Goal: Task Accomplishment & Management: Manage account settings

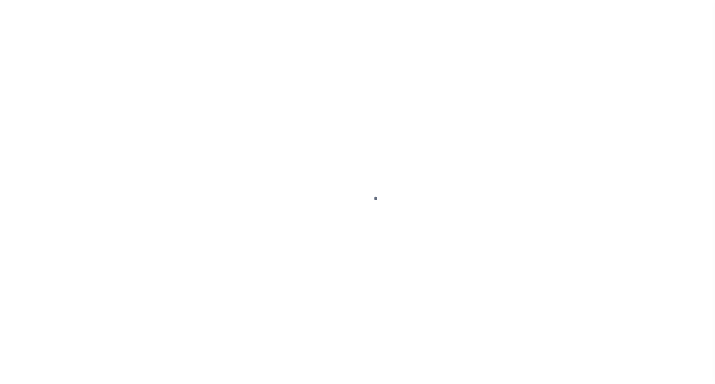
select select "NW2"
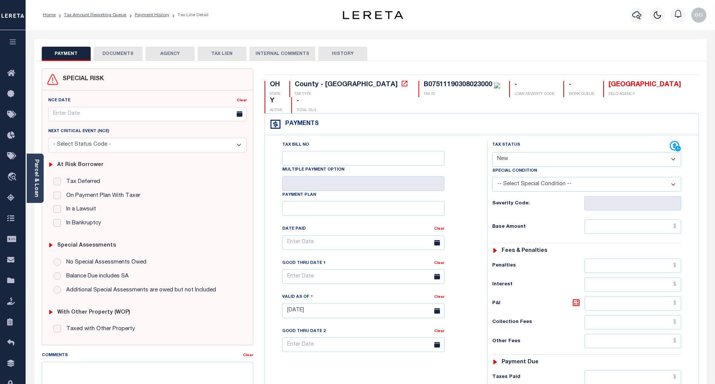
click at [121, 56] on button "DOCUMENTS" at bounding box center [118, 54] width 49 height 14
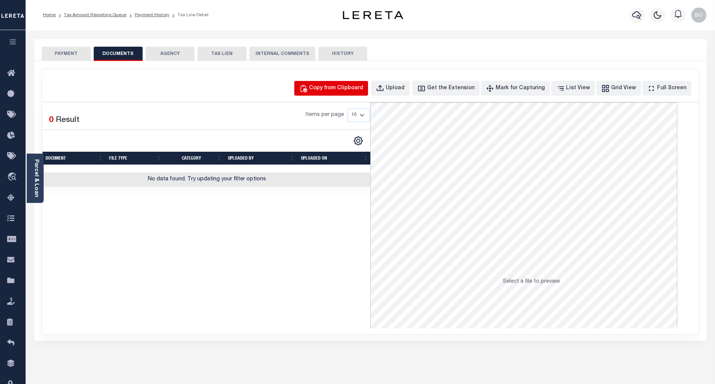
click at [341, 87] on div "Copy from Clipboard" at bounding box center [336, 88] width 54 height 8
select select "POP"
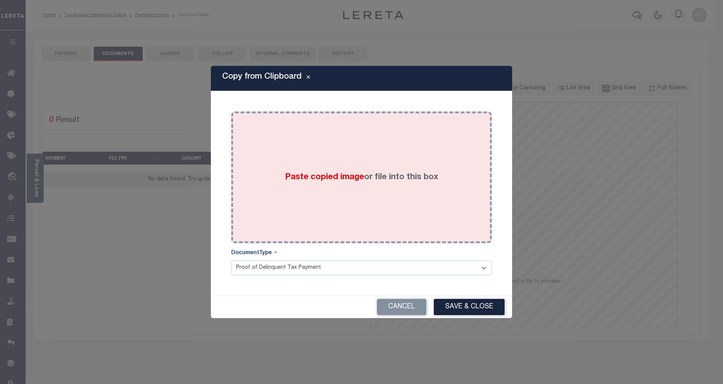
click at [330, 178] on span "Paste copied image" at bounding box center [324, 177] width 79 height 8
click at [323, 178] on span "Paste copied image" at bounding box center [324, 177] width 79 height 8
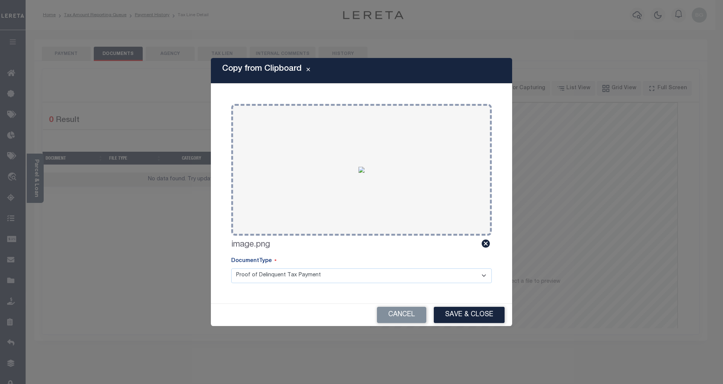
click at [471, 315] on button "Save & Close" at bounding box center [469, 315] width 71 height 16
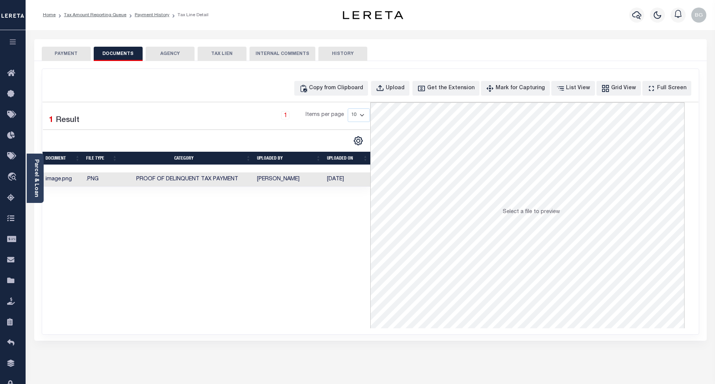
click at [70, 55] on button "PAYMENT" at bounding box center [66, 54] width 49 height 14
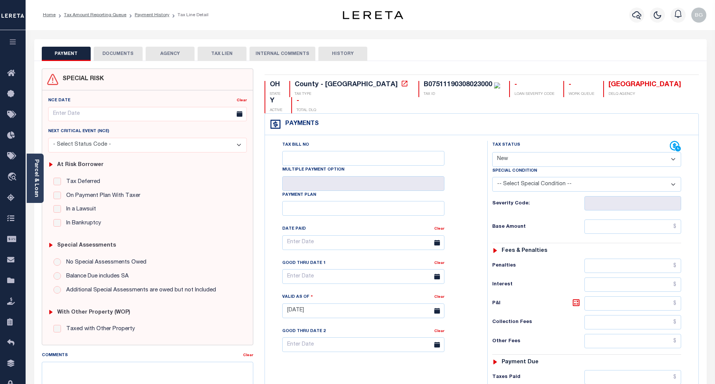
click at [503, 152] on select "- Select Status Code - Open Due/Unpaid Paid Incomplete No Tax Due Internal Refu…" at bounding box center [586, 159] width 189 height 15
select select "PYD"
click at [492, 152] on select "- Select Status Code - Open Due/Unpaid Paid Incomplete No Tax Due Internal Refu…" at bounding box center [586, 159] width 189 height 15
type input "[DATE]"
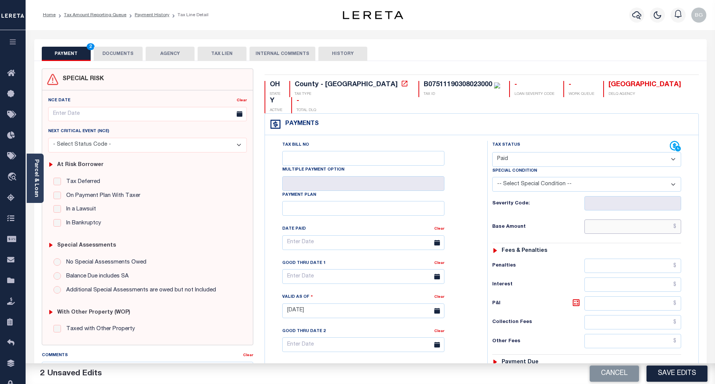
click at [657, 219] on input "text" at bounding box center [633, 226] width 97 height 14
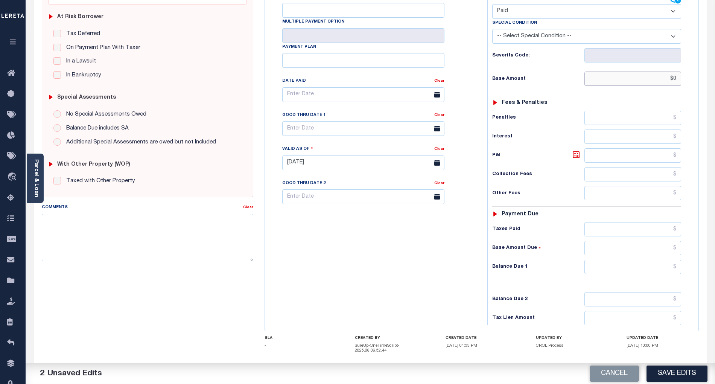
scroll to position [151, 0]
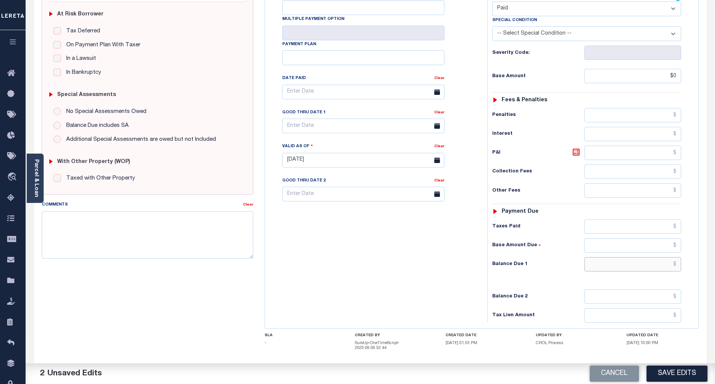
click at [661, 257] on input "text" at bounding box center [633, 264] width 97 height 14
type input "$0.00"
click at [475, 258] on div "Tax Bill No Multiple Payment Option Payment Plan Clear" at bounding box center [374, 156] width 215 height 332
type input "$0.00"
click at [690, 372] on button "Save Edits" at bounding box center [677, 374] width 61 height 16
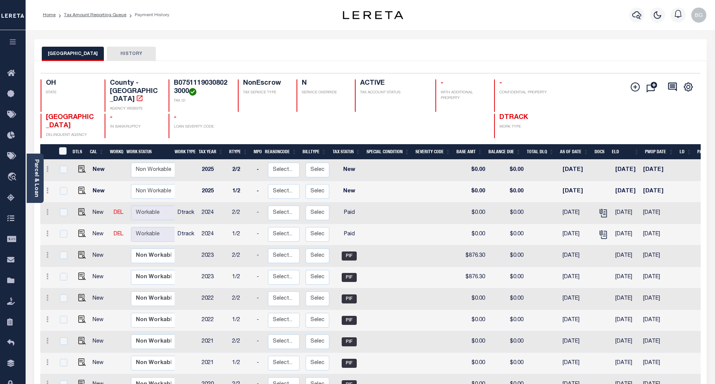
click at [86, 15] on link "Tax Amount Reporting Queue" at bounding box center [95, 15] width 62 height 5
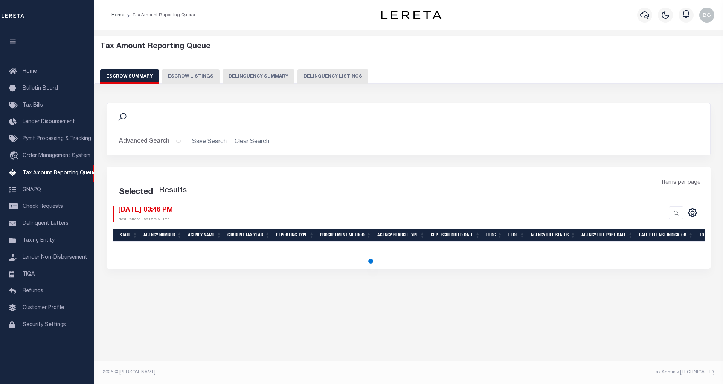
click at [322, 74] on button "Delinquency Listings" at bounding box center [332, 76] width 71 height 14
select select "100"
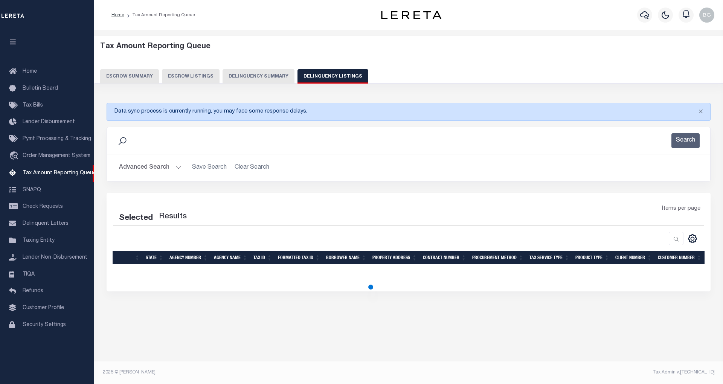
select select "100"
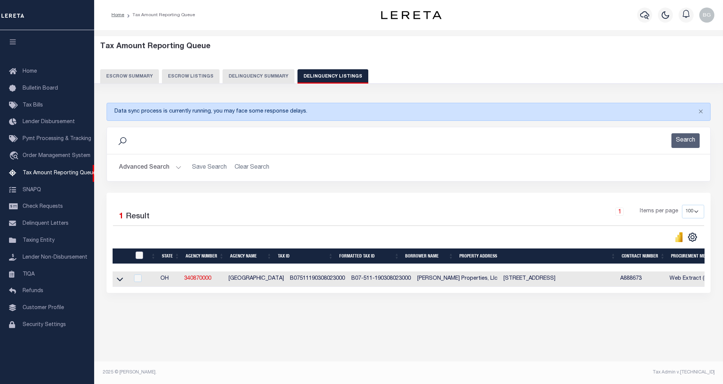
click at [137, 259] on input "checkbox" at bounding box center [140, 255] width 8 height 8
checkbox input "true"
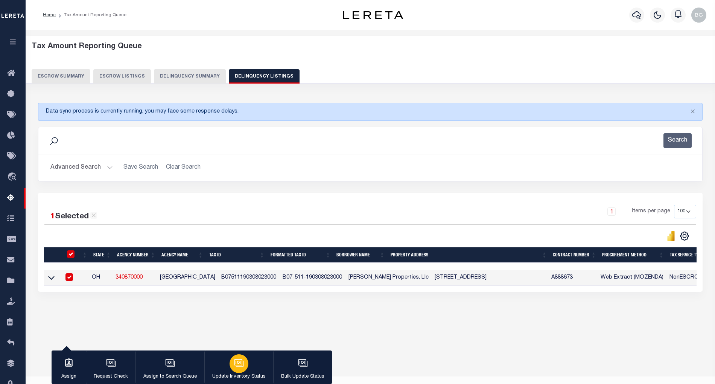
click at [237, 366] on icon "button" at bounding box center [239, 363] width 10 height 10
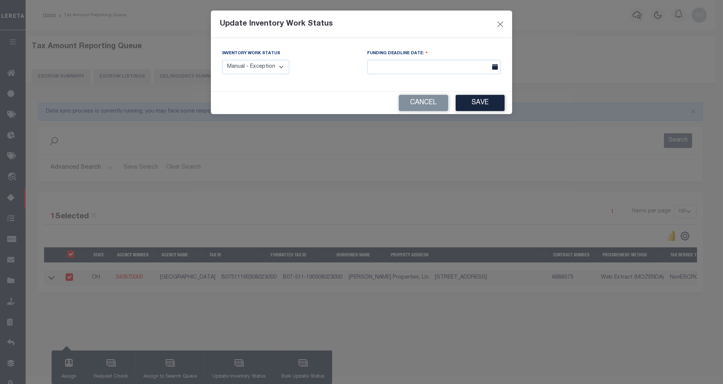
click at [271, 69] on select "Manual - Exception Pended - Awaiting Search Late Add Exception Completed" at bounding box center [255, 67] width 67 height 15
select select "4"
click at [222, 60] on select "Manual - Exception Pended - Awaiting Search Late Add Exception Completed" at bounding box center [255, 67] width 67 height 15
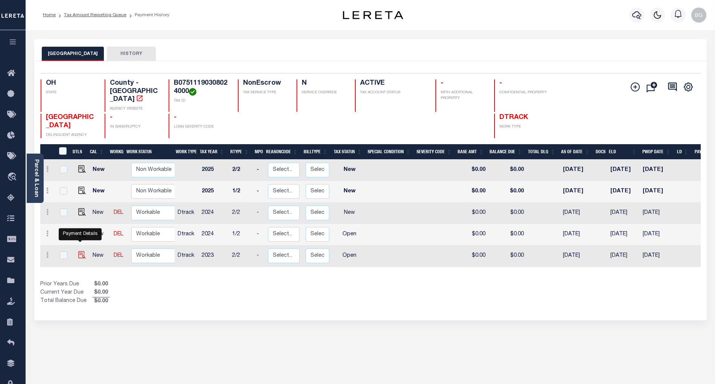
click at [79, 251] on img "" at bounding box center [82, 255] width 8 height 8
checkbox input "true"
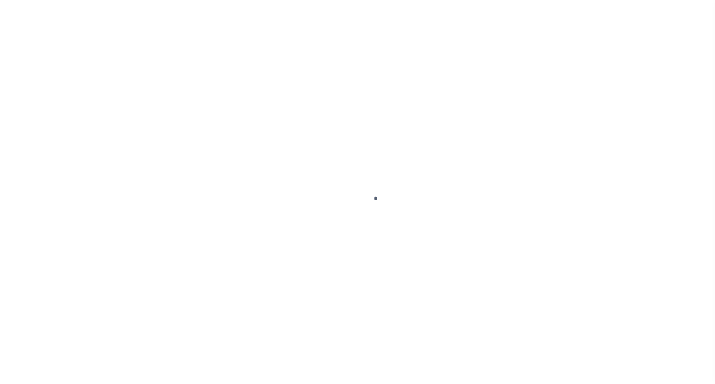
select select "OP2"
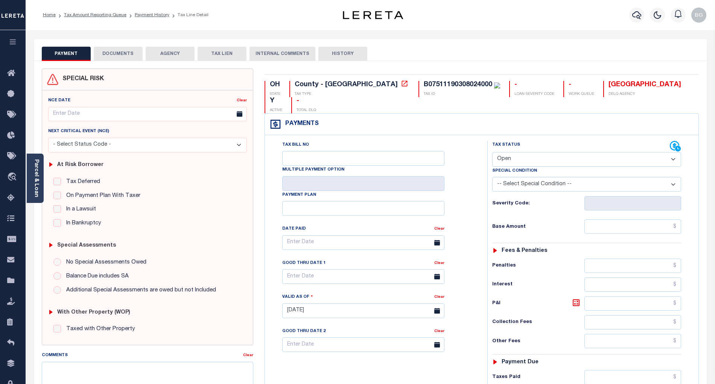
click at [117, 53] on button "DOCUMENTS" at bounding box center [118, 54] width 49 height 14
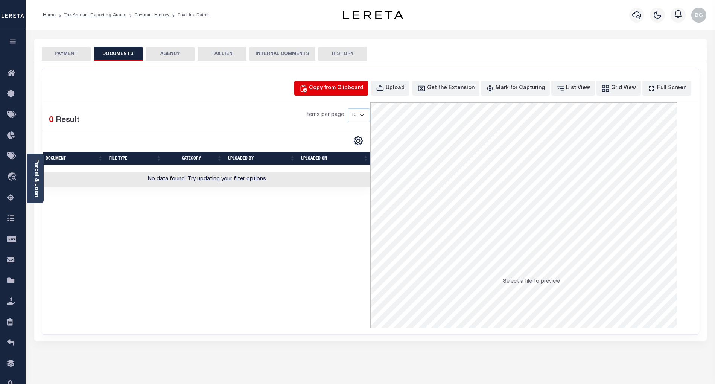
click at [347, 87] on div "Copy from Clipboard" at bounding box center [336, 88] width 54 height 8
select select "POP"
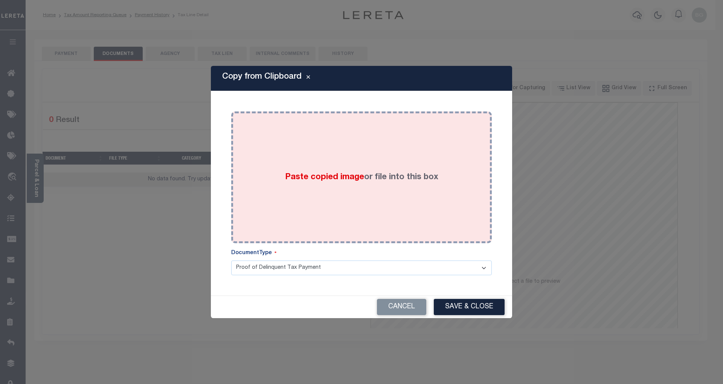
click at [327, 177] on span "Paste copied image" at bounding box center [324, 177] width 79 height 8
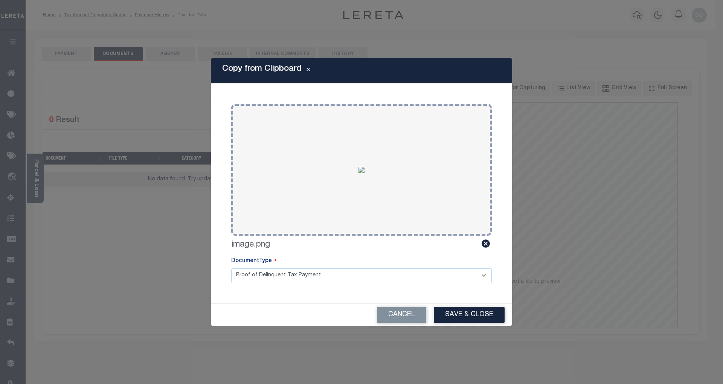
click at [473, 316] on button "Save & Close" at bounding box center [469, 315] width 71 height 16
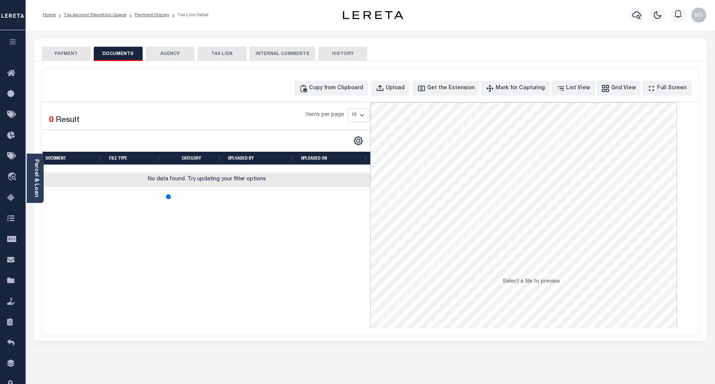
click at [72, 54] on button "PAYMENT" at bounding box center [66, 54] width 49 height 14
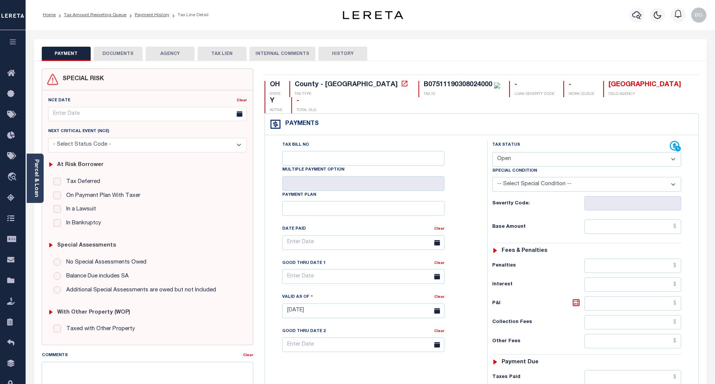
click at [510, 152] on select "- Select Status Code - Open Due/Unpaid Paid Incomplete No Tax Due Internal Refu…" at bounding box center [586, 159] width 189 height 15
select select "PYD"
click at [492, 152] on select "- Select Status Code - Open Due/Unpaid Paid Incomplete No Tax Due Internal Refu…" at bounding box center [586, 159] width 189 height 15
type input "[DATE]"
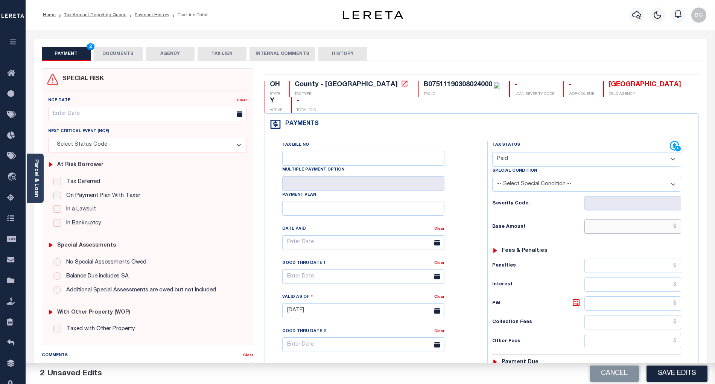
click at [663, 219] on input "text" at bounding box center [633, 226] width 97 height 14
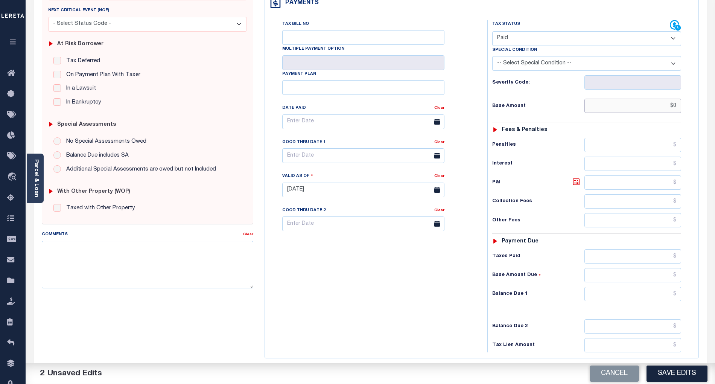
scroll to position [151, 0]
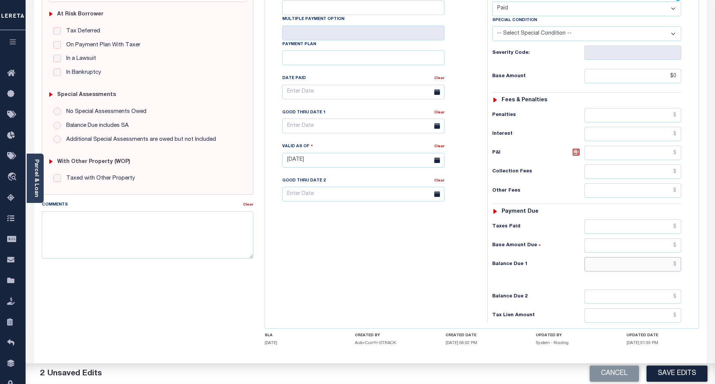
type input "$0.00"
click at [666, 257] on input "text" at bounding box center [633, 264] width 97 height 14
type input "$0.00"
click at [518, 294] on h6 "Balance Due 2" at bounding box center [538, 297] width 92 height 6
click at [697, 379] on button "Save Edits" at bounding box center [677, 374] width 61 height 16
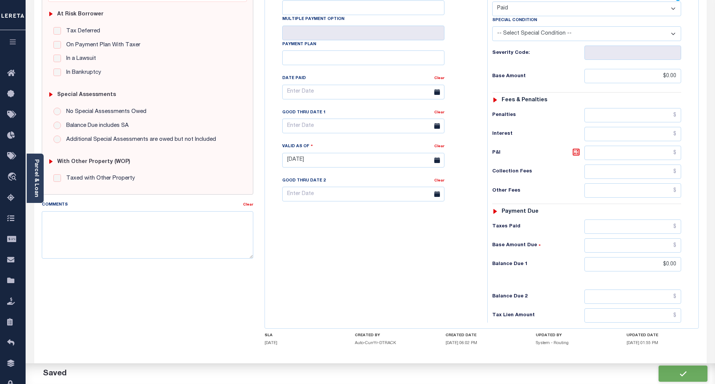
checkbox input "false"
type input "$0"
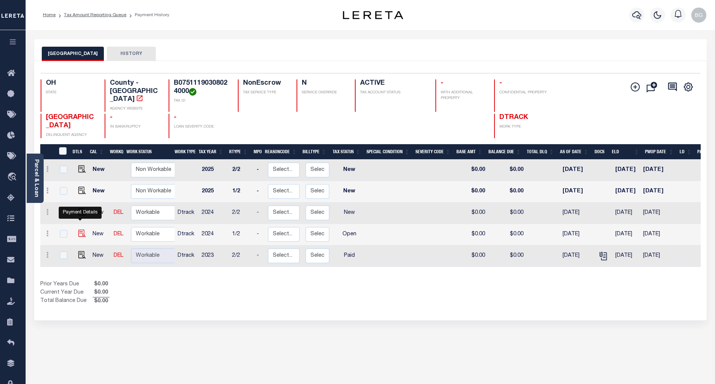
click at [80, 230] on img "" at bounding box center [82, 234] width 8 height 8
checkbox input "true"
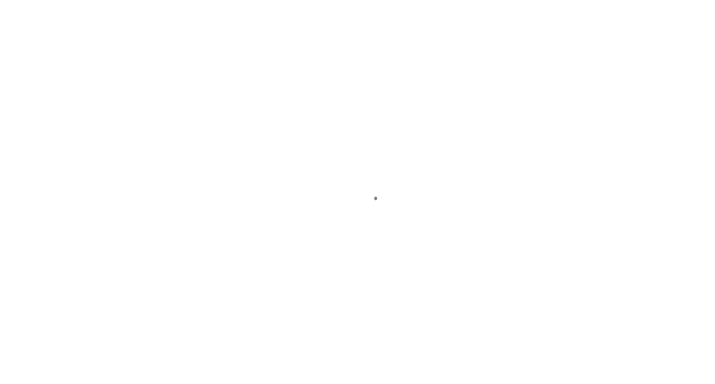
select select "OP2"
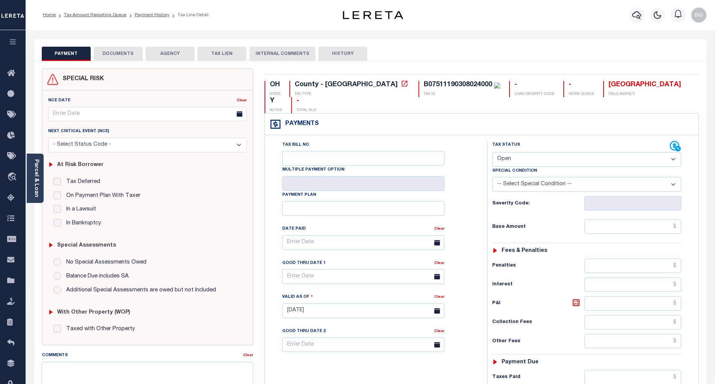
click at [124, 54] on button "DOCUMENTS" at bounding box center [118, 54] width 49 height 14
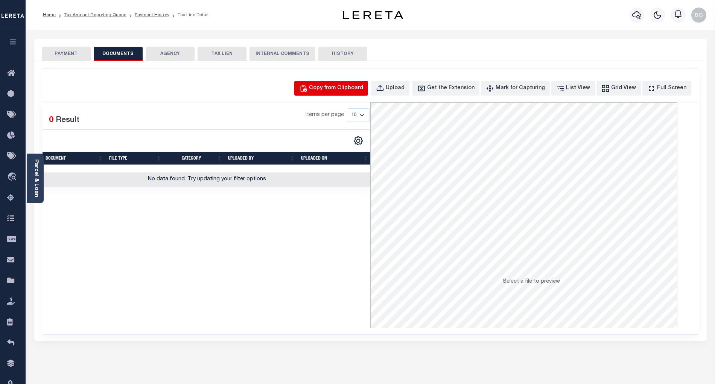
click at [345, 84] on div "Copy from Clipboard" at bounding box center [336, 88] width 54 height 8
select select "POP"
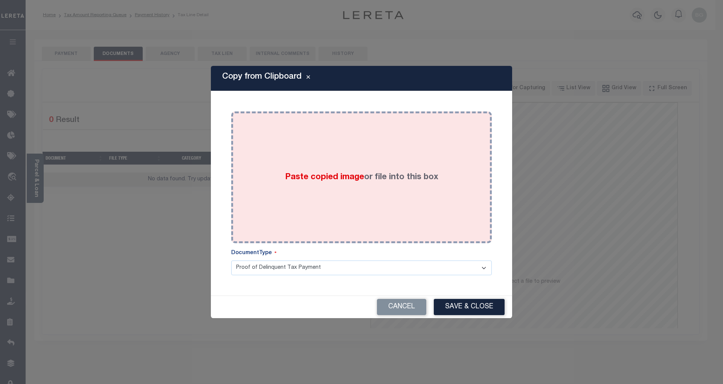
click at [325, 175] on span "Paste copied image" at bounding box center [324, 177] width 79 height 8
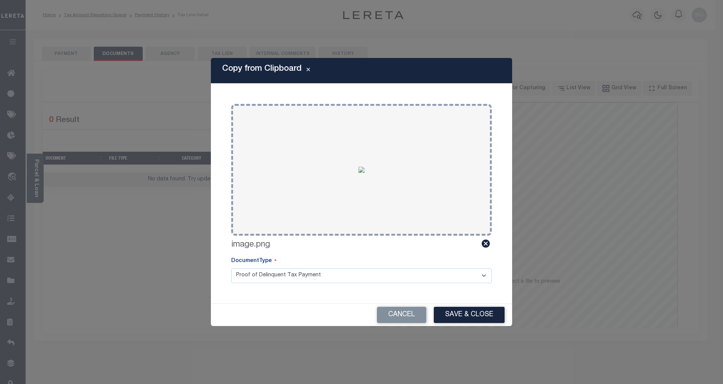
click at [477, 316] on button "Save & Close" at bounding box center [469, 315] width 71 height 16
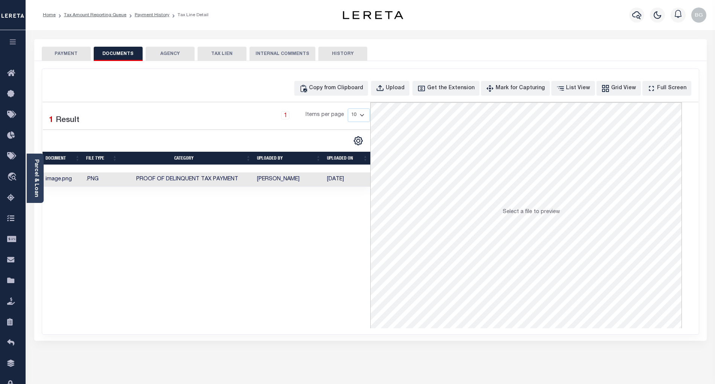
click at [70, 50] on button "PAYMENT" at bounding box center [66, 54] width 49 height 14
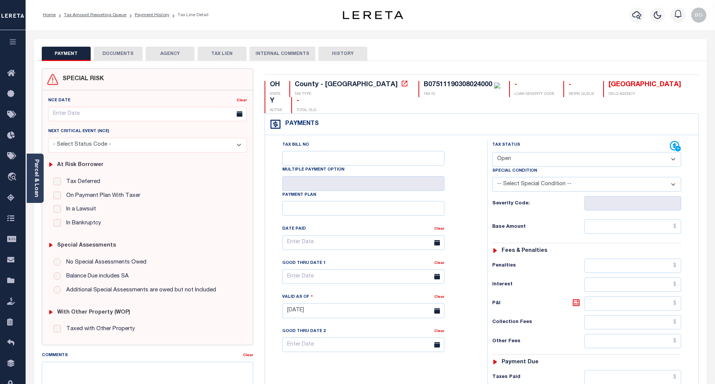
click at [516, 152] on select "- Select Status Code - Open Due/Unpaid Paid Incomplete No Tax Due Internal Refu…" at bounding box center [586, 159] width 189 height 15
select select "PYD"
click at [492, 152] on select "- Select Status Code - Open Due/Unpaid Paid Incomplete No Tax Due Internal Refu…" at bounding box center [586, 159] width 189 height 15
type input "[DATE]"
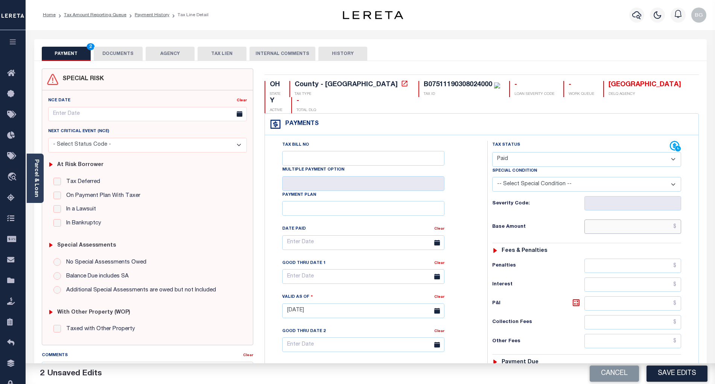
click at [655, 219] on input "text" at bounding box center [633, 226] width 97 height 14
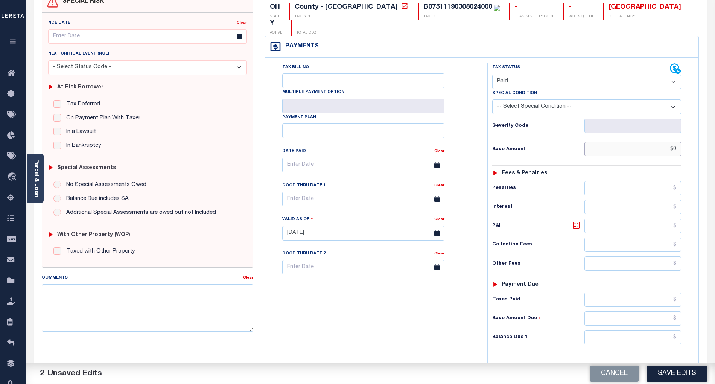
scroll to position [151, 0]
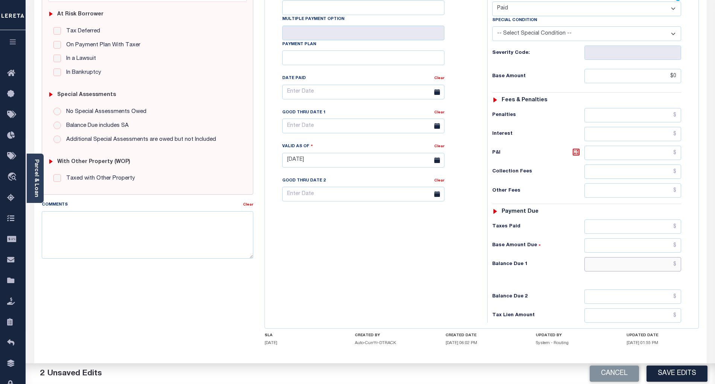
click at [669, 257] on input "text" at bounding box center [633, 264] width 97 height 14
type input "$0.00"
click at [456, 268] on div "Tax Bill No Multiple Payment Option Payment Plan Clear" at bounding box center [374, 156] width 215 height 332
click at [684, 374] on button "Save Edits" at bounding box center [677, 374] width 61 height 16
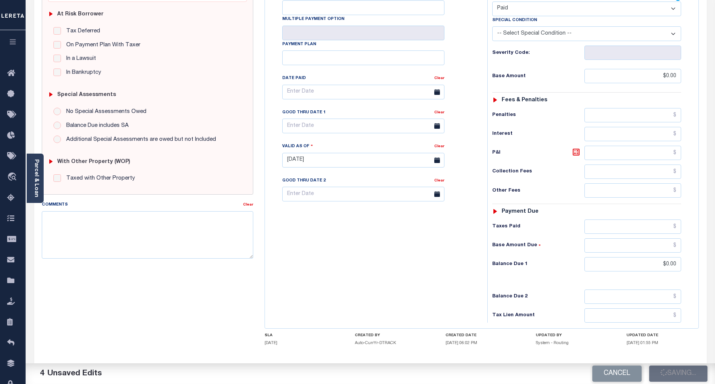
checkbox input "false"
type input "$0"
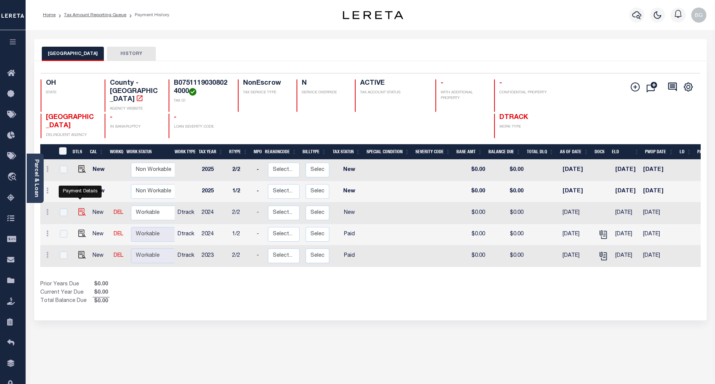
click at [80, 208] on img "" at bounding box center [82, 212] width 8 height 8
checkbox input "true"
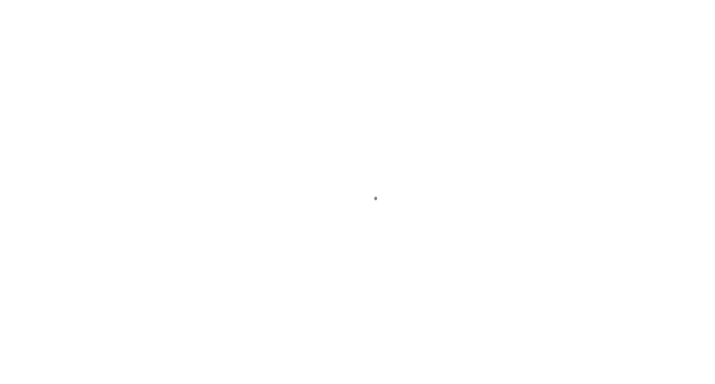
select select "NW2"
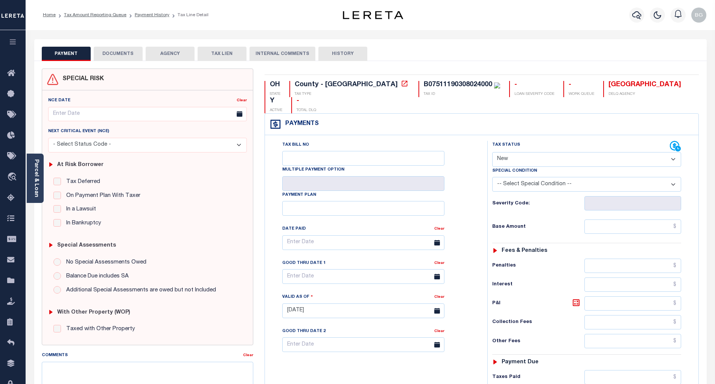
click at [114, 52] on button "DOCUMENTS" at bounding box center [118, 54] width 49 height 14
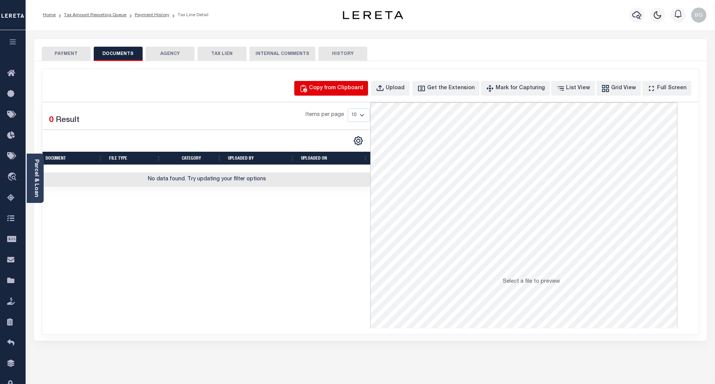
click at [346, 91] on div "Copy from Clipboard" at bounding box center [336, 88] width 54 height 8
select select "POP"
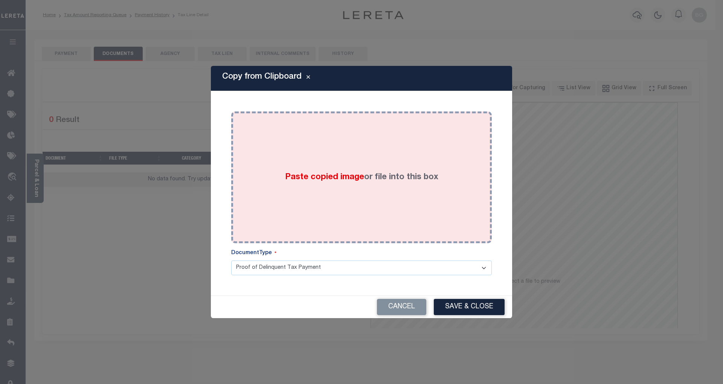
click at [321, 178] on span "Paste copied image" at bounding box center [324, 177] width 79 height 8
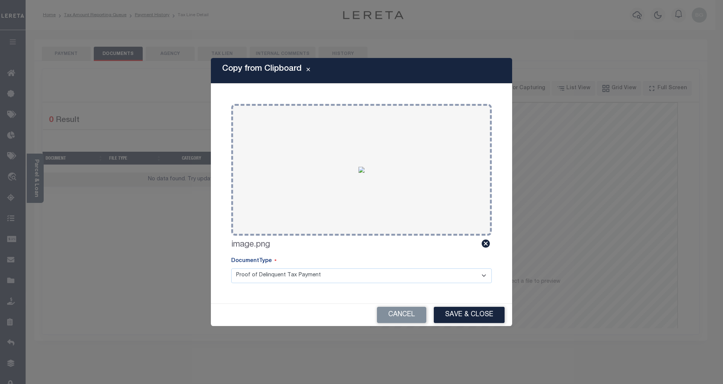
click at [472, 313] on button "Save & Close" at bounding box center [469, 315] width 71 height 16
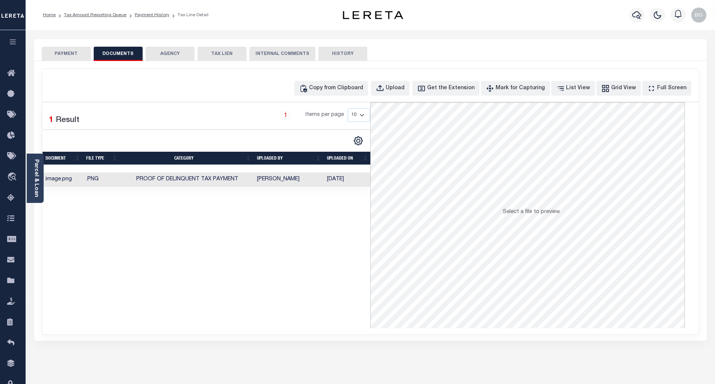
click at [73, 55] on button "PAYMENT" at bounding box center [66, 54] width 49 height 14
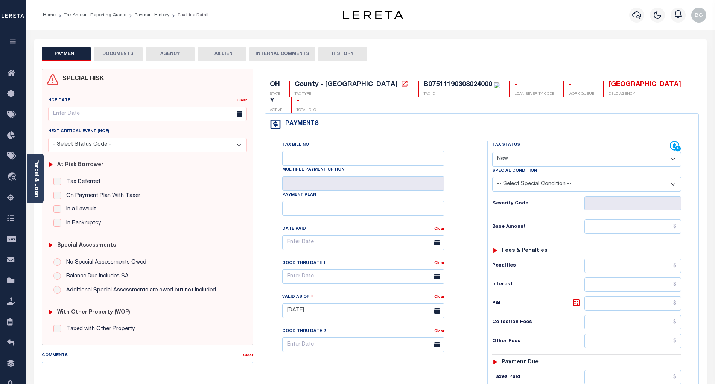
click at [509, 152] on select "- Select Status Code - Open Due/Unpaid Paid Incomplete No Tax Due Internal Refu…" at bounding box center [586, 159] width 189 height 15
select select "PYD"
click at [492, 152] on select "- Select Status Code - Open Due/Unpaid Paid Incomplete No Tax Due Internal Refu…" at bounding box center [586, 159] width 189 height 15
type input "[DATE]"
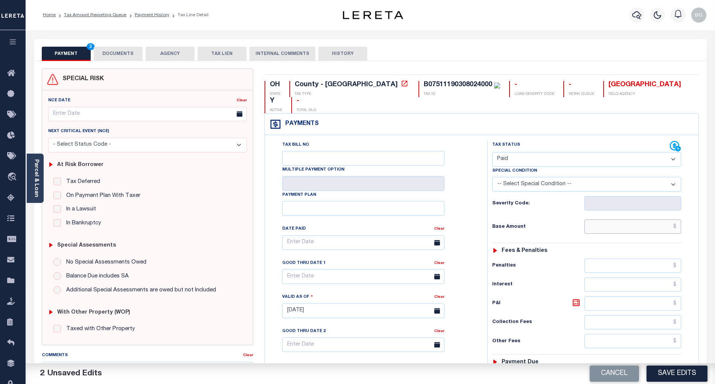
click at [654, 219] on input "text" at bounding box center [633, 226] width 97 height 14
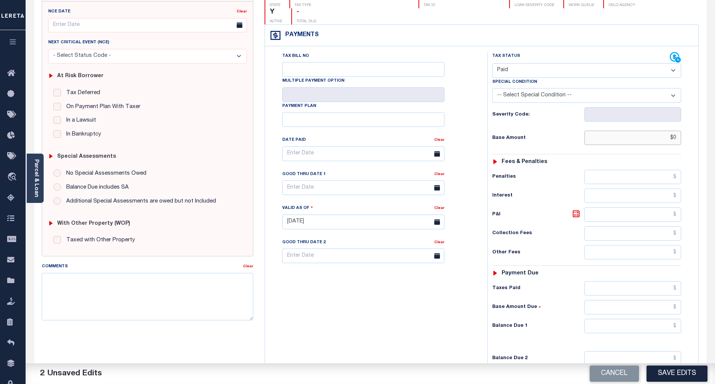
scroll to position [100, 0]
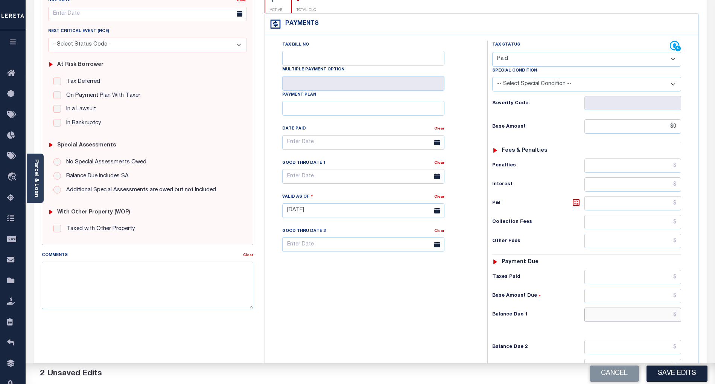
type input "$0.00"
drag, startPoint x: 662, startPoint y: 303, endPoint x: 654, endPoint y: 303, distance: 8.3
click at [662, 308] on input "text" at bounding box center [633, 315] width 97 height 14
click at [443, 305] on div "Tax Bill No Multiple Payment Option Payment Plan Clear" at bounding box center [374, 207] width 215 height 332
type input "$0.00"
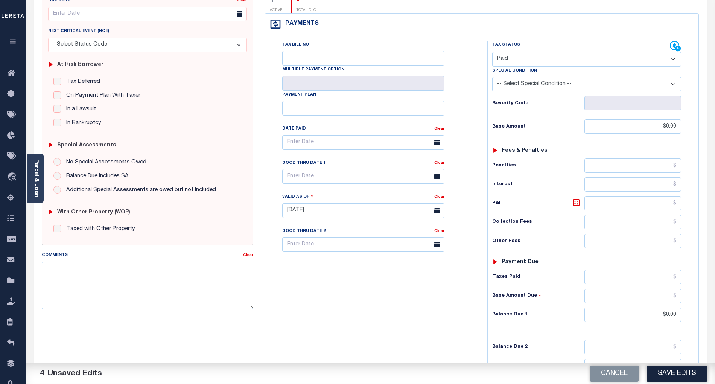
click at [687, 378] on button "Save Edits" at bounding box center [677, 374] width 61 height 16
checkbox input "false"
type input "$0"
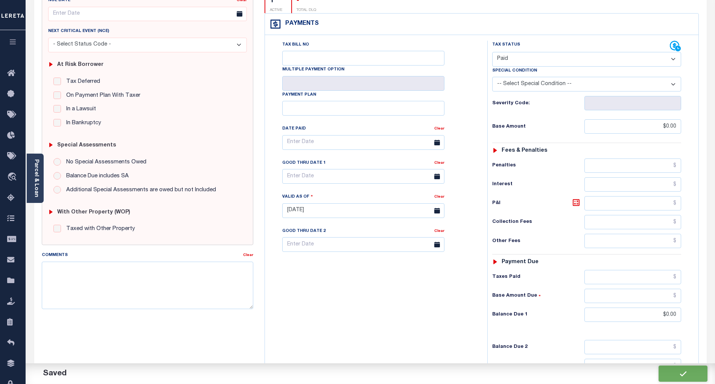
type input "$0"
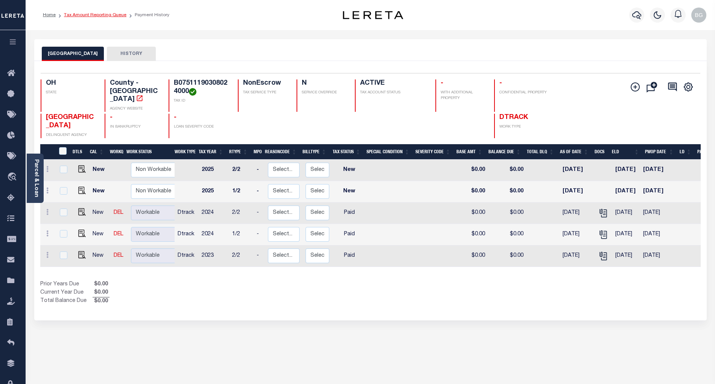
click at [85, 13] on link "Tax Amount Reporting Queue" at bounding box center [95, 15] width 62 height 5
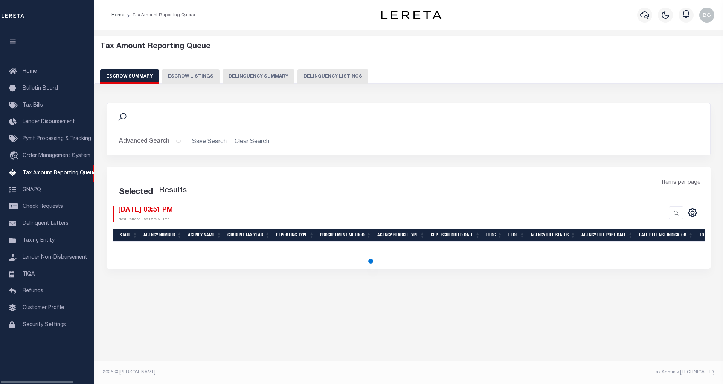
click at [319, 75] on button "Delinquency Listings" at bounding box center [332, 76] width 71 height 14
select select "100"
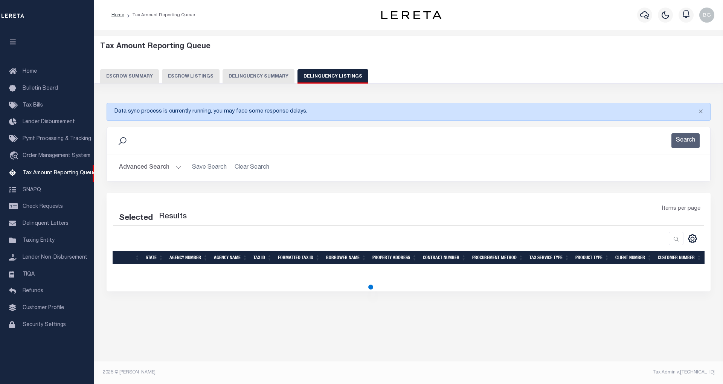
select select "100"
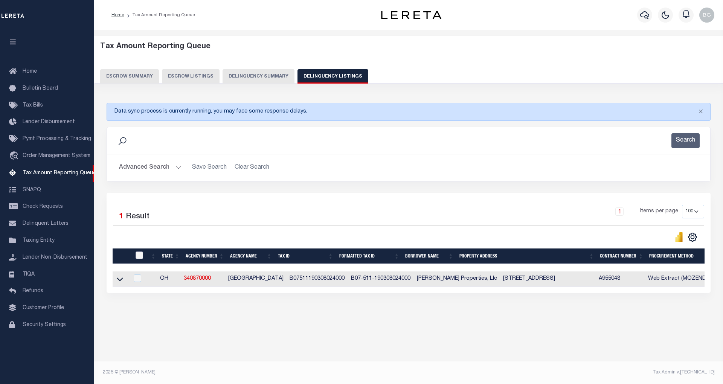
click at [139, 258] on input "checkbox" at bounding box center [140, 255] width 8 height 8
checkbox input "true"
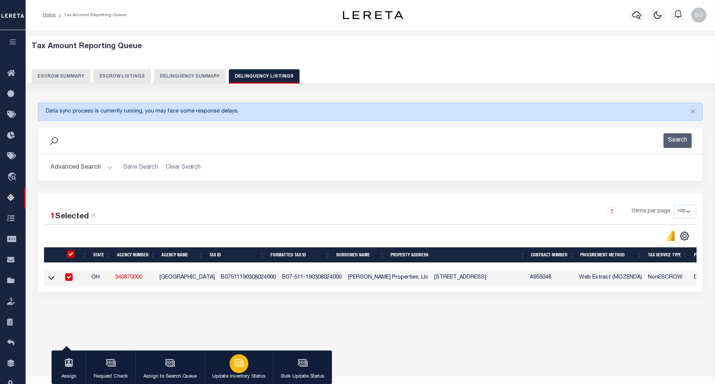
click at [234, 367] on icon "button" at bounding box center [239, 363] width 10 height 10
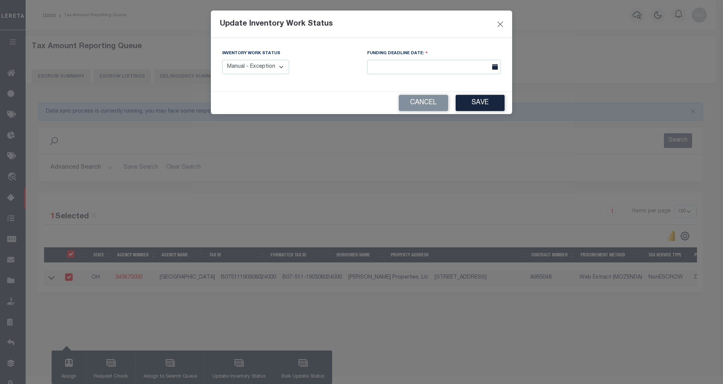
click at [264, 68] on select "Manual - Exception Pended - Awaiting Search Late Add Exception Completed" at bounding box center [255, 67] width 67 height 15
select select "4"
click at [222, 60] on select "Manual - Exception Pended - Awaiting Search Late Add Exception Completed" at bounding box center [255, 67] width 67 height 15
click at [475, 103] on button "Save" at bounding box center [480, 103] width 49 height 16
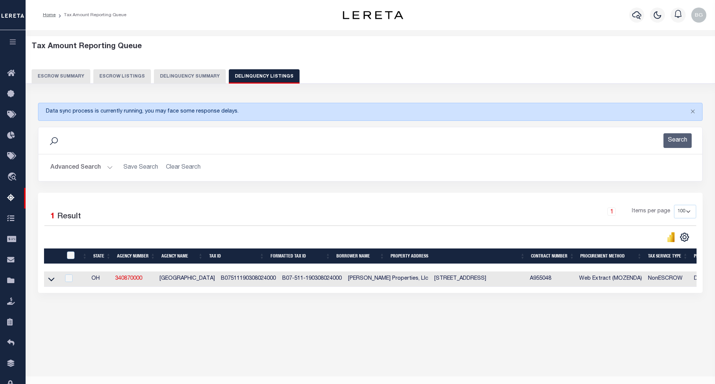
click at [109, 169] on button "Advanced Search" at bounding box center [81, 167] width 62 height 15
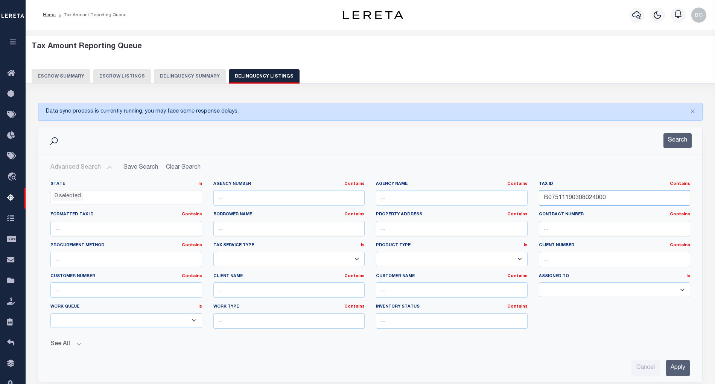
click at [571, 198] on input "B07511190308024000" at bounding box center [615, 197] width 152 height 15
paste input "9027"
type input "B07511190309027000"
click at [687, 372] on input "Apply" at bounding box center [678, 367] width 24 height 15
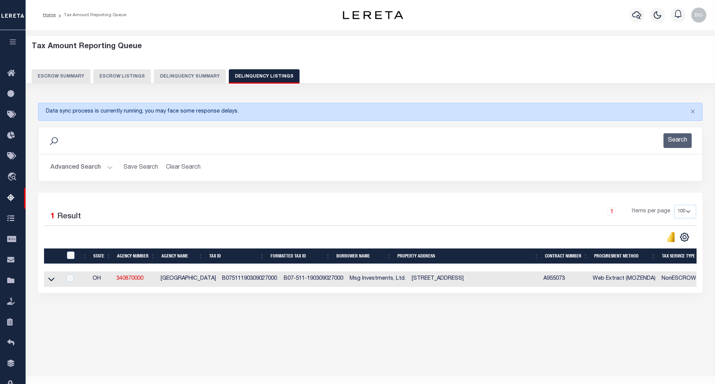
click at [108, 167] on button "Advanced Search" at bounding box center [81, 167] width 62 height 15
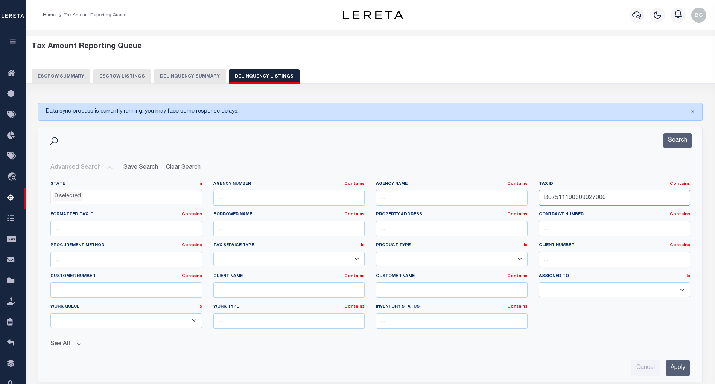
click at [571, 199] on input "B07511190309027000" at bounding box center [615, 197] width 152 height 15
click at [678, 369] on input "Apply" at bounding box center [678, 367] width 24 height 15
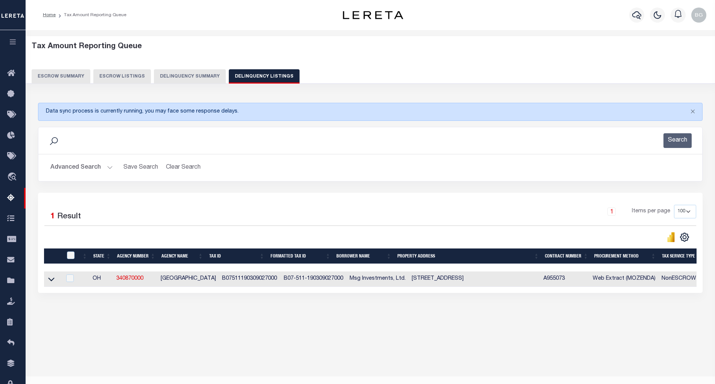
click at [52, 281] on icon at bounding box center [51, 279] width 6 height 8
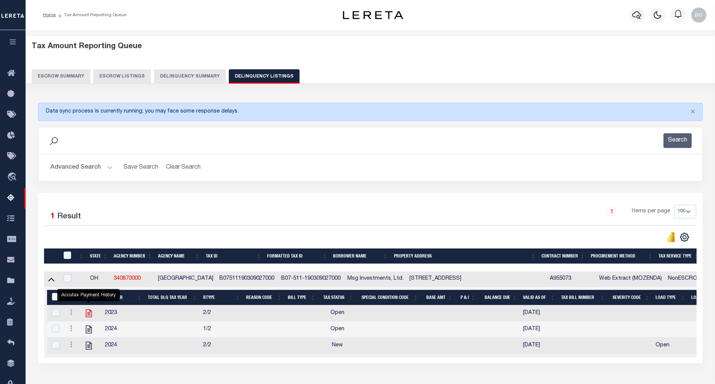
click at [88, 317] on icon "" at bounding box center [89, 313] width 10 height 10
checkbox input "true"
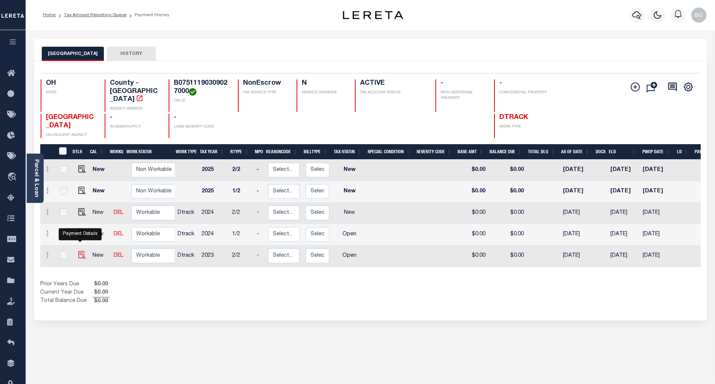
click at [79, 251] on img "" at bounding box center [82, 255] width 8 height 8
checkbox input "true"
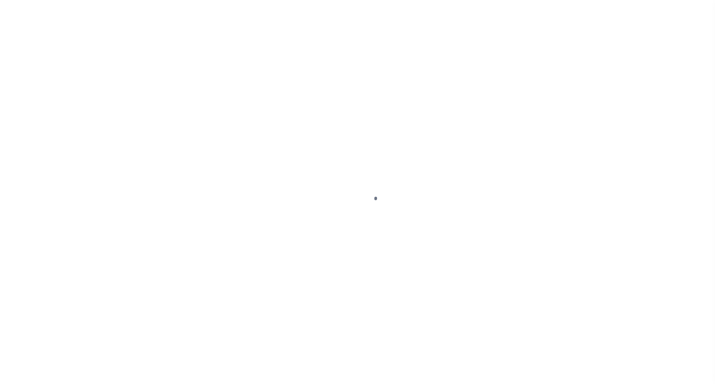
select select "OP2"
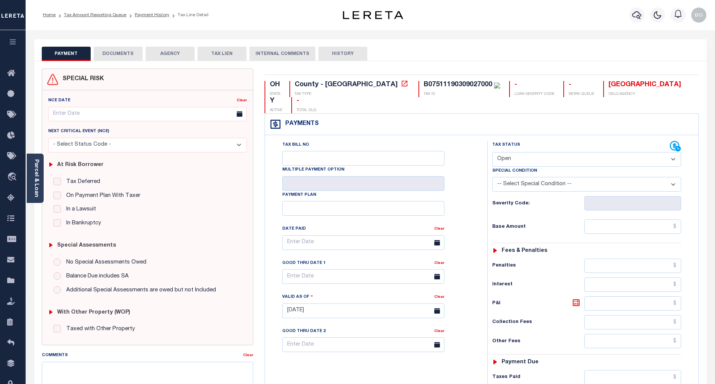
click at [121, 53] on button "DOCUMENTS" at bounding box center [118, 54] width 49 height 14
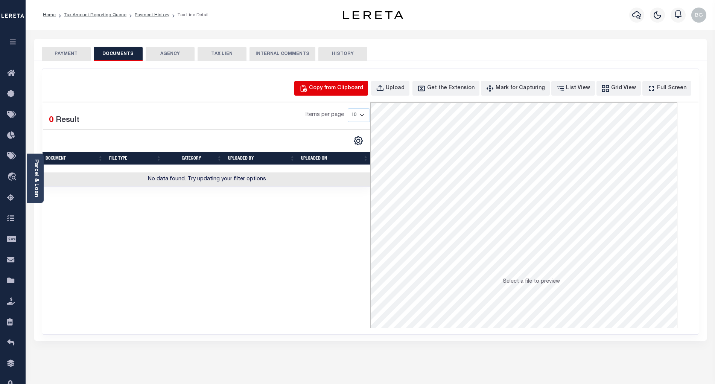
click at [351, 85] on div "Copy from Clipboard" at bounding box center [336, 88] width 54 height 8
select select "POP"
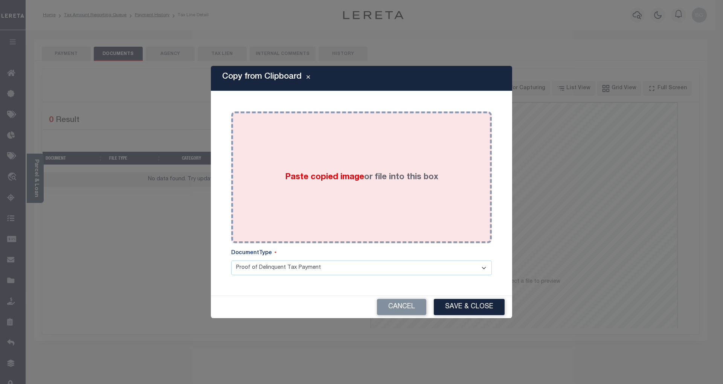
click at [326, 179] on span "Paste copied image" at bounding box center [324, 177] width 79 height 8
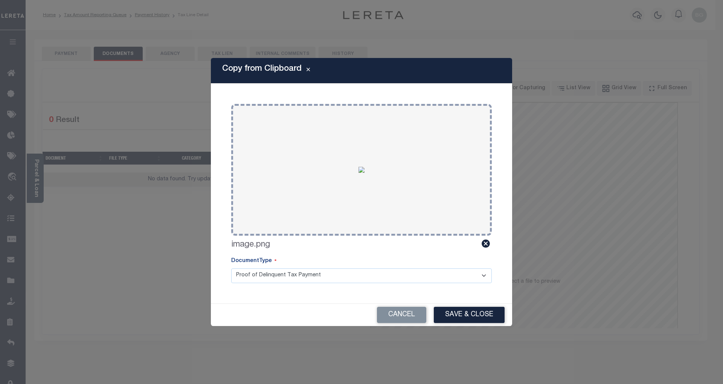
click at [474, 309] on button "Save & Close" at bounding box center [469, 315] width 71 height 16
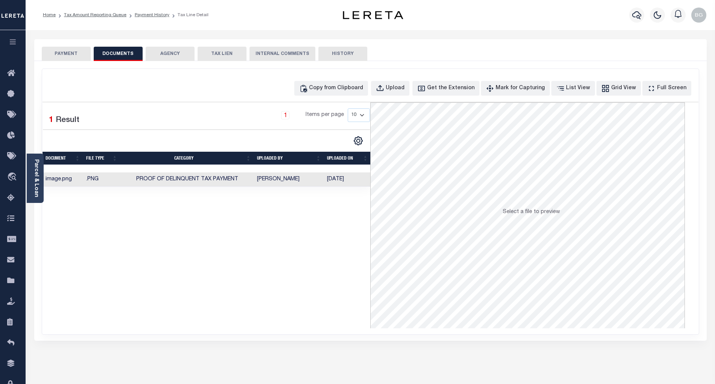
click at [67, 50] on button "PAYMENT" at bounding box center [66, 54] width 49 height 14
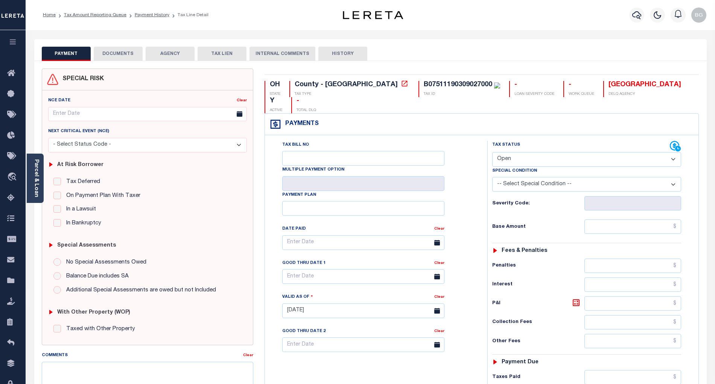
click at [68, 54] on button "PAYMENT" at bounding box center [66, 54] width 49 height 14
click at [511, 152] on select "- Select Status Code - Open Due/Unpaid Paid Incomplete No Tax Due Internal Refu…" at bounding box center [586, 159] width 189 height 15
select select "PYD"
click at [492, 152] on select "- Select Status Code - Open Due/Unpaid Paid Incomplete No Tax Due Internal Refu…" at bounding box center [586, 159] width 189 height 15
type input "[DATE]"
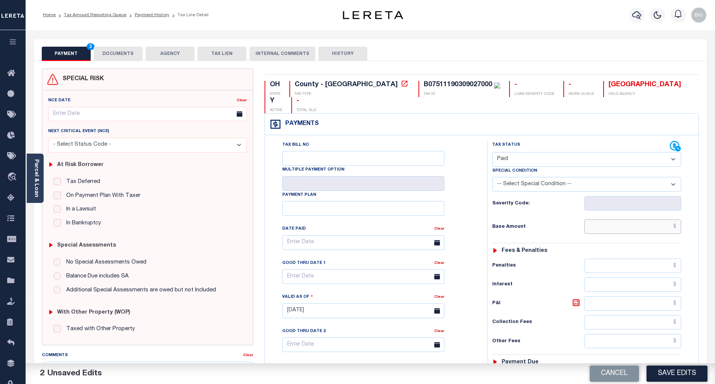
click at [650, 219] on input "text" at bounding box center [633, 226] width 97 height 14
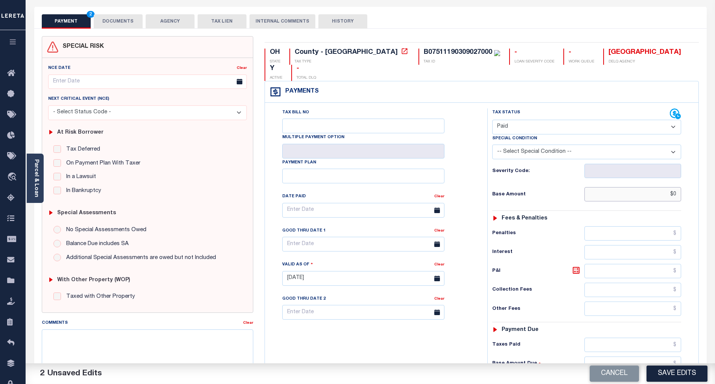
scroll to position [151, 0]
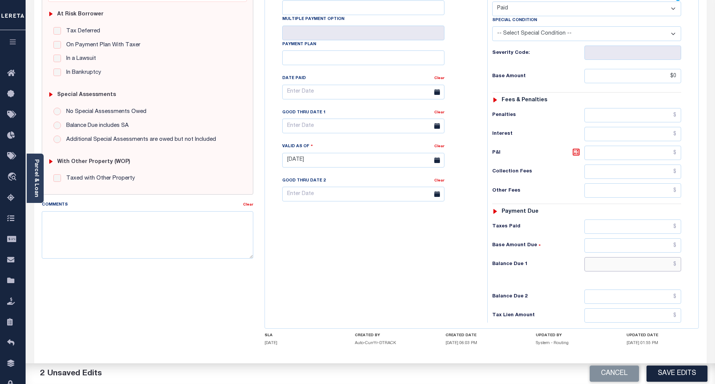
type input "$0.00"
click at [663, 257] on input "text" at bounding box center [633, 264] width 97 height 14
type input "$0.00"
click at [484, 261] on div "Tax Status Status" at bounding box center [589, 156] width 215 height 332
click at [683, 374] on button "Save Edits" at bounding box center [677, 374] width 61 height 16
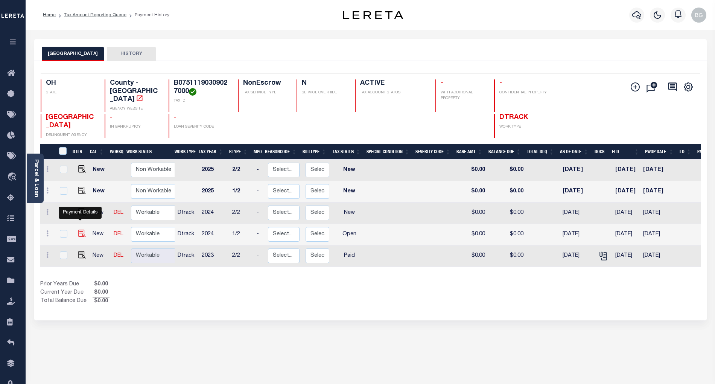
click at [79, 230] on img "" at bounding box center [82, 234] width 8 height 8
checkbox input "true"
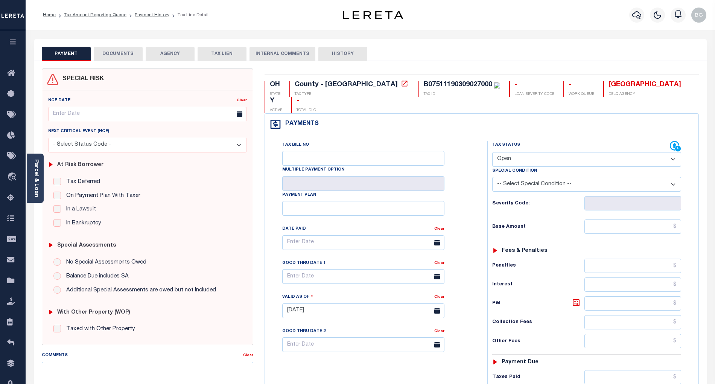
click at [102, 53] on button "DOCUMENTS" at bounding box center [118, 54] width 49 height 14
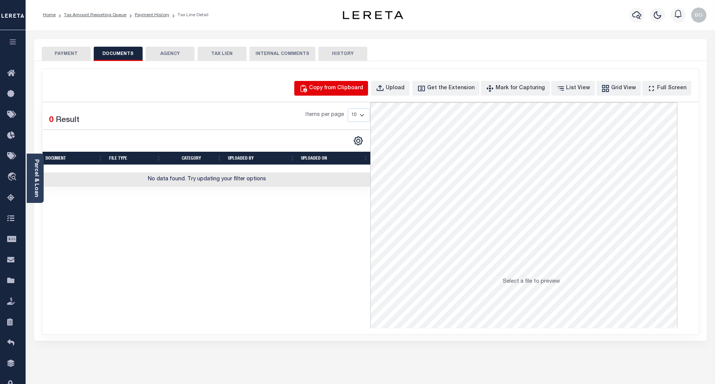
click at [339, 88] on div "Copy from Clipboard" at bounding box center [336, 88] width 54 height 8
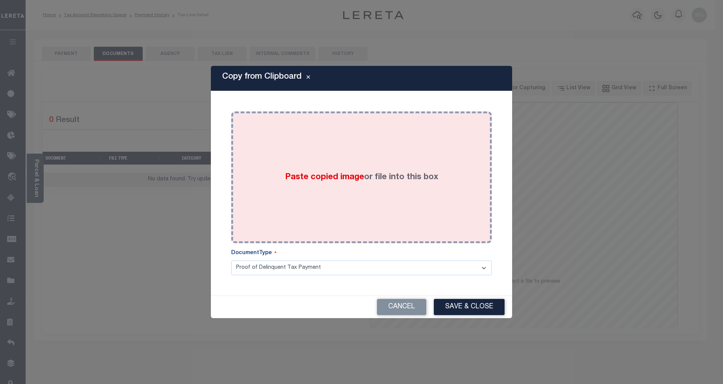
click at [326, 176] on span "Paste copied image" at bounding box center [324, 177] width 79 height 8
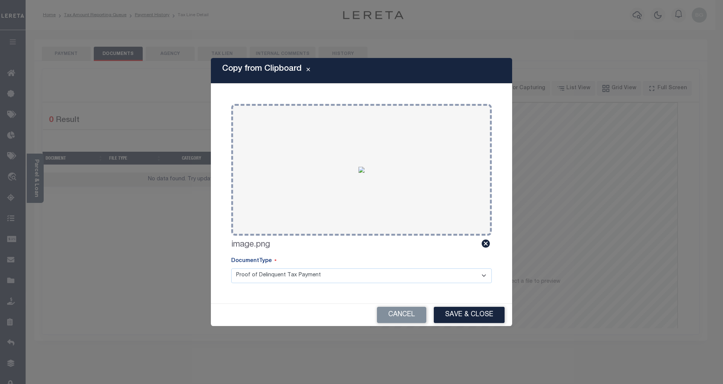
click at [470, 312] on button "Save & Close" at bounding box center [469, 315] width 71 height 16
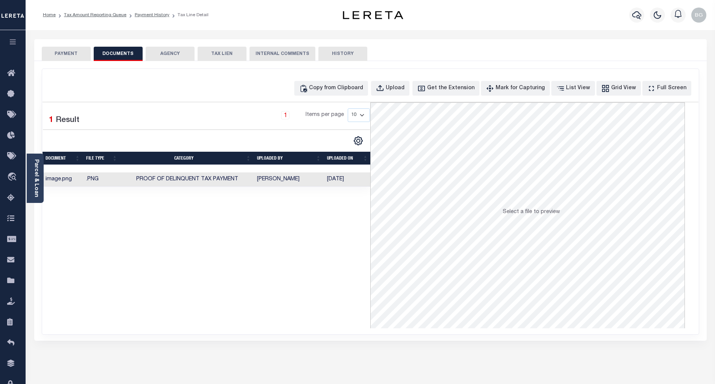
click at [73, 53] on button "PAYMENT" at bounding box center [66, 54] width 49 height 14
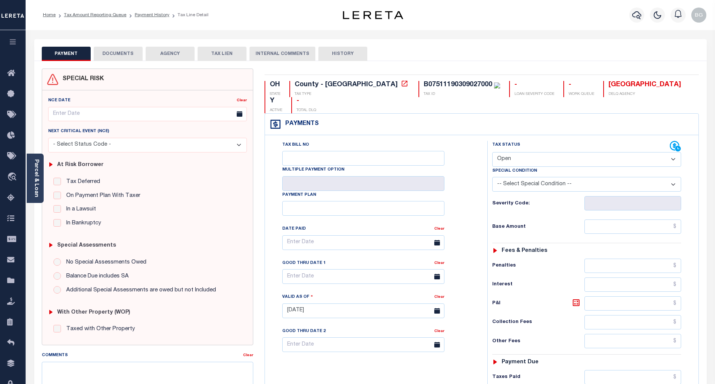
click at [515, 152] on select "- Select Status Code - Open Due/Unpaid Paid Incomplete No Tax Due Internal Refu…" at bounding box center [586, 159] width 189 height 15
select select "PYD"
click at [492, 152] on select "- Select Status Code - Open Due/Unpaid Paid Incomplete No Tax Due Internal Refu…" at bounding box center [586, 159] width 189 height 15
type input "[DATE]"
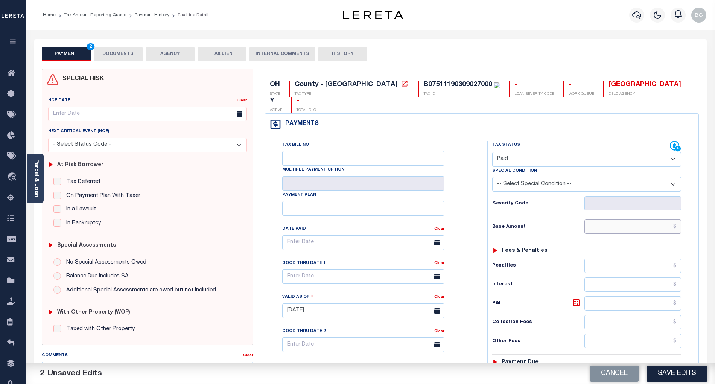
click at [654, 219] on input "text" at bounding box center [633, 226] width 97 height 14
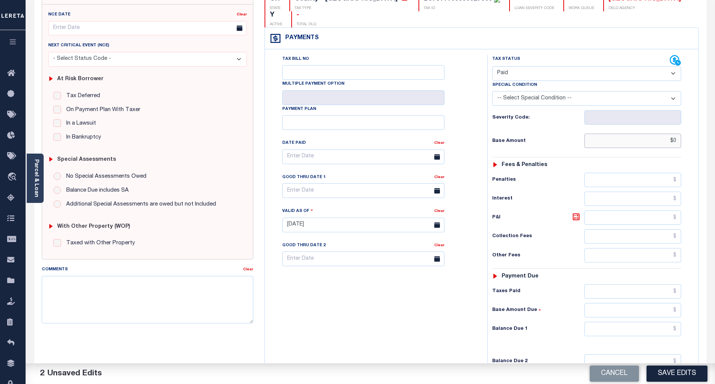
scroll to position [151, 0]
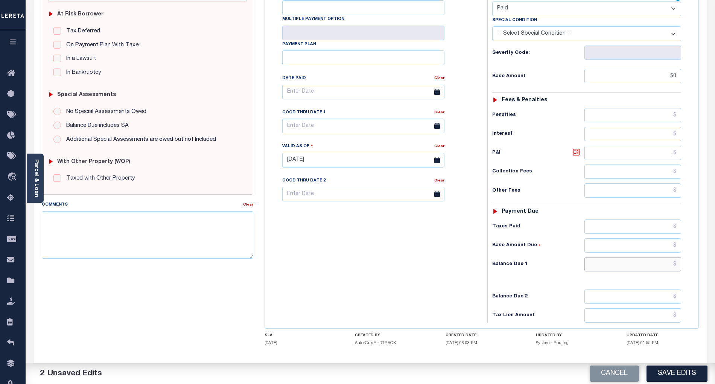
type input "$0.00"
click at [658, 257] on input "text" at bounding box center [633, 264] width 97 height 14
type input "$0.00"
click at [425, 269] on div "Tax Bill No Multiple Payment Option Payment Plan Clear" at bounding box center [374, 156] width 215 height 332
click at [678, 373] on button "Save Edits" at bounding box center [677, 374] width 61 height 16
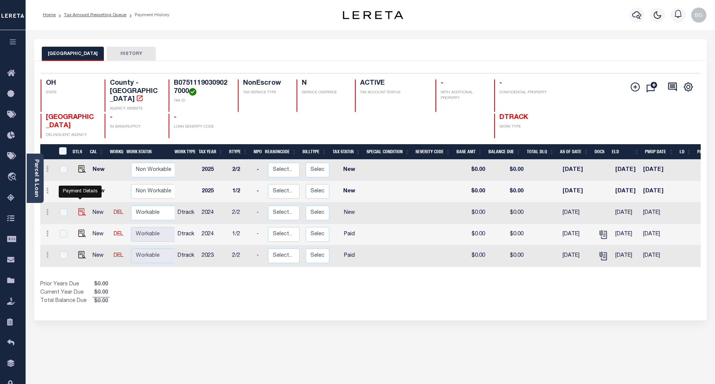
click at [79, 208] on img "" at bounding box center [82, 212] width 8 height 8
checkbox input "true"
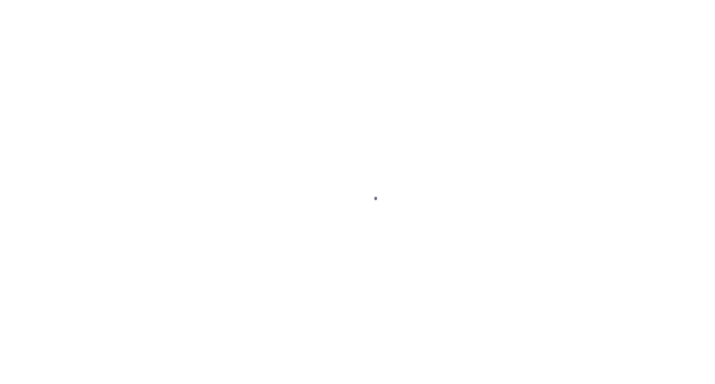
select select "NW2"
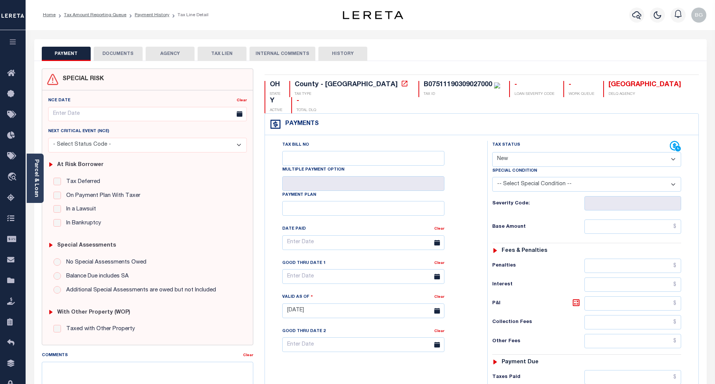
click at [114, 50] on button "DOCUMENTS" at bounding box center [118, 54] width 49 height 14
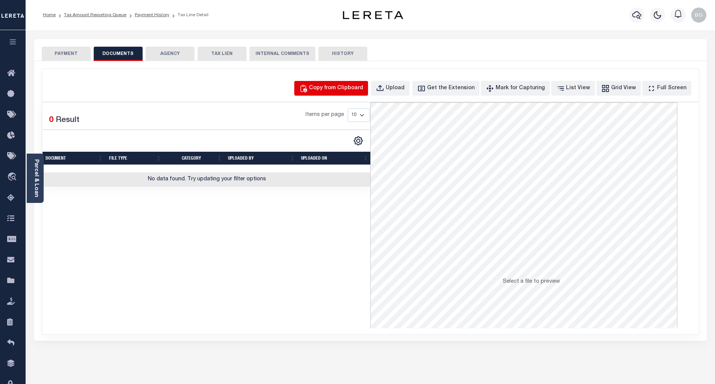
click at [358, 84] on div "Copy from Clipboard" at bounding box center [336, 88] width 54 height 8
select select "POP"
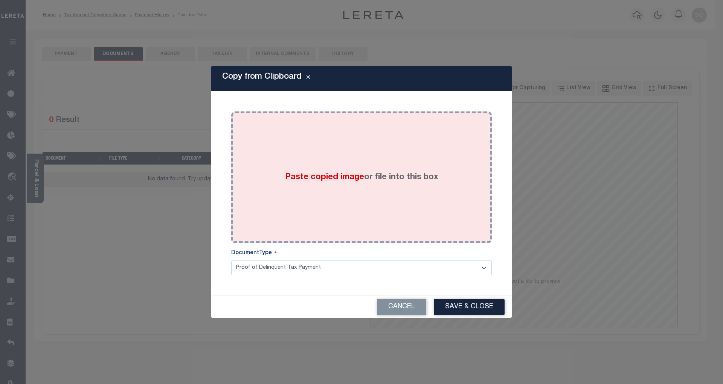
click at [324, 178] on span "Paste copied image" at bounding box center [324, 177] width 79 height 8
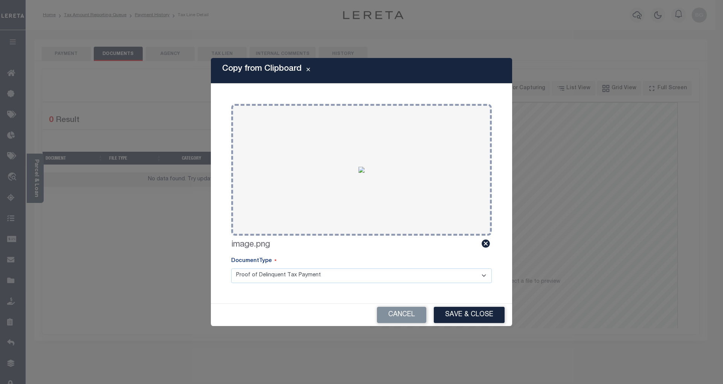
click at [471, 320] on button "Save & Close" at bounding box center [469, 315] width 71 height 16
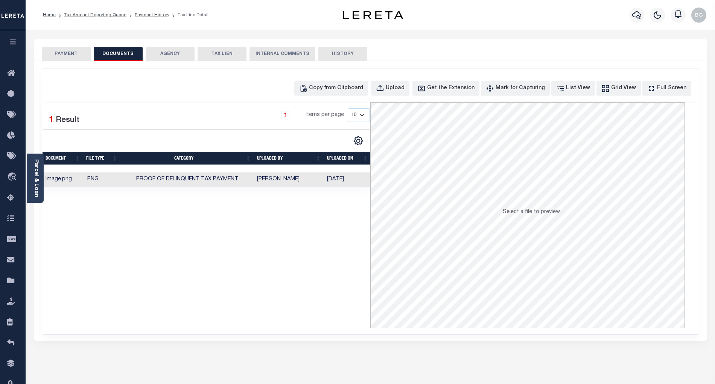
click at [70, 51] on button "PAYMENT" at bounding box center [66, 54] width 49 height 14
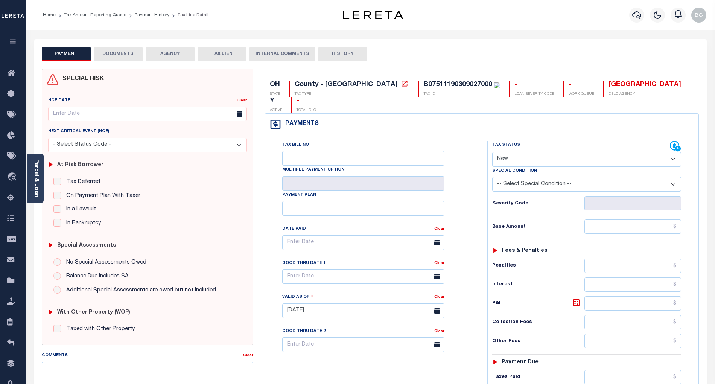
click at [516, 152] on select "- Select Status Code - Open Due/Unpaid Paid Incomplete No Tax Due Internal Refu…" at bounding box center [586, 159] width 189 height 15
select select "PYD"
click at [492, 152] on select "- Select Status Code - Open Due/Unpaid Paid Incomplete No Tax Due Internal Refu…" at bounding box center [586, 159] width 189 height 15
type input "[DATE]"
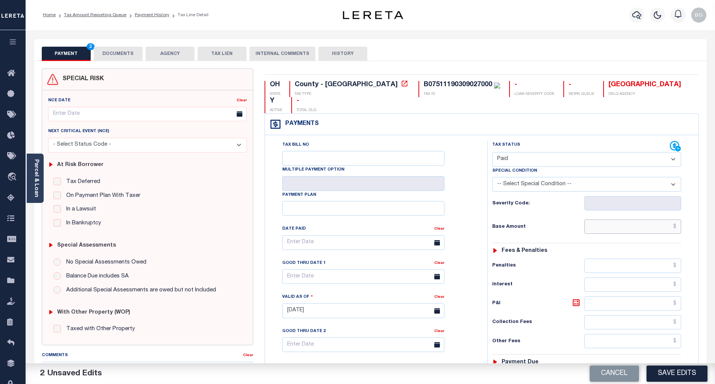
click at [641, 219] on input "text" at bounding box center [633, 226] width 97 height 14
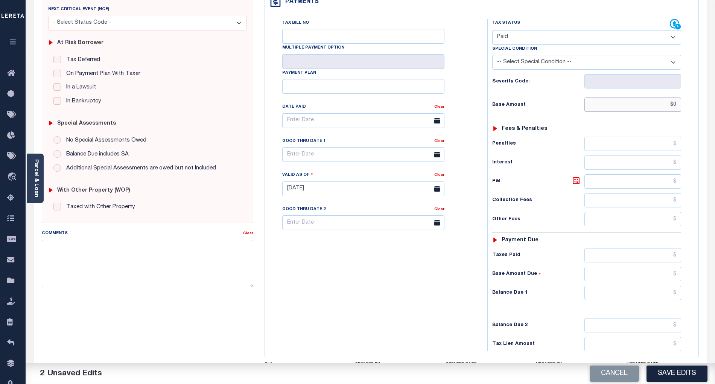
scroll to position [151, 0]
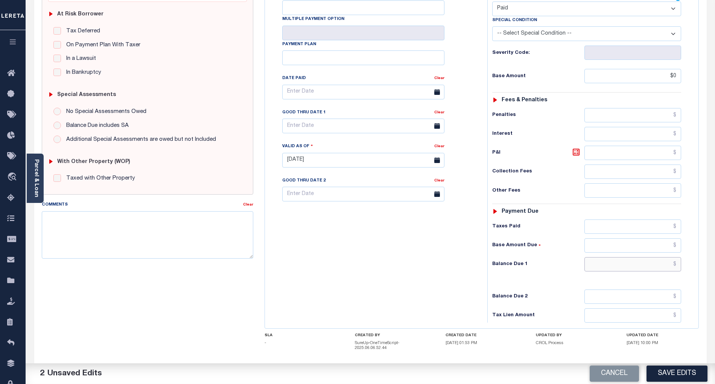
type input "$0.00"
click at [655, 257] on input "text" at bounding box center [633, 264] width 97 height 14
type input "$0.00"
click at [458, 258] on div "Tax Bill No Multiple Payment Option Payment Plan Clear" at bounding box center [374, 156] width 215 height 332
click at [684, 375] on button "Save Edits" at bounding box center [677, 374] width 61 height 16
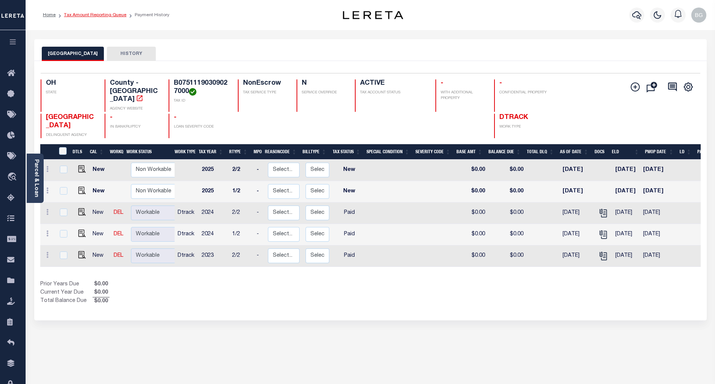
click at [86, 15] on link "Tax Amount Reporting Queue" at bounding box center [95, 15] width 62 height 5
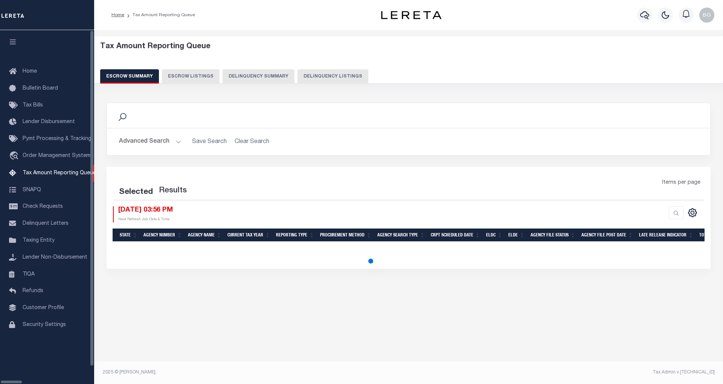
select select "100"
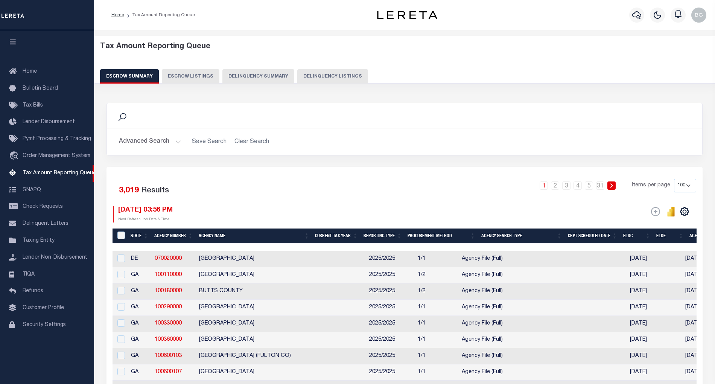
click at [290, 75] on div "Escrow Summary Escrow Listings Delinquency Summary Delinquency Listings" at bounding box center [404, 76] width 609 height 14
click at [323, 75] on button "Delinquency Listings" at bounding box center [332, 76] width 71 height 14
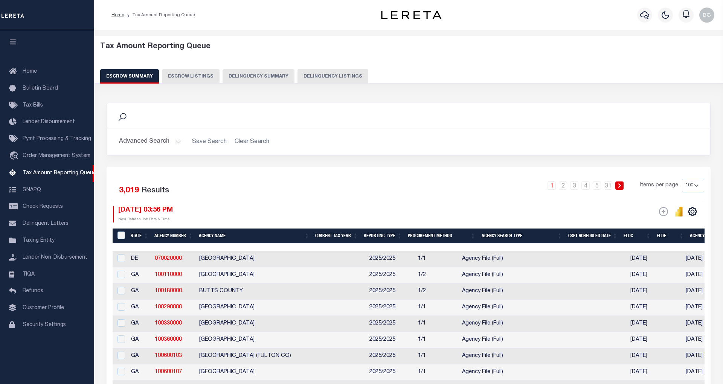
select select "100"
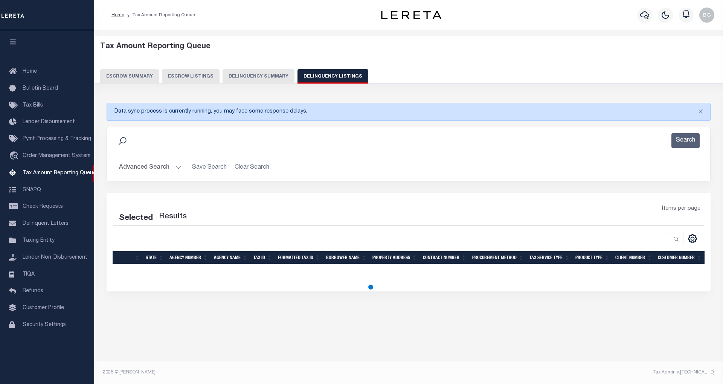
select select "100"
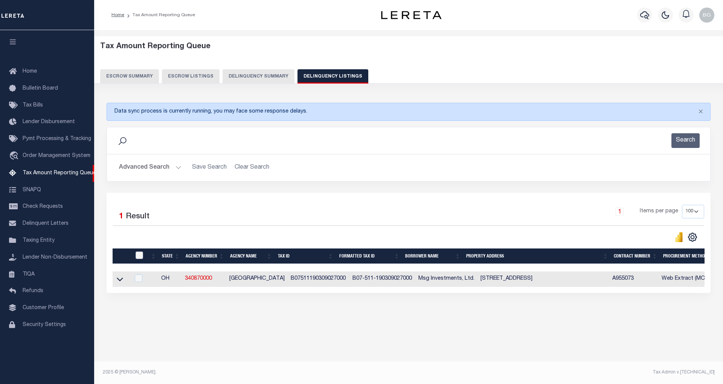
click at [139, 258] on input "checkbox" at bounding box center [140, 255] width 8 height 8
checkbox input "true"
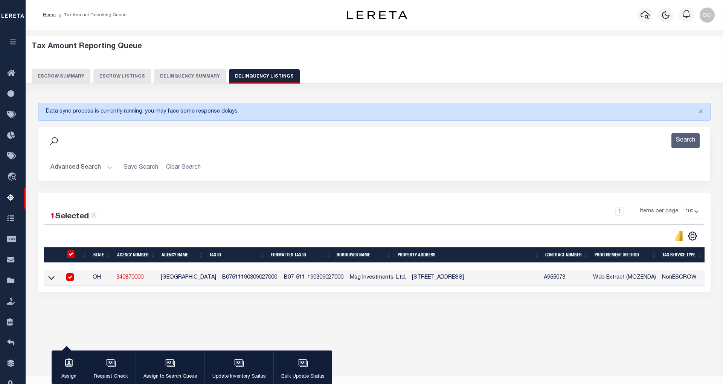
checkbox input "true"
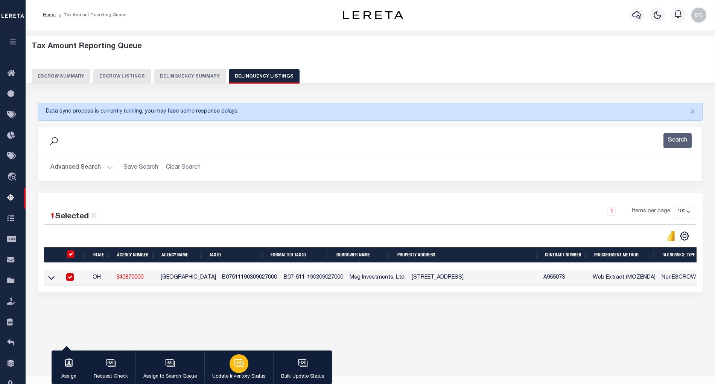
click at [239, 361] on icon "button" at bounding box center [239, 363] width 10 height 10
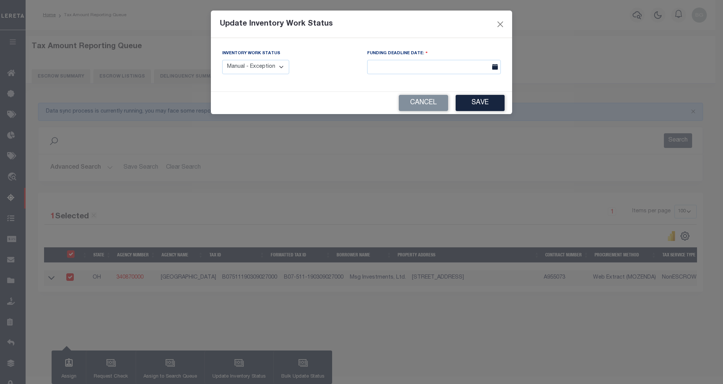
click at [274, 69] on select "Manual - Exception Pended - Awaiting Search Late Add Exception Completed" at bounding box center [255, 67] width 67 height 15
select select "4"
click at [222, 60] on select "Manual - Exception Pended - Awaiting Search Late Add Exception Completed" at bounding box center [255, 67] width 67 height 15
click at [478, 107] on button "Save" at bounding box center [480, 103] width 49 height 16
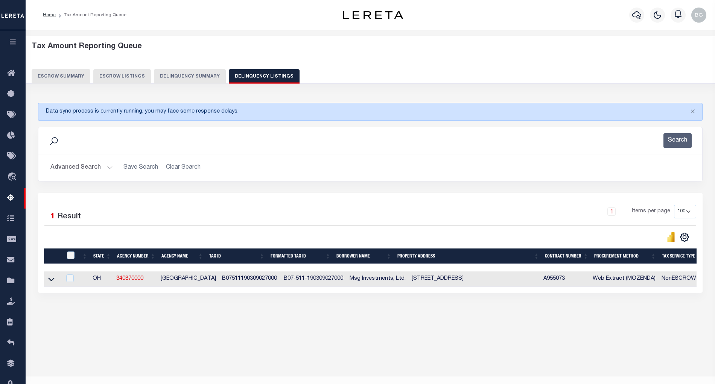
click at [108, 168] on button "Advanced Search" at bounding box center [81, 167] width 62 height 15
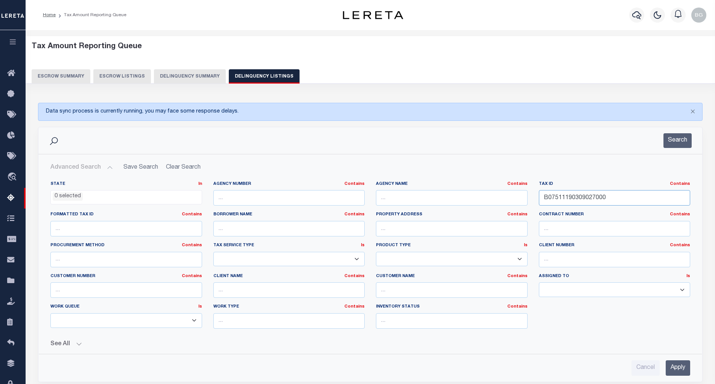
click at [565, 197] on input "B07511190309027000" at bounding box center [615, 197] width 152 height 15
paste input "14009"
type input "B07511190314009000"
click at [681, 370] on input "Apply" at bounding box center [678, 367] width 24 height 15
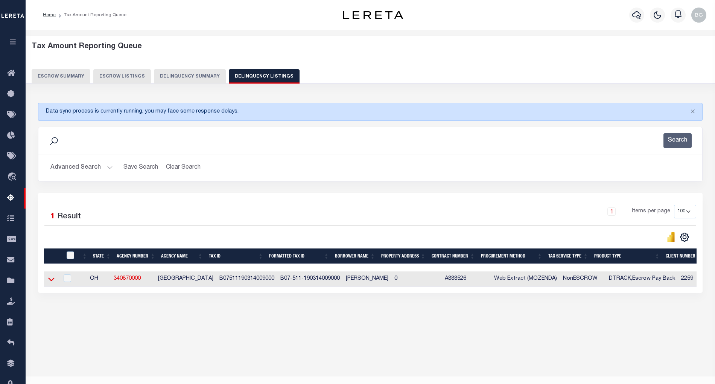
click at [51, 282] on icon at bounding box center [51, 279] width 6 height 8
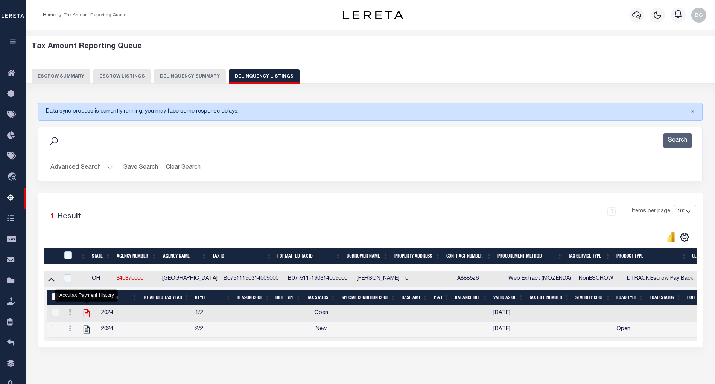
click at [86, 315] on icon "" at bounding box center [87, 313] width 6 height 8
checkbox input "true"
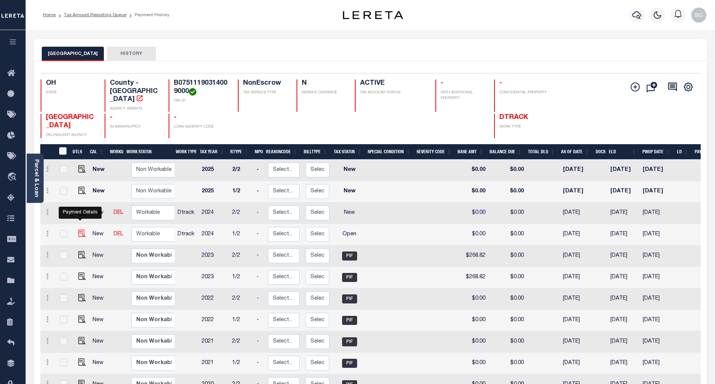
click at [79, 230] on img "" at bounding box center [82, 234] width 8 height 8
checkbox input "true"
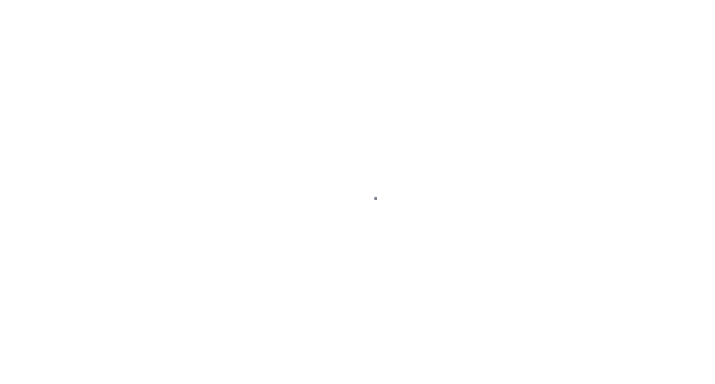
select select "OP2"
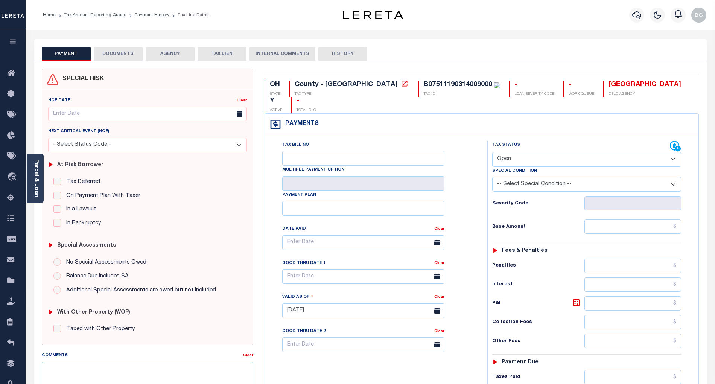
click at [115, 54] on button "DOCUMENTS" at bounding box center [118, 54] width 49 height 14
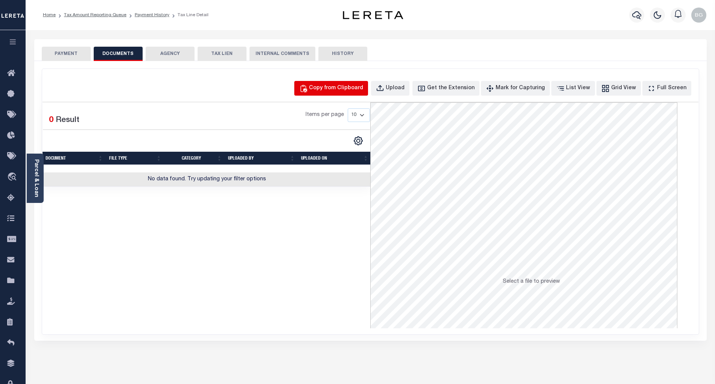
click at [347, 88] on div "Copy from Clipboard" at bounding box center [336, 88] width 54 height 8
select select "POP"
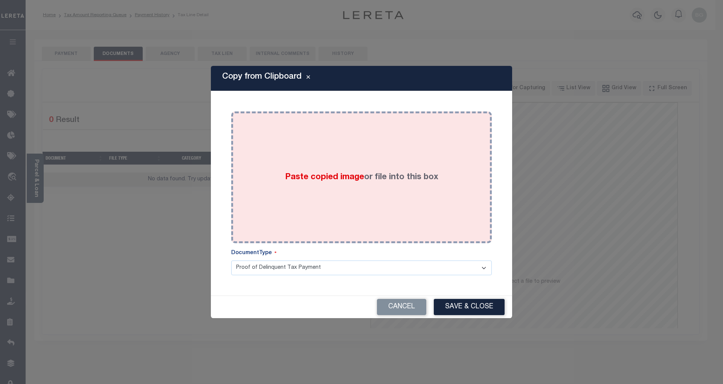
click at [332, 177] on span "Paste copied image" at bounding box center [324, 177] width 79 height 8
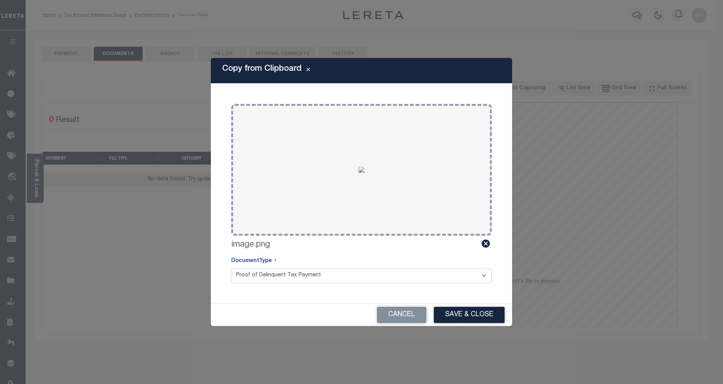
click at [473, 314] on button "Save & Close" at bounding box center [469, 315] width 71 height 16
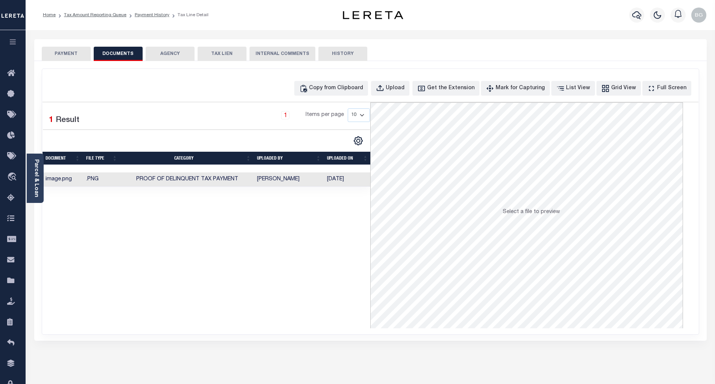
click at [64, 52] on button "PAYMENT" at bounding box center [66, 54] width 49 height 14
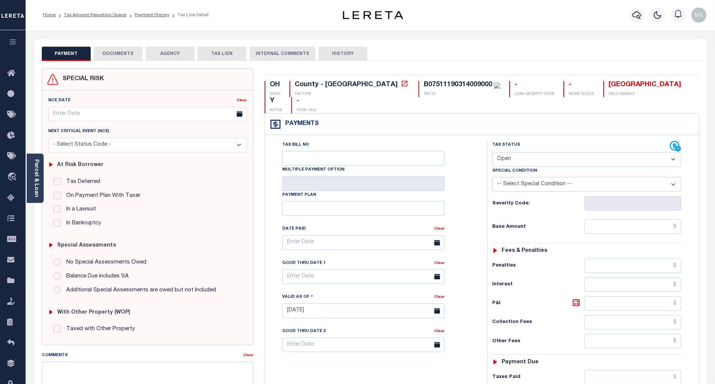
click at [502, 152] on select "- Select Status Code - Open Due/Unpaid Paid Incomplete No Tax Due Internal Refu…" at bounding box center [586, 159] width 189 height 15
select select "PYD"
click at [492, 152] on select "- Select Status Code - Open Due/Unpaid Paid Incomplete No Tax Due Internal Refu…" at bounding box center [586, 159] width 189 height 15
type input "[DATE]"
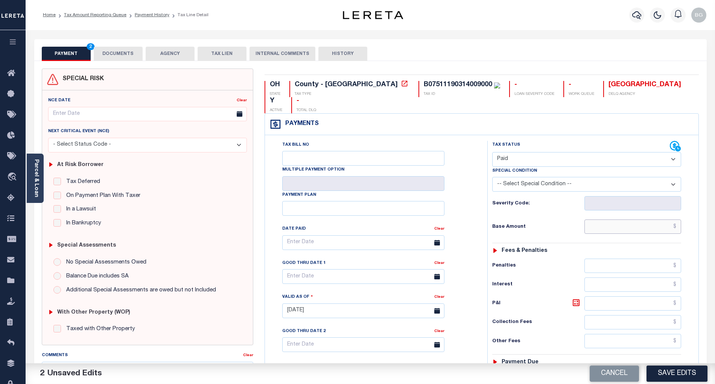
click at [659, 219] on input "text" at bounding box center [633, 226] width 97 height 14
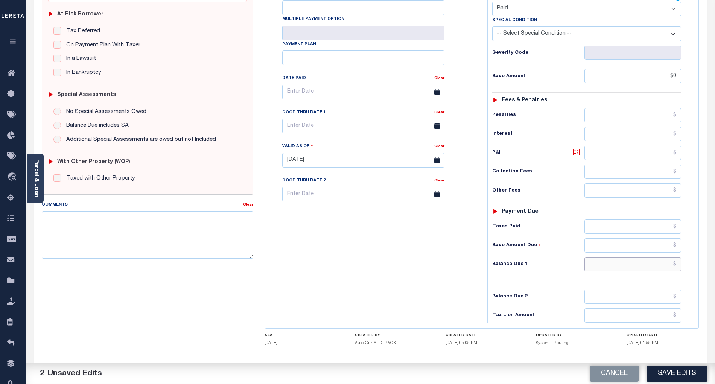
type input "$0.00"
click at [666, 257] on input "text" at bounding box center [633, 264] width 97 height 14
click at [449, 270] on div "Tax Bill No Multiple Payment Option Payment Plan Clear" at bounding box center [374, 156] width 215 height 332
type input "$0.00"
click at [680, 371] on button "Save Edits" at bounding box center [677, 374] width 61 height 16
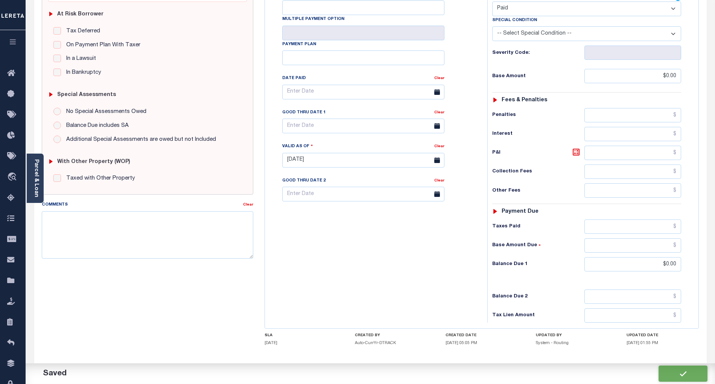
checkbox input "false"
type input "$0"
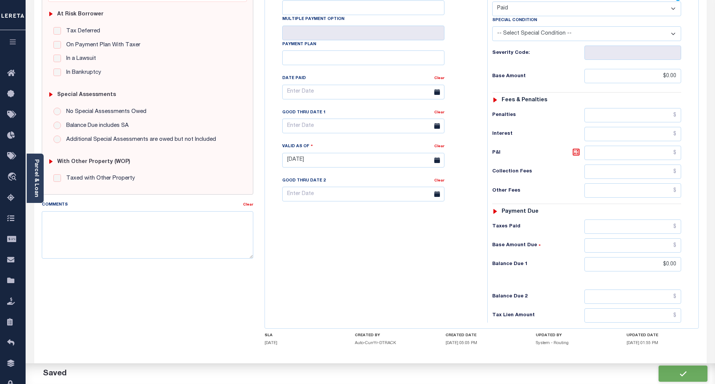
type input "$0"
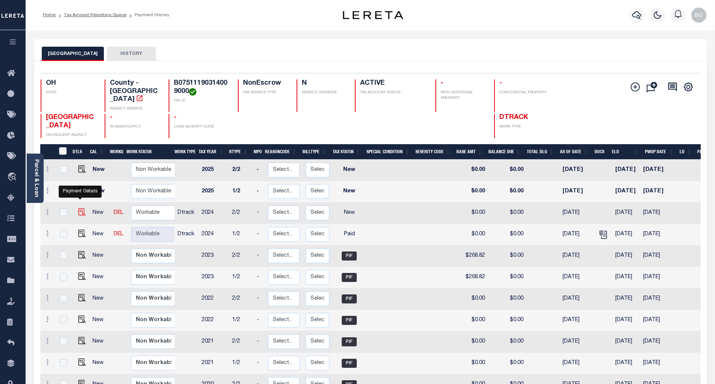
click at [79, 208] on img "" at bounding box center [82, 212] width 8 height 8
checkbox input "true"
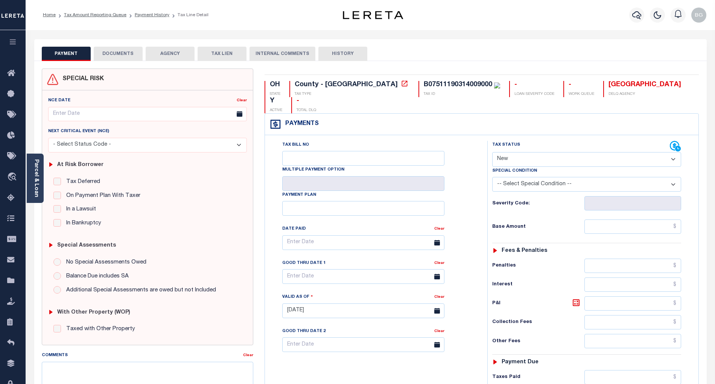
click at [125, 51] on button "DOCUMENTS" at bounding box center [118, 54] width 49 height 14
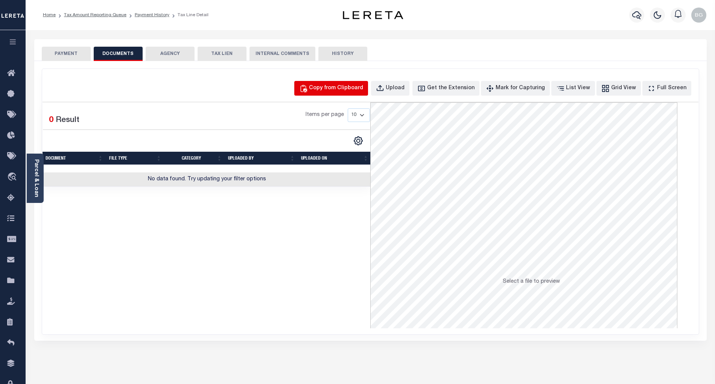
click at [352, 85] on div "Copy from Clipboard" at bounding box center [336, 88] width 54 height 8
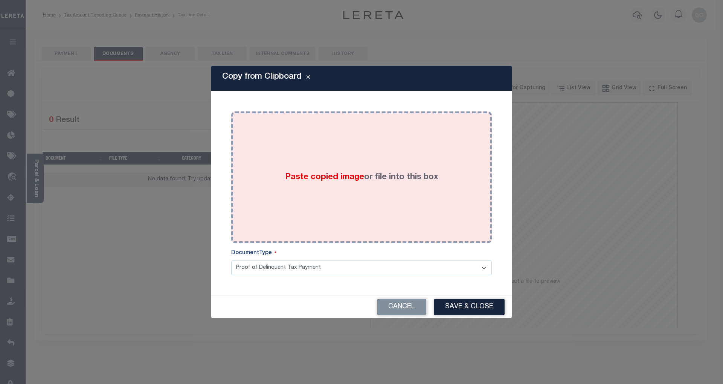
click at [324, 177] on span "Paste copied image" at bounding box center [324, 177] width 79 height 8
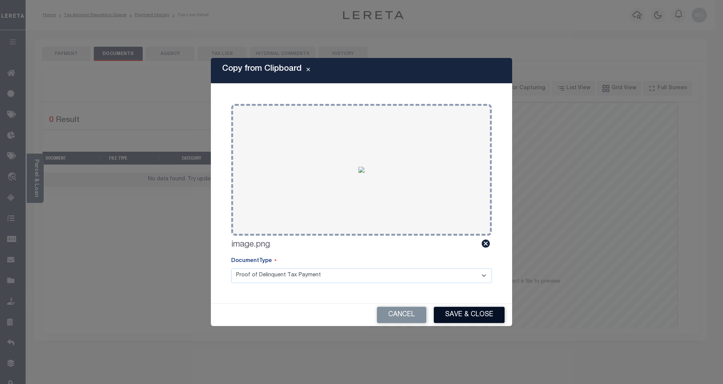
click at [485, 314] on button "Save & Close" at bounding box center [469, 315] width 71 height 16
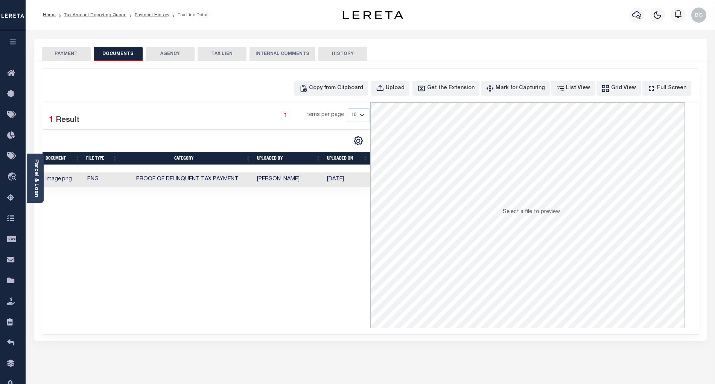
click at [62, 57] on button "PAYMENT" at bounding box center [66, 54] width 49 height 14
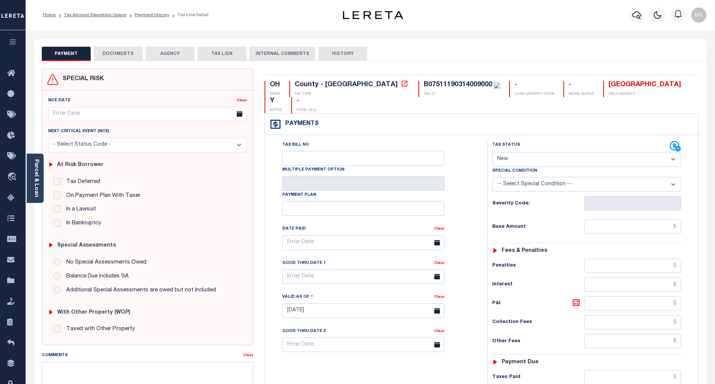
click at [506, 152] on select "- Select Status Code - Open Due/Unpaid Paid Incomplete No Tax Due Internal Refu…" at bounding box center [586, 159] width 189 height 15
select select "PYD"
click at [492, 152] on select "- Select Status Code - Open Due/Unpaid Paid Incomplete No Tax Due Internal Refu…" at bounding box center [586, 159] width 189 height 15
type input "[DATE]"
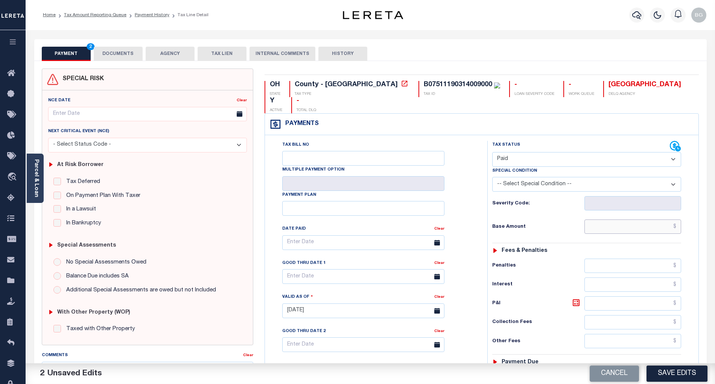
click at [663, 219] on input "text" at bounding box center [633, 226] width 97 height 14
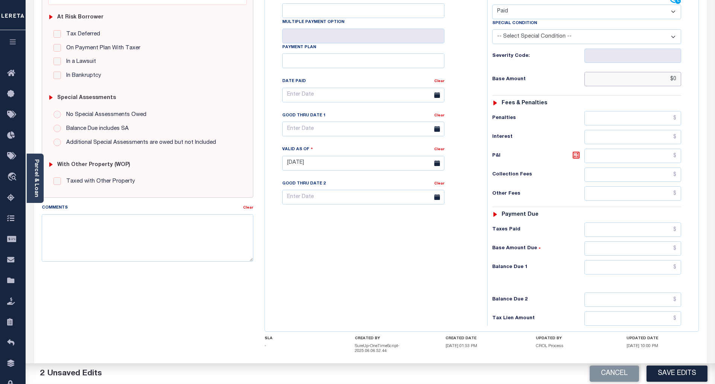
scroll to position [151, 0]
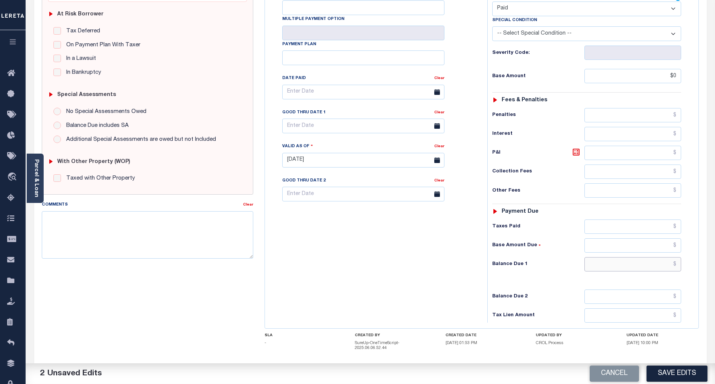
type input "$0.00"
click at [660, 257] on input "text" at bounding box center [633, 264] width 97 height 14
type input "$0.00"
drag, startPoint x: 448, startPoint y: 271, endPoint x: 480, endPoint y: 287, distance: 35.4
click at [448, 271] on div "Tax Bill No Multiple Payment Option Payment Plan Clear" at bounding box center [374, 156] width 215 height 332
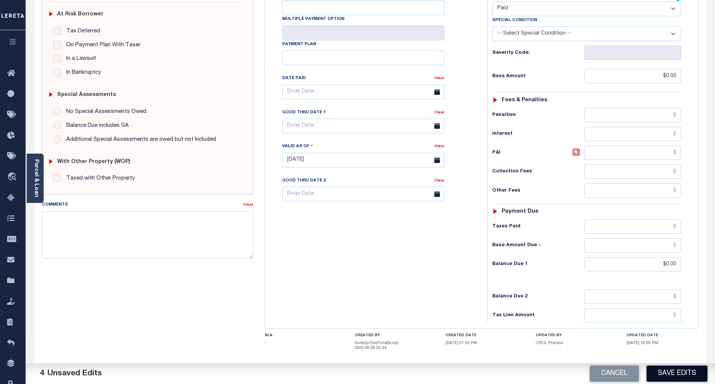
click at [672, 375] on button "Save Edits" at bounding box center [677, 374] width 61 height 16
checkbox input "false"
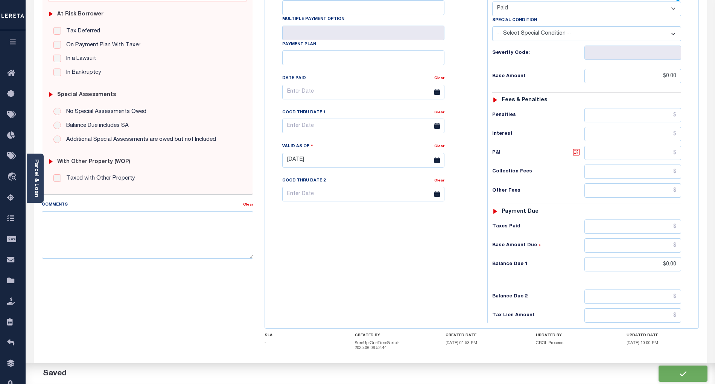
type input "$0"
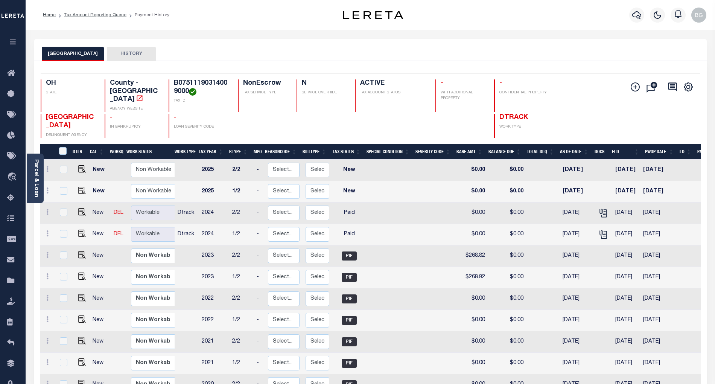
click at [88, 17] on link "Tax Amount Reporting Queue" at bounding box center [95, 15] width 62 height 5
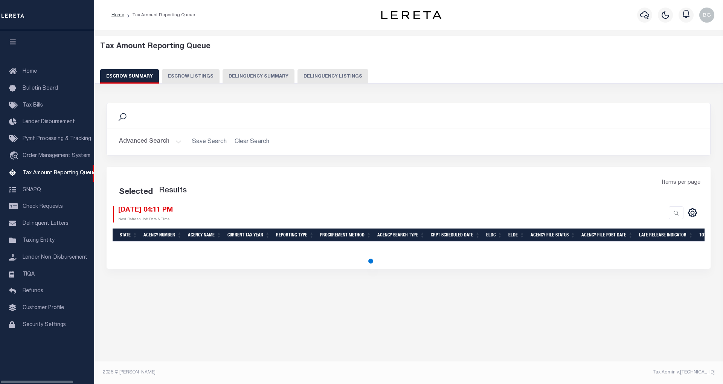
click at [320, 77] on button "Delinquency Listings" at bounding box center [332, 76] width 71 height 14
select select "100"
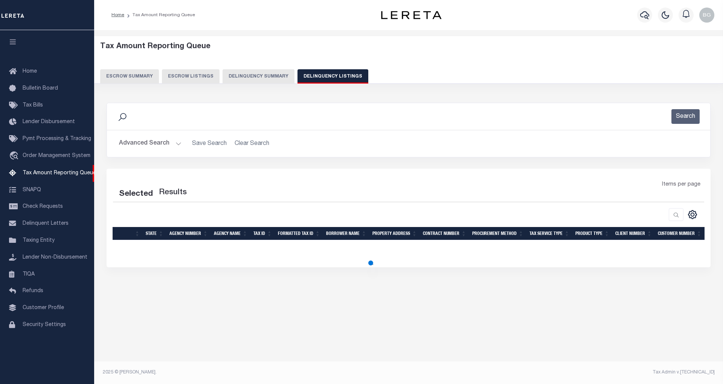
select select "100"
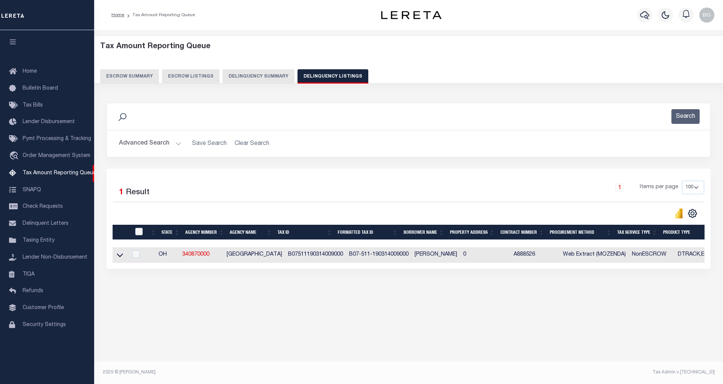
click at [139, 232] on input "checkbox" at bounding box center [139, 232] width 8 height 8
checkbox input "true"
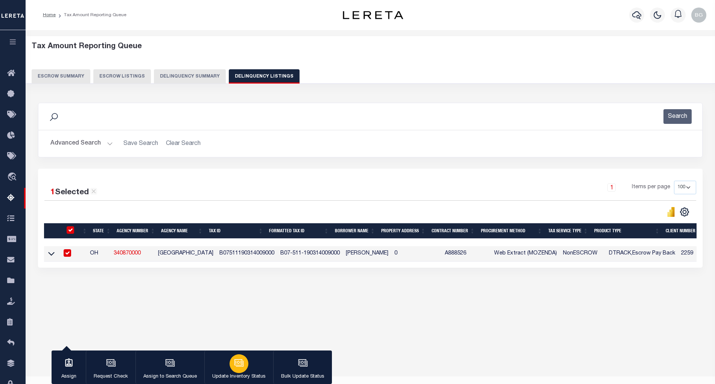
click at [242, 363] on icon "button" at bounding box center [240, 364] width 8 height 6
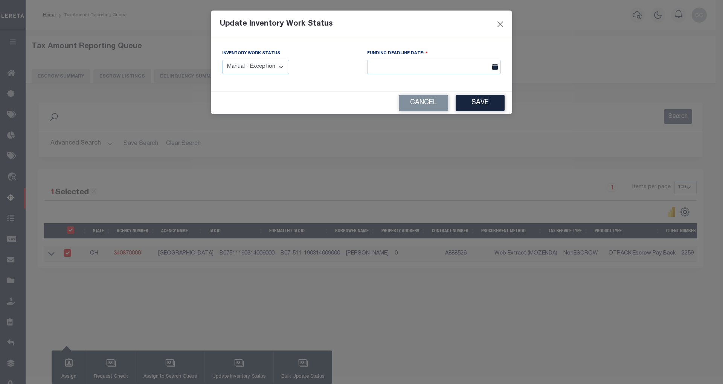
click at [273, 64] on select "Manual - Exception Pended - Awaiting Search Late Add Exception Completed" at bounding box center [255, 67] width 67 height 15
select select "4"
click at [222, 60] on select "Manual - Exception Pended - Awaiting Search Late Add Exception Completed" at bounding box center [255, 67] width 67 height 15
click at [481, 104] on button "Save" at bounding box center [480, 103] width 49 height 16
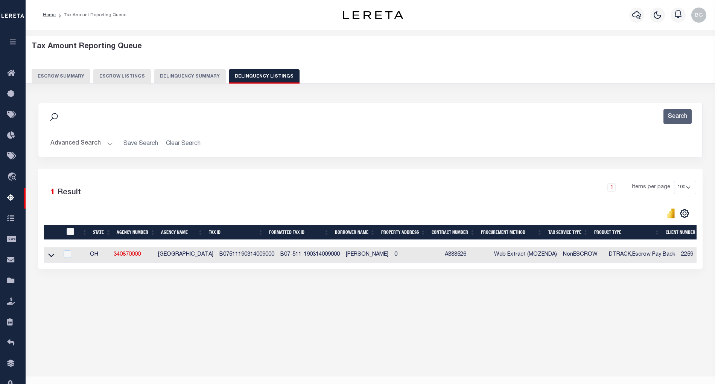
click at [108, 143] on button "Advanced Search" at bounding box center [81, 143] width 62 height 15
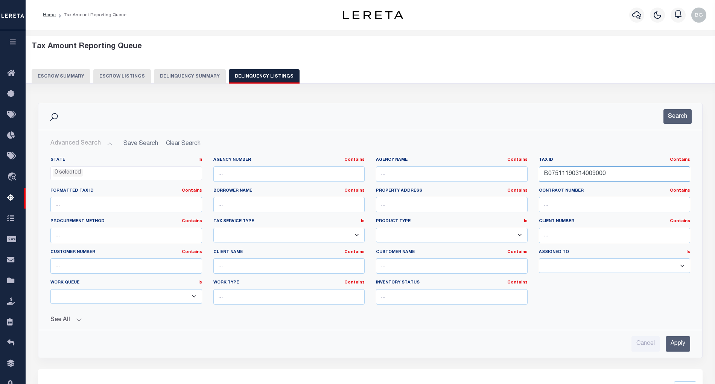
click at [571, 175] on input "B07511190314009000" at bounding box center [615, 173] width 152 height 15
paste input "10"
type input "B07511190314010000"
click at [677, 346] on input "Apply" at bounding box center [678, 343] width 24 height 15
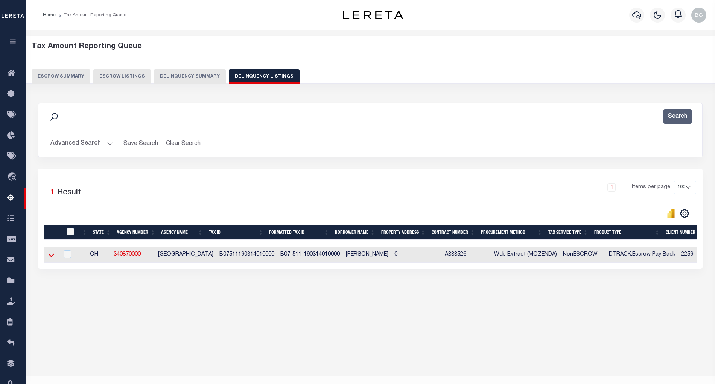
click at [52, 257] on icon at bounding box center [51, 256] width 6 height 4
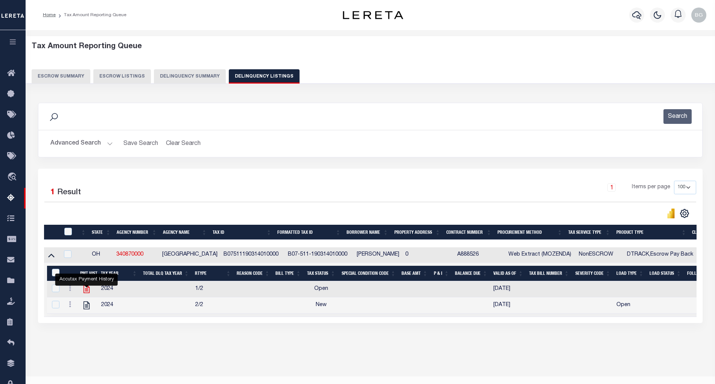
click at [85, 294] on icon "" at bounding box center [87, 289] width 10 height 10
checkbox input "true"
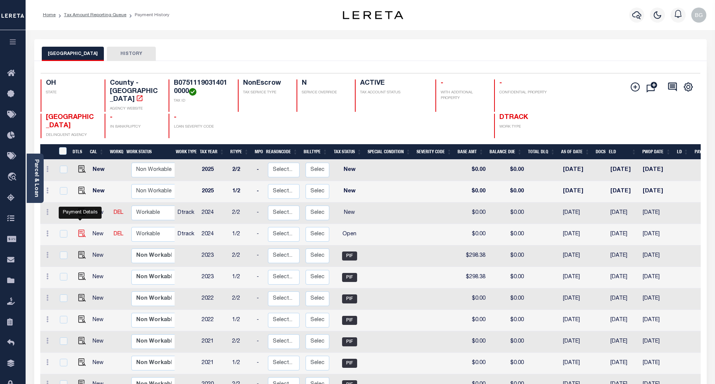
click at [79, 230] on img "" at bounding box center [82, 234] width 8 height 8
checkbox input "true"
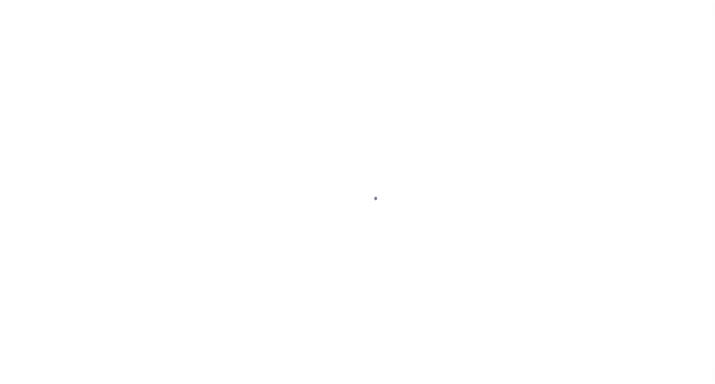
select select "OP2"
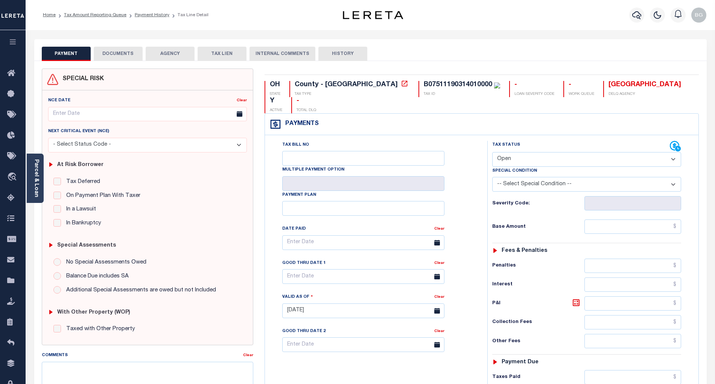
click at [109, 53] on button "DOCUMENTS" at bounding box center [118, 54] width 49 height 14
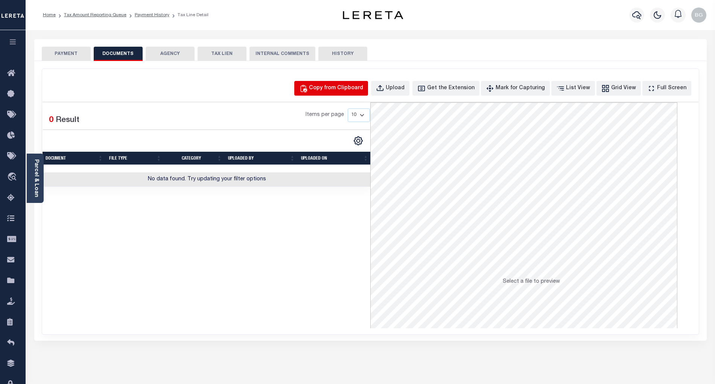
click at [345, 85] on div "Copy from Clipboard" at bounding box center [336, 88] width 54 height 8
select select "POP"
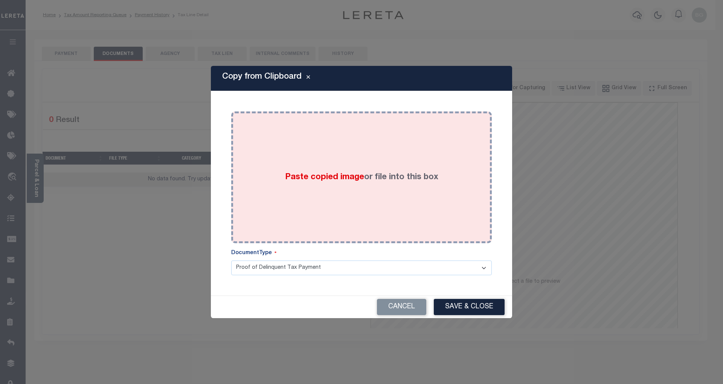
click at [326, 179] on span "Paste copied image" at bounding box center [324, 177] width 79 height 8
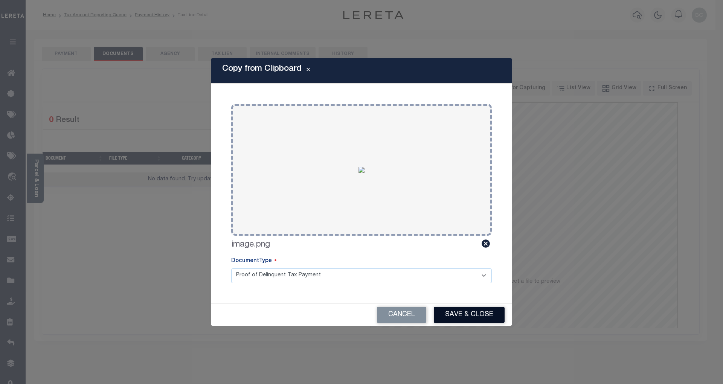
click at [482, 312] on button "Save & Close" at bounding box center [469, 315] width 71 height 16
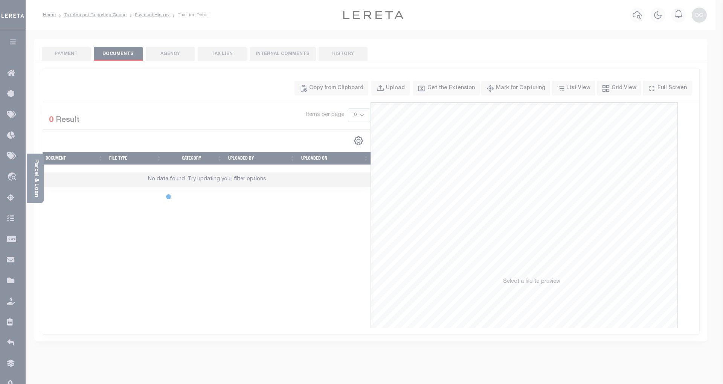
click at [72, 54] on div at bounding box center [361, 192] width 723 height 384
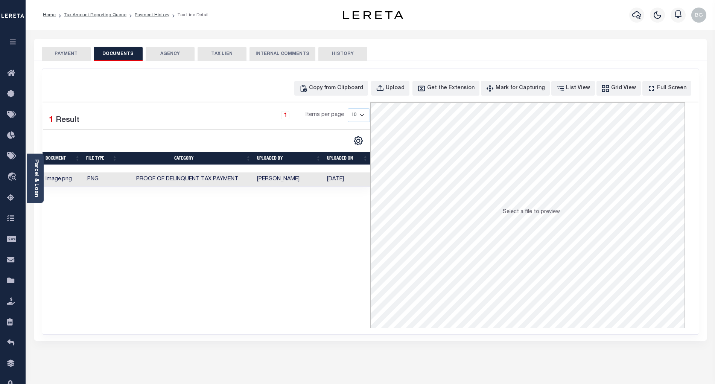
click at [72, 54] on button "PAYMENT" at bounding box center [66, 54] width 49 height 14
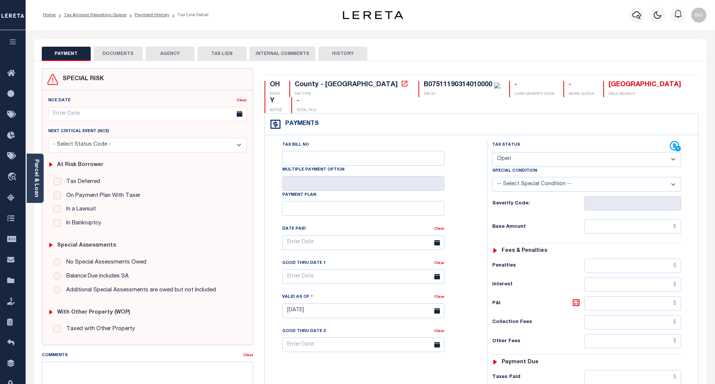
click at [507, 152] on select "- Select Status Code - Open Due/Unpaid Paid Incomplete No Tax Due Internal Refu…" at bounding box center [586, 159] width 189 height 15
select select "PYD"
click at [492, 152] on select "- Select Status Code - Open Due/Unpaid Paid Incomplete No Tax Due Internal Refu…" at bounding box center [586, 159] width 189 height 15
type input "[DATE]"
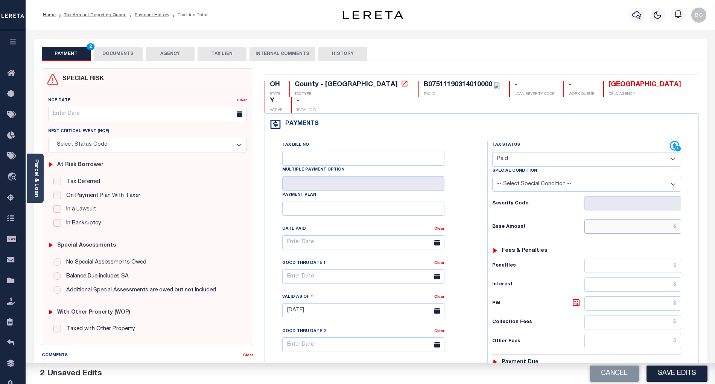
click at [648, 219] on input "text" at bounding box center [633, 226] width 97 height 14
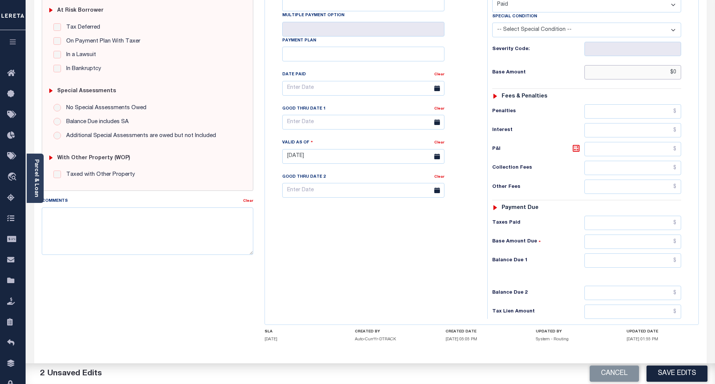
scroll to position [172, 0]
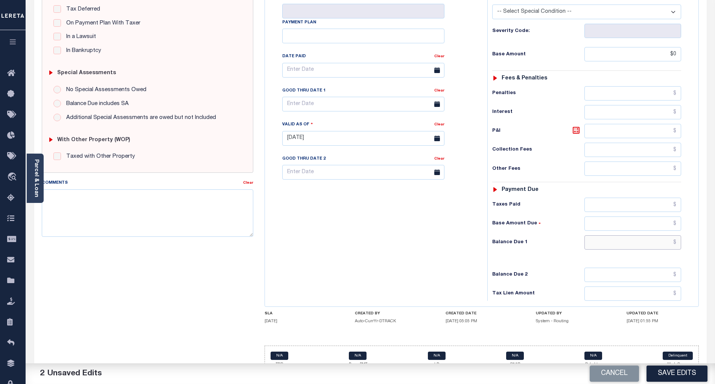
click at [660, 235] on input "text" at bounding box center [633, 242] width 97 height 14
type input "$0.00"
click at [443, 242] on div "Tax Bill No Multiple Payment Option Payment Plan Clear" at bounding box center [374, 134] width 215 height 332
type input "$0.00"
click at [686, 373] on button "Save Edits" at bounding box center [677, 374] width 61 height 16
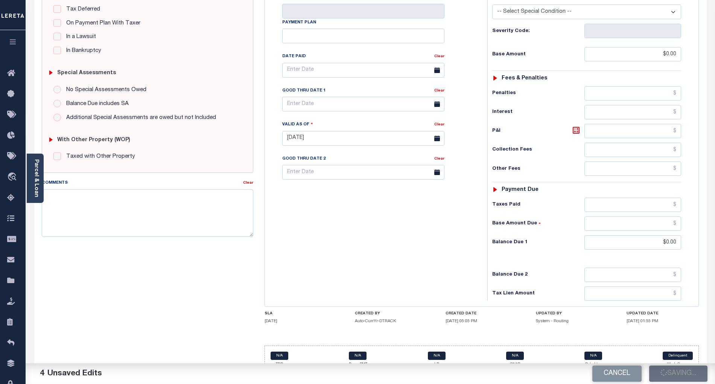
checkbox input "false"
type input "$0"
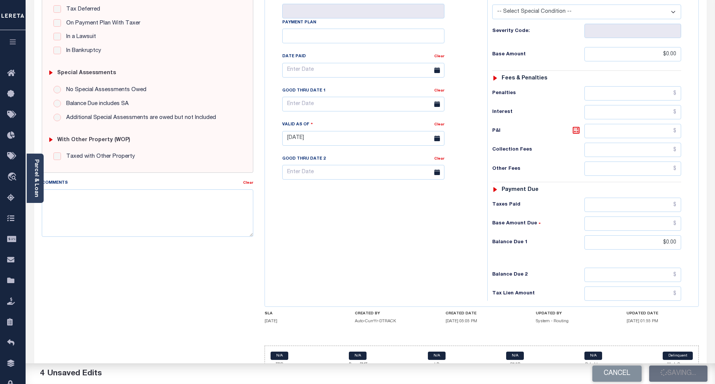
type input "$0"
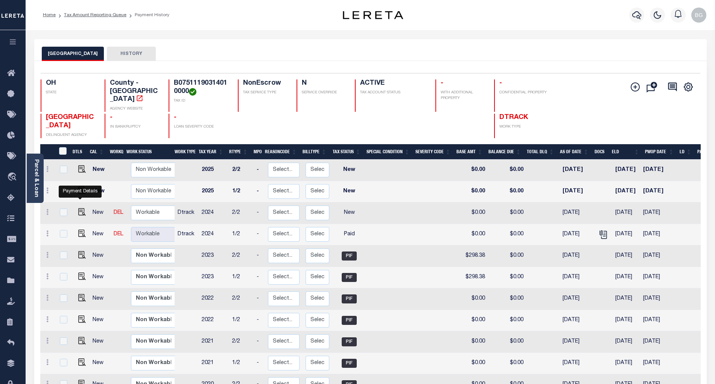
click at [80, 208] on img "" at bounding box center [82, 212] width 8 height 8
checkbox input "true"
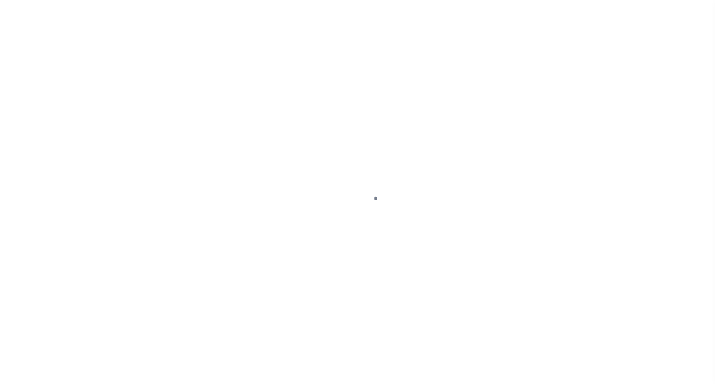
select select "NW2"
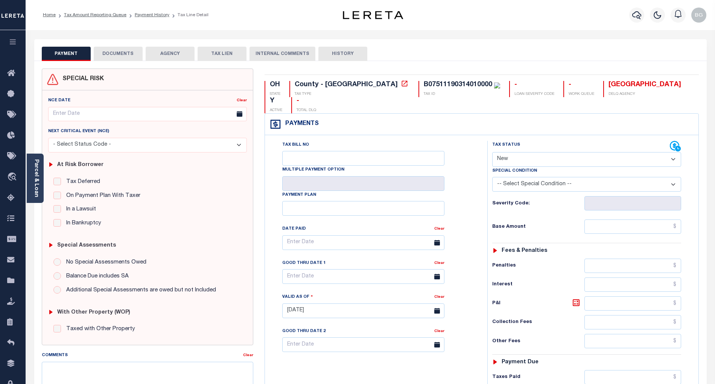
click at [121, 52] on button "DOCUMENTS" at bounding box center [118, 54] width 49 height 14
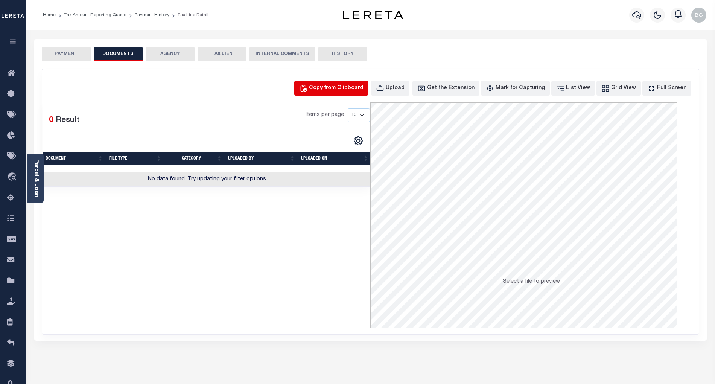
click at [348, 86] on div "Copy from Clipboard" at bounding box center [336, 88] width 54 height 8
select select "POP"
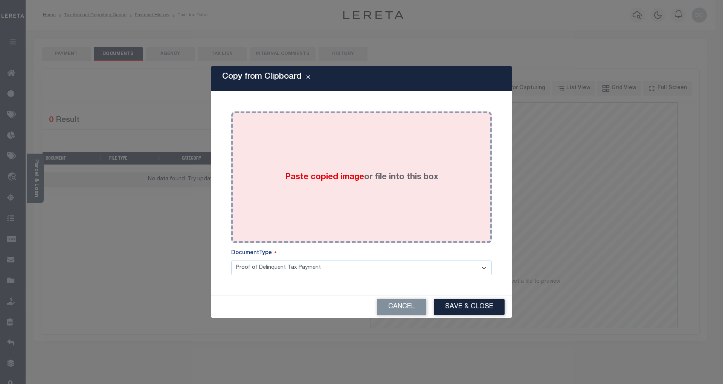
click at [338, 178] on span "Paste copied image" at bounding box center [324, 177] width 79 height 8
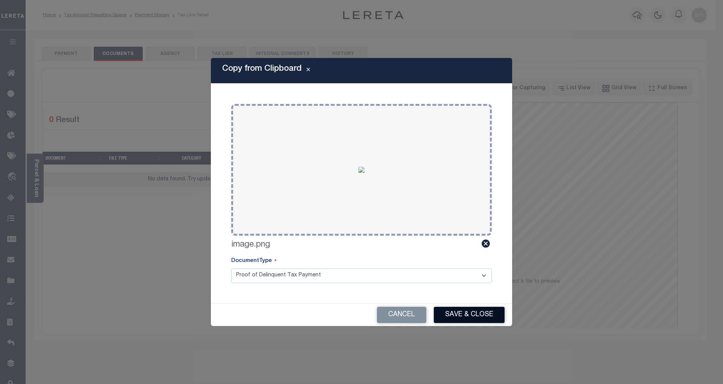
click at [478, 317] on button "Save & Close" at bounding box center [469, 315] width 71 height 16
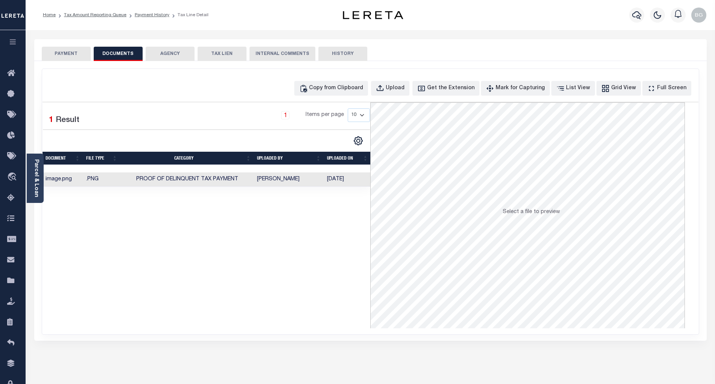
click at [72, 53] on button "PAYMENT" at bounding box center [66, 54] width 49 height 14
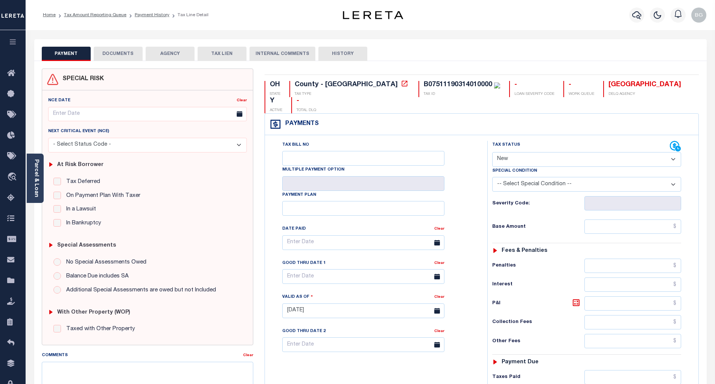
click at [503, 152] on select "- Select Status Code - Open Due/Unpaid Paid Incomplete No Tax Due Internal Refu…" at bounding box center [586, 159] width 189 height 15
select select "PYD"
click at [492, 152] on select "- Select Status Code - Open Due/Unpaid Paid Incomplete No Tax Due Internal Refu…" at bounding box center [586, 159] width 189 height 15
type input "[DATE]"
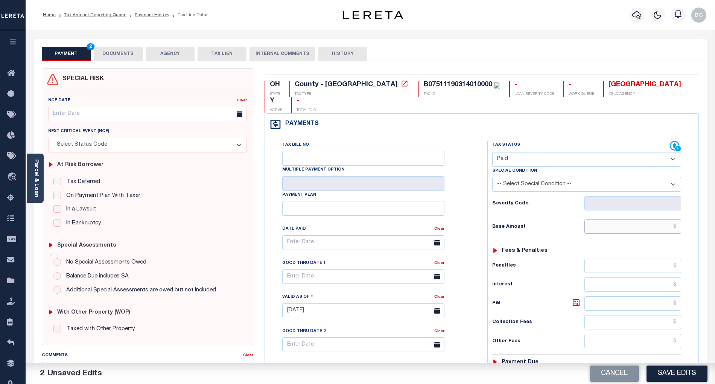
click at [641, 219] on input "text" at bounding box center [633, 226] width 97 height 14
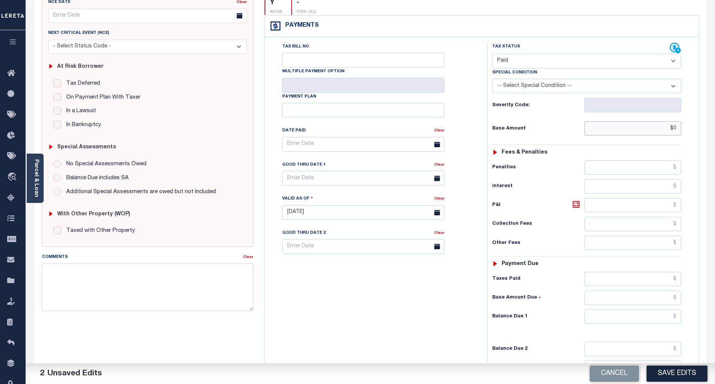
scroll to position [151, 0]
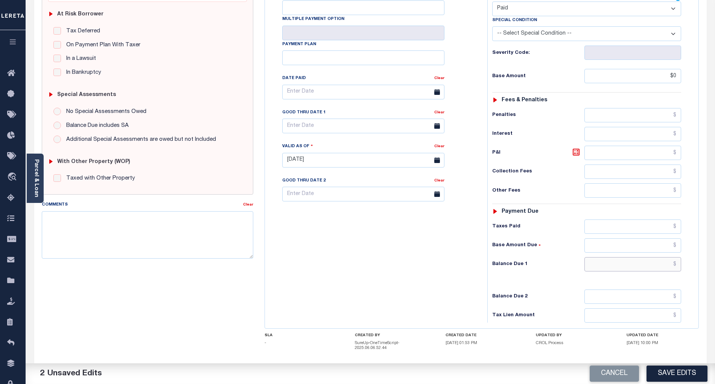
type input "$0.00"
click at [663, 257] on input "text" at bounding box center [633, 264] width 97 height 14
type input "$0.00"
click at [456, 256] on div "Tax Bill No Multiple Payment Option Payment Plan Clear" at bounding box center [374, 156] width 215 height 332
click at [681, 373] on button "Save Edits" at bounding box center [677, 374] width 61 height 16
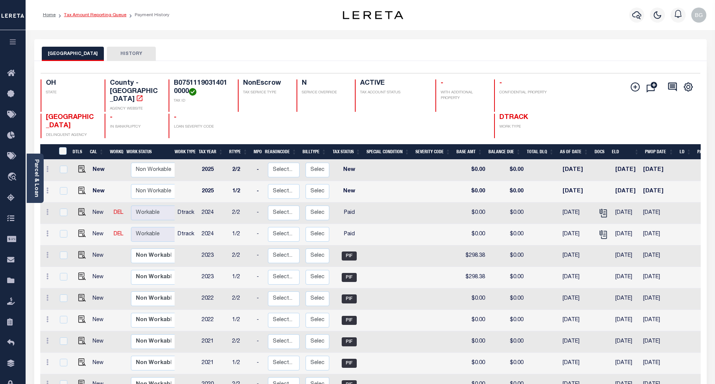
click at [81, 14] on link "Tax Amount Reporting Queue" at bounding box center [95, 15] width 62 height 5
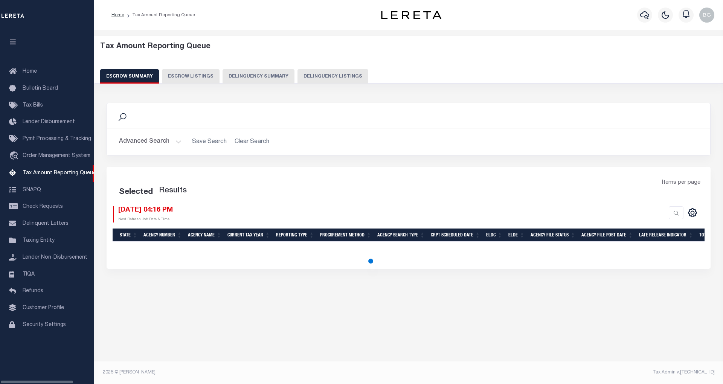
click at [329, 80] on button "Delinquency Listings" at bounding box center [332, 76] width 71 height 14
select select "100"
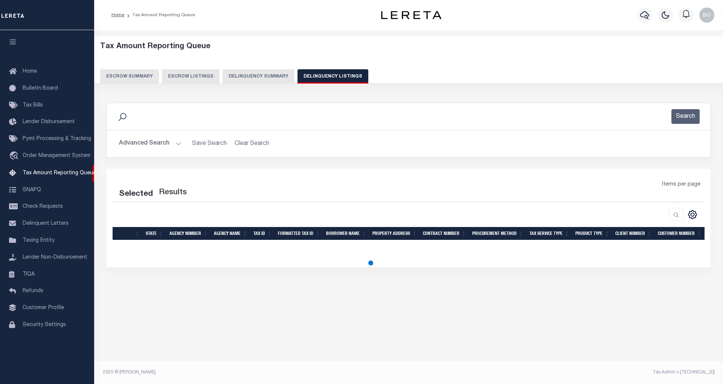
select select "100"
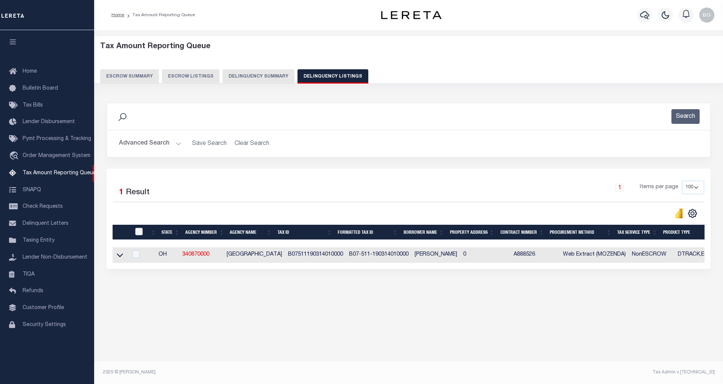
click at [137, 232] on input "checkbox" at bounding box center [139, 232] width 8 height 8
checkbox input "true"
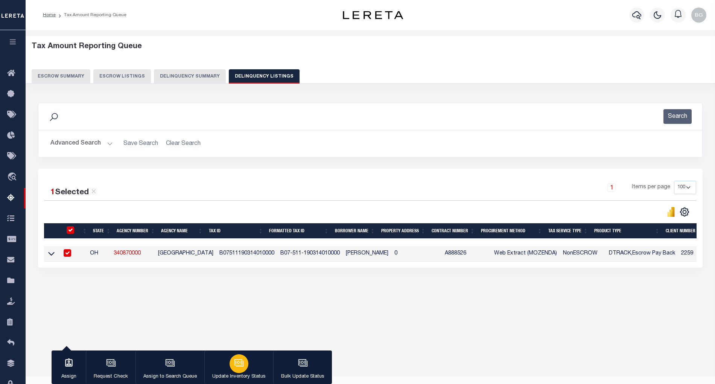
click at [238, 362] on icon "button" at bounding box center [239, 362] width 6 height 3
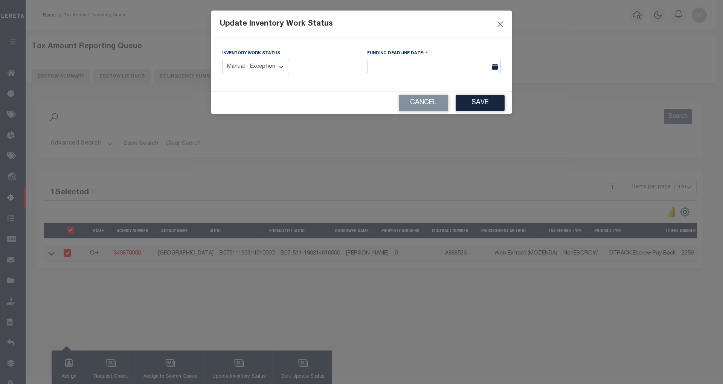
click at [275, 66] on select "Manual - Exception Pended - Awaiting Search Late Add Exception Completed" at bounding box center [255, 67] width 67 height 15
select select "4"
click at [222, 60] on select "Manual - Exception Pended - Awaiting Search Late Add Exception Completed" at bounding box center [255, 67] width 67 height 15
click at [481, 108] on button "Save" at bounding box center [480, 103] width 49 height 16
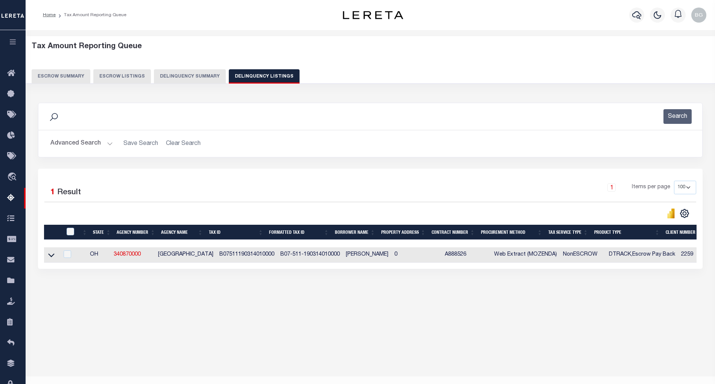
click at [109, 143] on button "Advanced Search" at bounding box center [81, 143] width 62 height 15
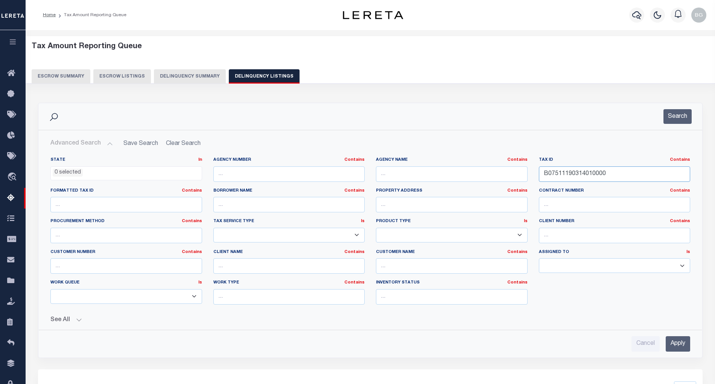
click at [568, 171] on input "B07511190314010000" at bounding box center [615, 173] width 152 height 15
paste input "8"
type input "B07511190314018000"
click at [681, 346] on input "Apply" at bounding box center [678, 343] width 24 height 15
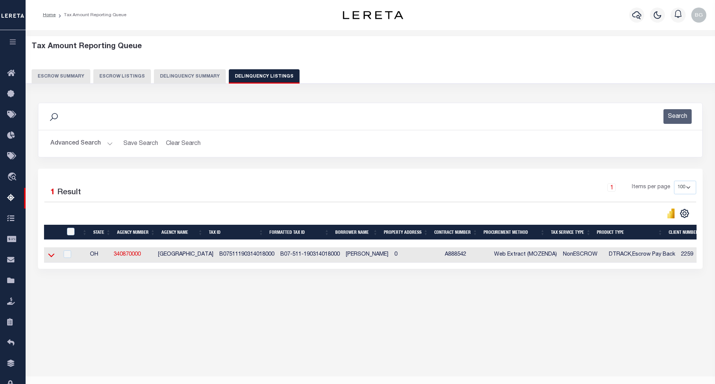
click at [51, 257] on icon at bounding box center [51, 255] width 6 height 8
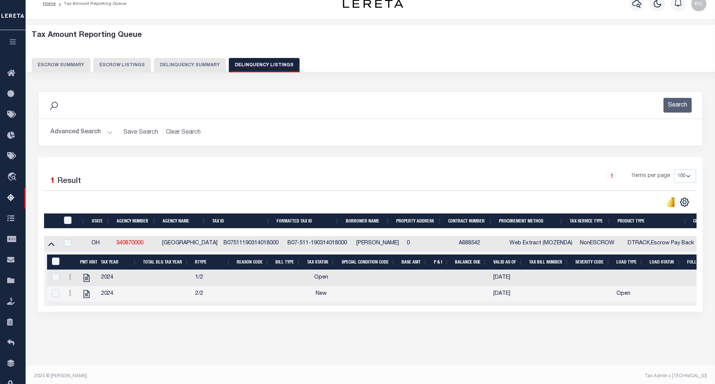
scroll to position [15, 0]
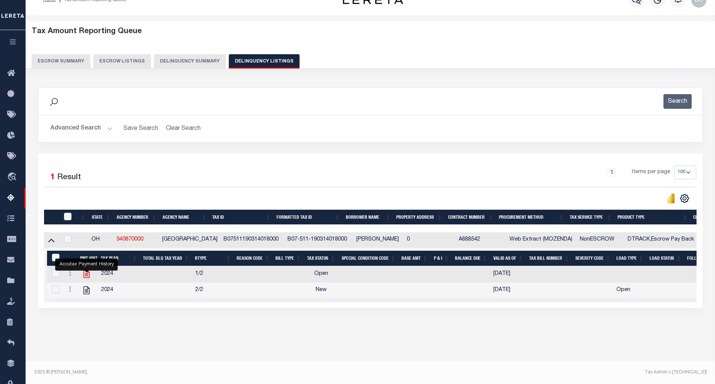
click at [88, 276] on icon "" at bounding box center [87, 274] width 6 height 8
checkbox input "true"
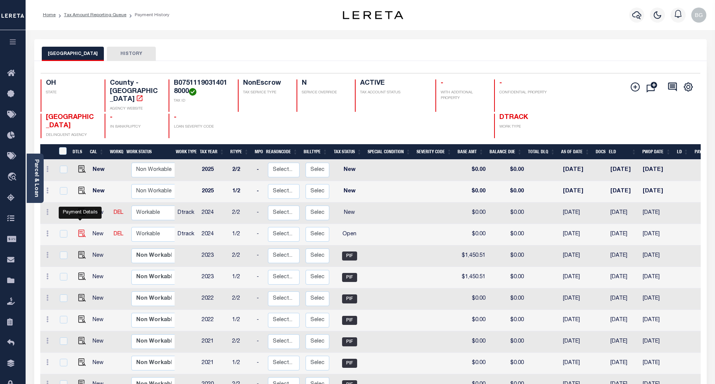
click at [79, 230] on img "" at bounding box center [82, 234] width 8 height 8
checkbox input "true"
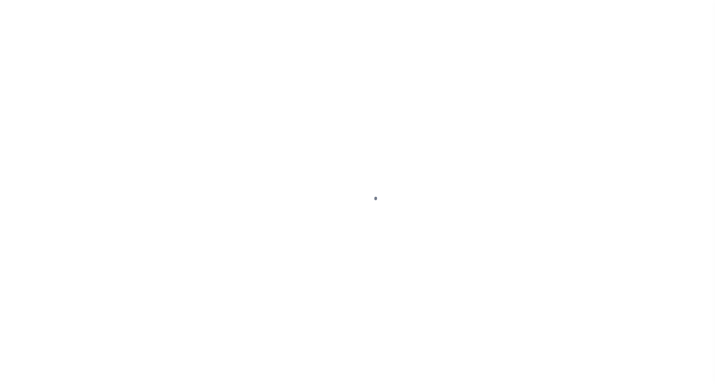
select select "OP2"
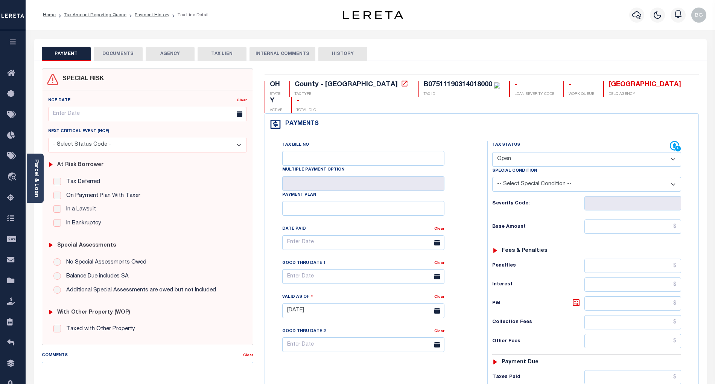
click at [113, 55] on button "DOCUMENTS" at bounding box center [118, 54] width 49 height 14
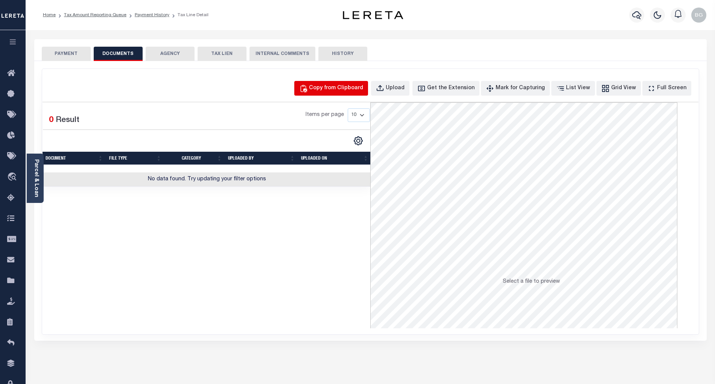
click at [356, 91] on div "Copy from Clipboard" at bounding box center [336, 88] width 54 height 8
select select "POP"
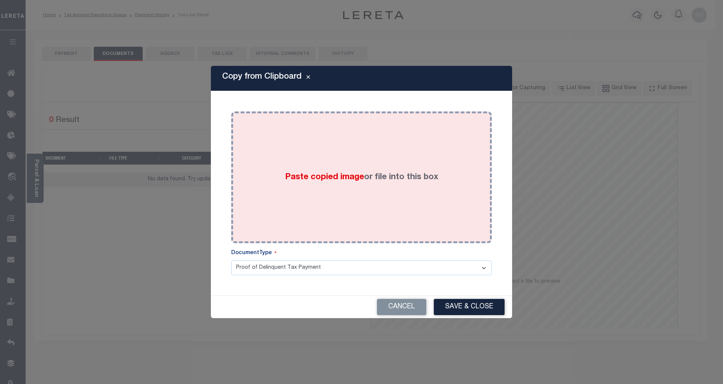
click at [321, 178] on span "Paste copied image" at bounding box center [324, 177] width 79 height 8
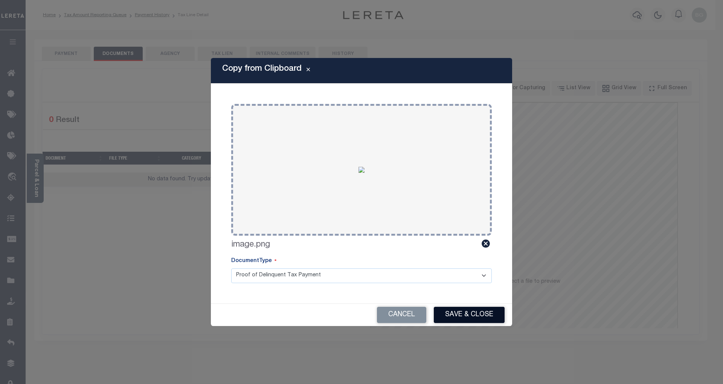
click at [474, 314] on button "Save & Close" at bounding box center [469, 315] width 71 height 16
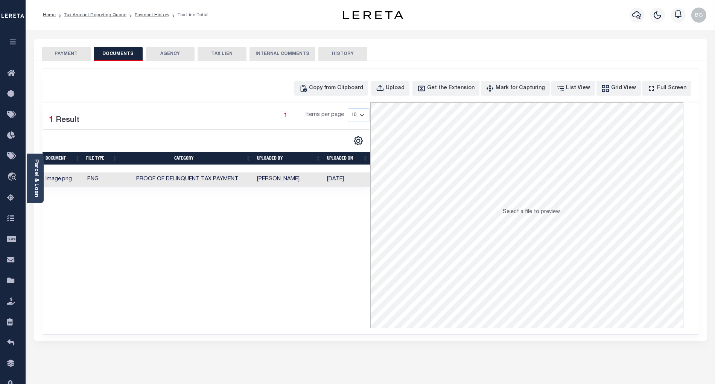
click at [59, 53] on button "PAYMENT" at bounding box center [66, 54] width 49 height 14
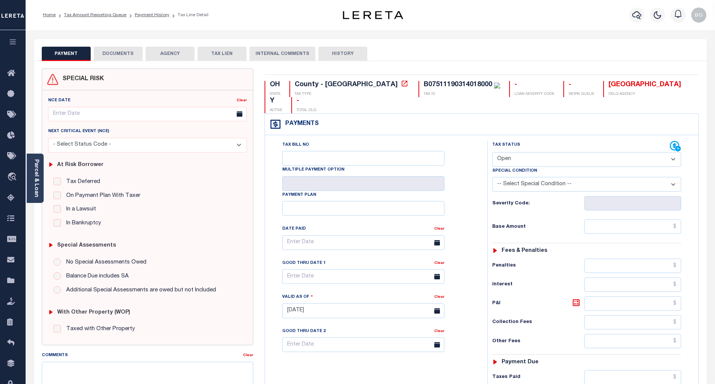
click at [504, 152] on select "- Select Status Code - Open Due/Unpaid Paid Incomplete No Tax Due Internal Refu…" at bounding box center [586, 159] width 189 height 15
select select "PYD"
click at [492, 152] on select "- Select Status Code - Open Due/Unpaid Paid Incomplete No Tax Due Internal Refu…" at bounding box center [586, 159] width 189 height 15
type input "[DATE]"
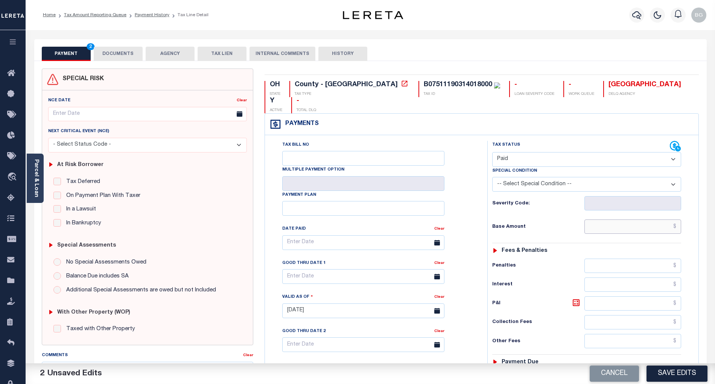
click at [657, 219] on input "text" at bounding box center [633, 226] width 97 height 14
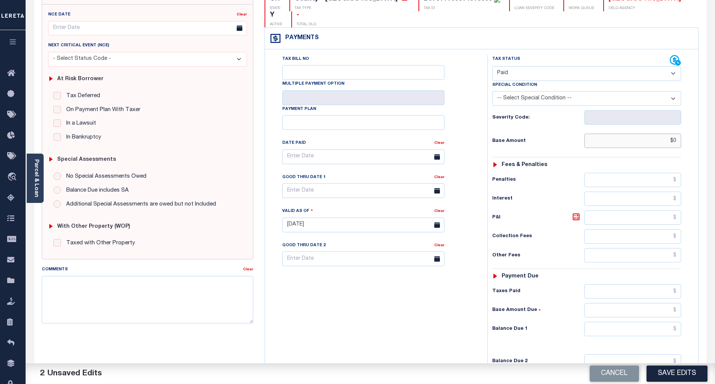
scroll to position [151, 0]
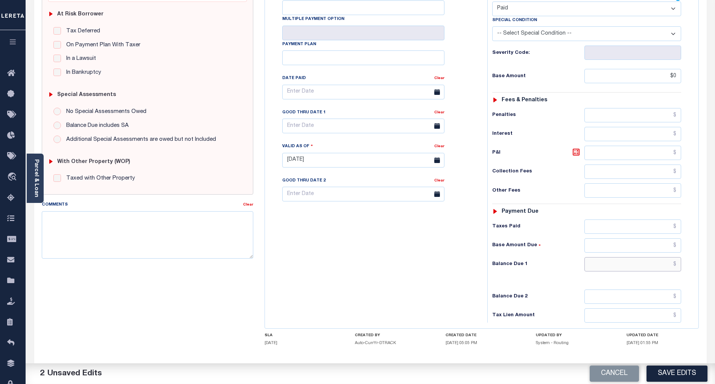
type input "$0.00"
click at [669, 257] on input "text" at bounding box center [633, 264] width 97 height 14
type input "$0.00"
click at [449, 267] on div "Tax Bill No Multiple Payment Option Payment Plan Clear" at bounding box center [374, 156] width 215 height 332
click at [676, 370] on button "Save Edits" at bounding box center [677, 374] width 61 height 16
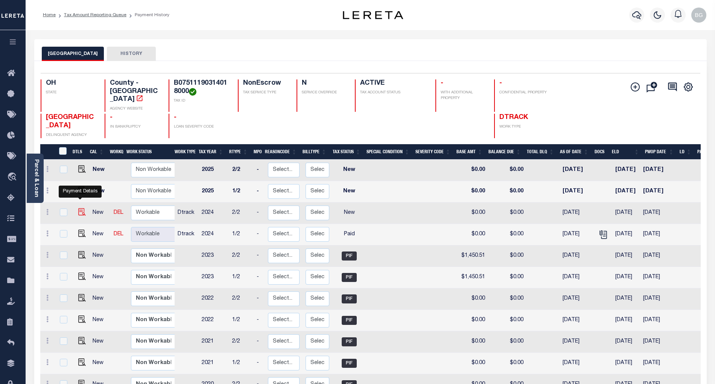
click at [80, 208] on img "" at bounding box center [82, 212] width 8 height 8
checkbox input "true"
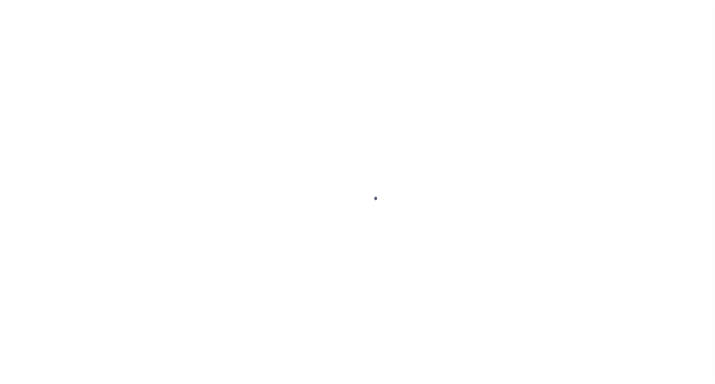
select select "NW2"
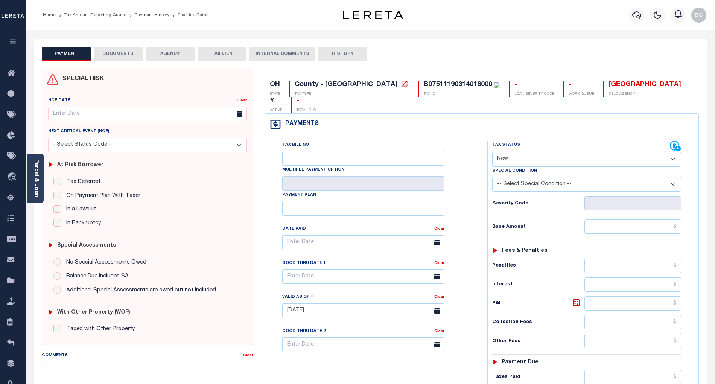
click at [110, 52] on button "DOCUMENTS" at bounding box center [118, 54] width 49 height 14
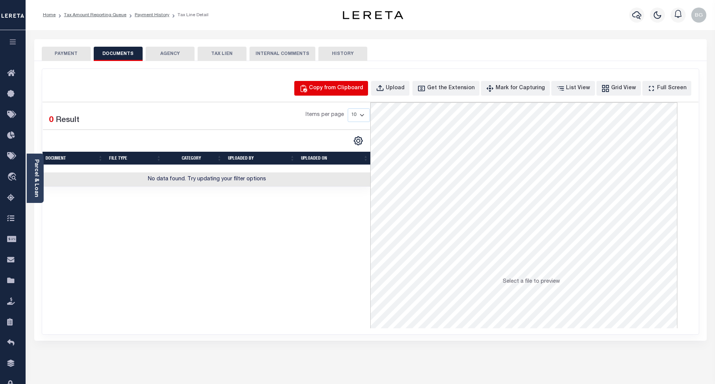
click at [346, 87] on div "Copy from Clipboard" at bounding box center [336, 88] width 54 height 8
select select "POP"
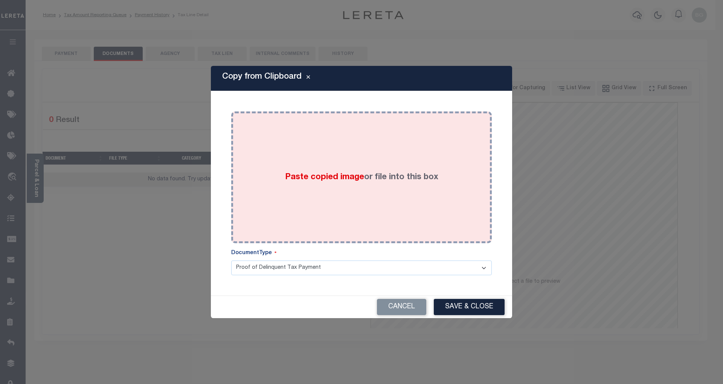
click at [322, 175] on span "Paste copied image" at bounding box center [324, 177] width 79 height 8
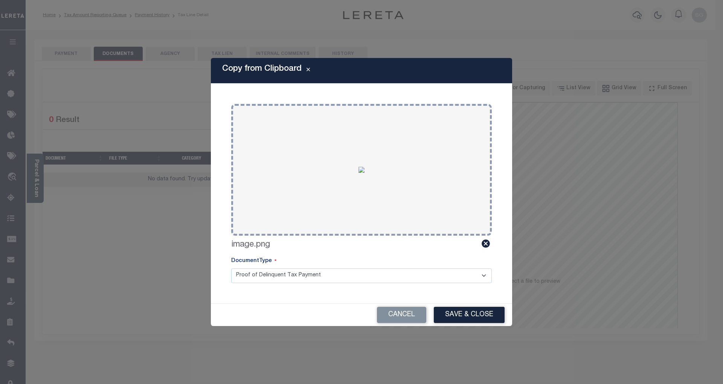
drag, startPoint x: 476, startPoint y: 317, endPoint x: 497, endPoint y: 304, distance: 24.3
click at [477, 317] on button "Save & Close" at bounding box center [469, 315] width 71 height 16
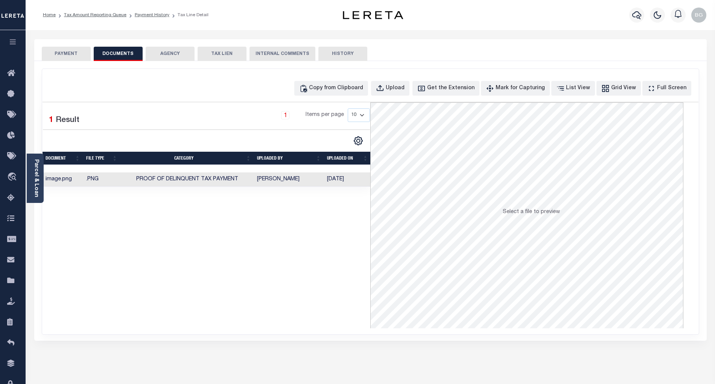
click at [73, 53] on button "PAYMENT" at bounding box center [66, 54] width 49 height 14
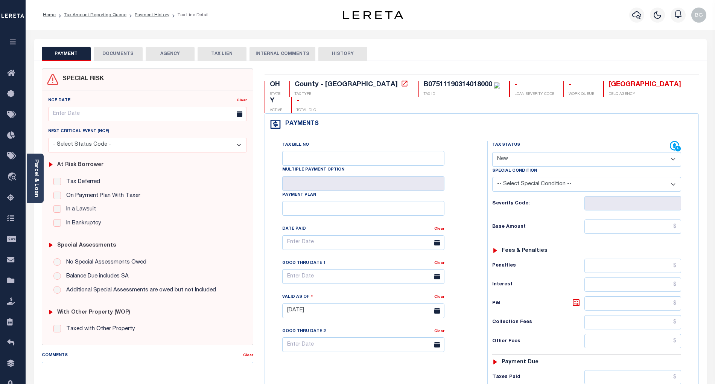
click at [506, 152] on select "- Select Status Code - Open Due/Unpaid Paid Incomplete No Tax Due Internal Refu…" at bounding box center [586, 159] width 189 height 15
select select "PYD"
click at [492, 152] on select "- Select Status Code - Open Due/Unpaid Paid Incomplete No Tax Due Internal Refu…" at bounding box center [586, 159] width 189 height 15
type input "10/13/2025"
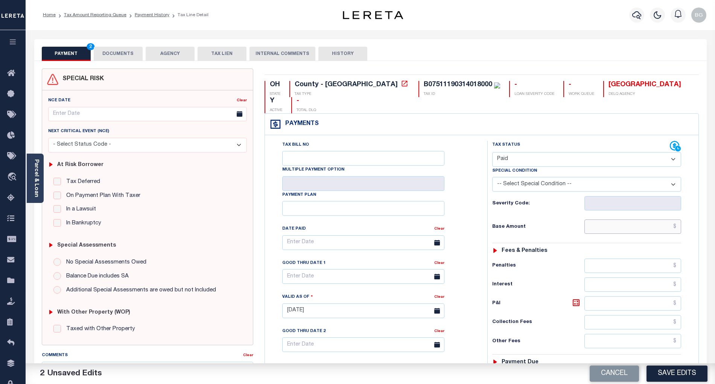
click at [648, 219] on input "text" at bounding box center [633, 226] width 97 height 14
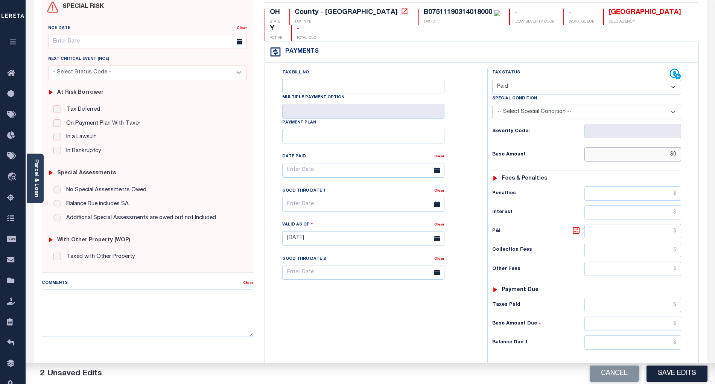
scroll to position [100, 0]
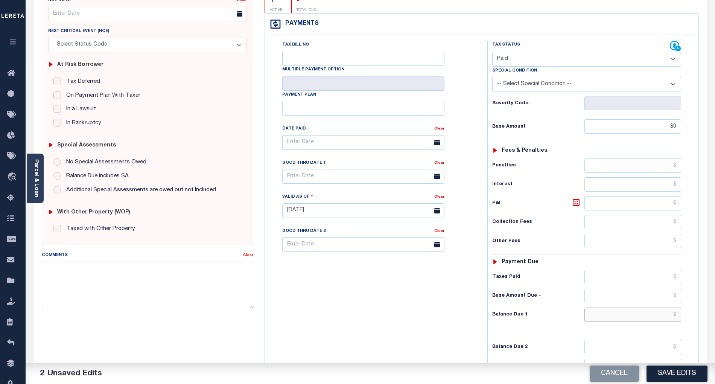
type input "$0.00"
click at [660, 308] on input "text" at bounding box center [633, 315] width 97 height 14
type input "$0.00"
click at [481, 308] on div "Tax Bill No Multiple Payment Option Payment Plan Clear" at bounding box center [374, 207] width 215 height 332
click at [687, 371] on button "Save Edits" at bounding box center [677, 374] width 61 height 16
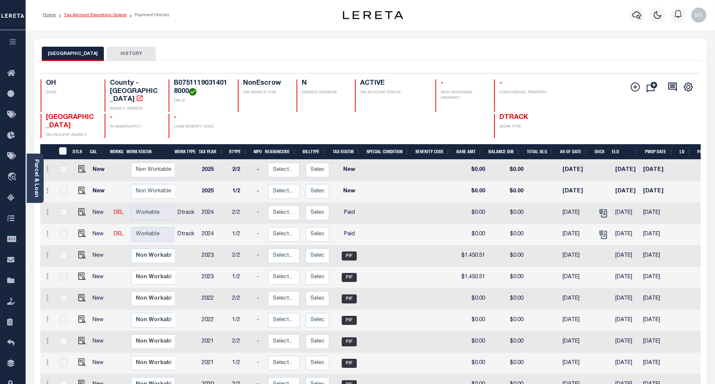
click at [86, 14] on link "Tax Amount Reporting Queue" at bounding box center [95, 15] width 62 height 5
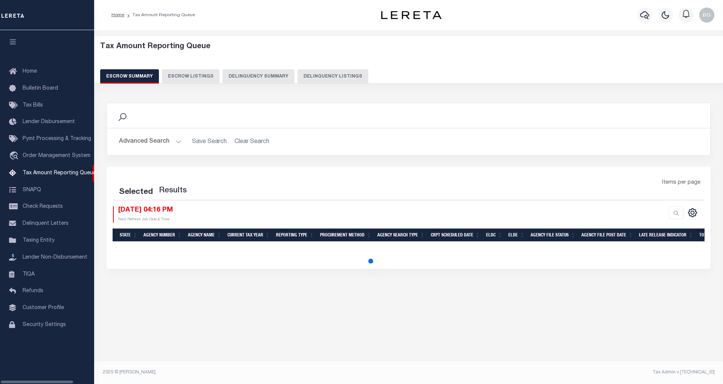
click at [318, 76] on button "Delinquency Listings" at bounding box center [332, 76] width 71 height 14
select select "100"
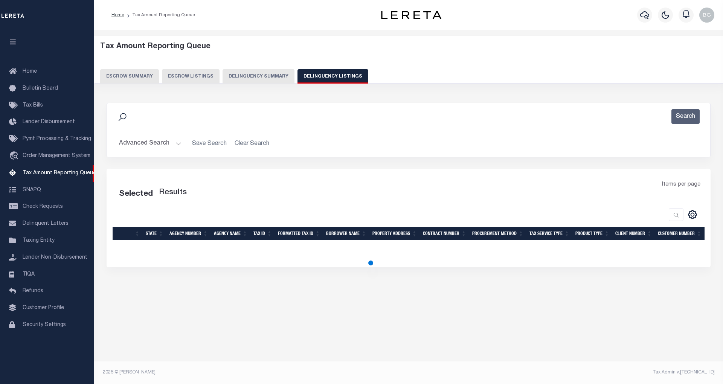
select select "100"
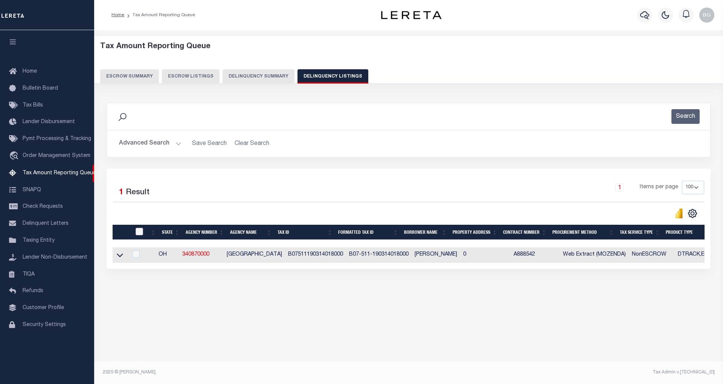
click at [138, 235] on input "checkbox" at bounding box center [140, 232] width 8 height 8
checkbox input "true"
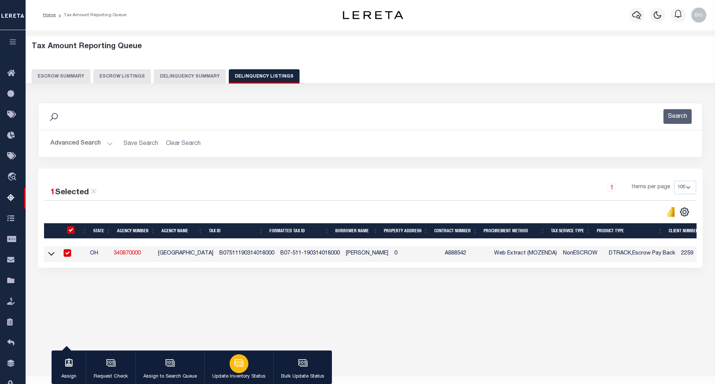
click at [236, 364] on icon "button" at bounding box center [239, 363] width 10 height 10
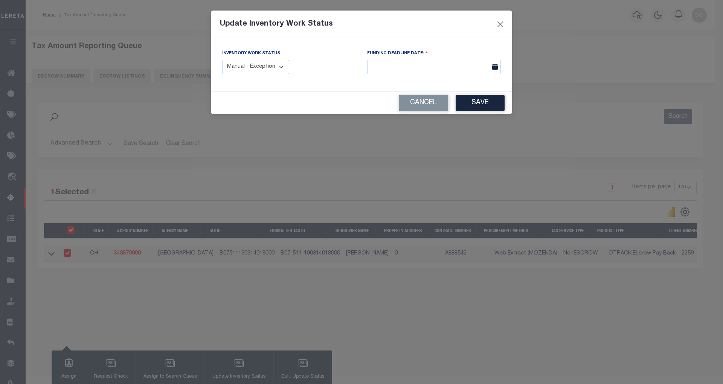
click at [265, 69] on select "Manual - Exception Pended - Awaiting Search Late Add Exception Completed" at bounding box center [255, 67] width 67 height 15
select select "4"
click at [222, 60] on select "Manual - Exception Pended - Awaiting Search Late Add Exception Completed" at bounding box center [255, 67] width 67 height 15
click at [485, 103] on button "Save" at bounding box center [480, 103] width 49 height 16
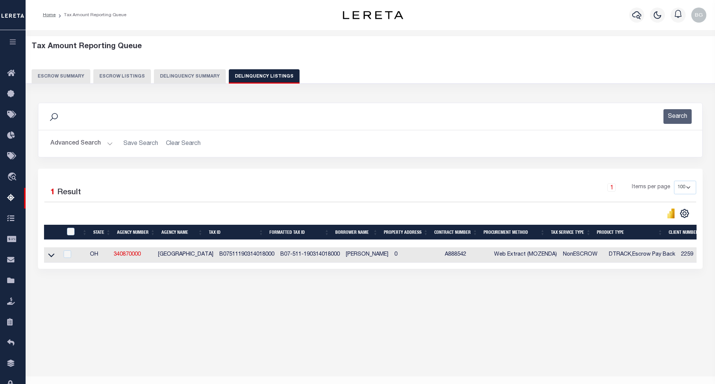
click at [109, 145] on button "Advanced Search" at bounding box center [81, 143] width 62 height 15
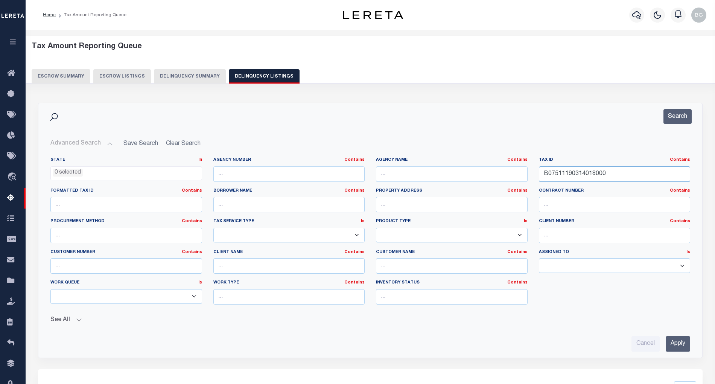
click at [565, 172] on input "B07511190314018000" at bounding box center [615, 173] width 152 height 15
paste input "B07511190315001000"
click at [578, 174] on input "B07511B07511190315001000190314018000" at bounding box center [615, 173] width 152 height 15
paste input "190315001"
type input "B07511190315001000"
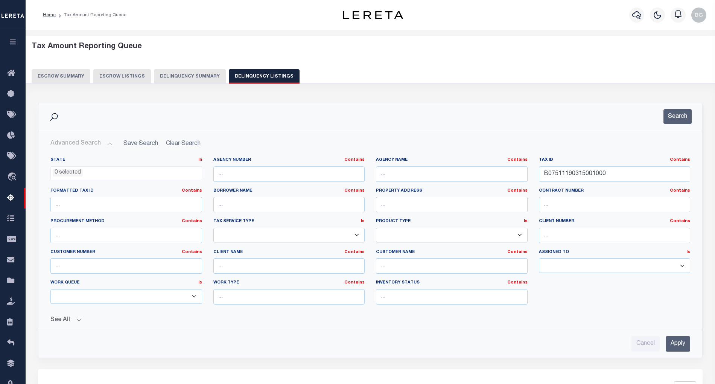
click at [682, 348] on input "Apply" at bounding box center [678, 343] width 24 height 15
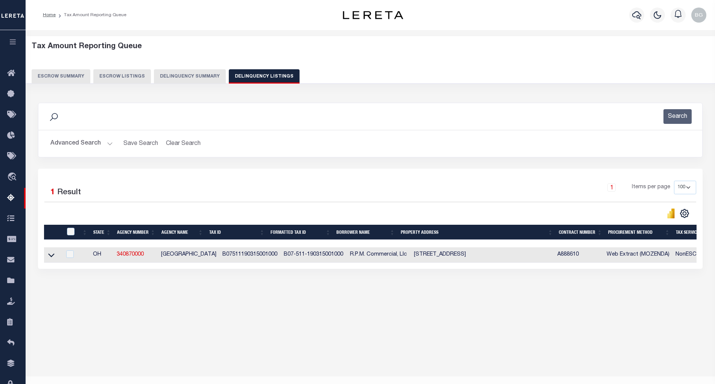
click at [53, 257] on icon at bounding box center [51, 256] width 6 height 4
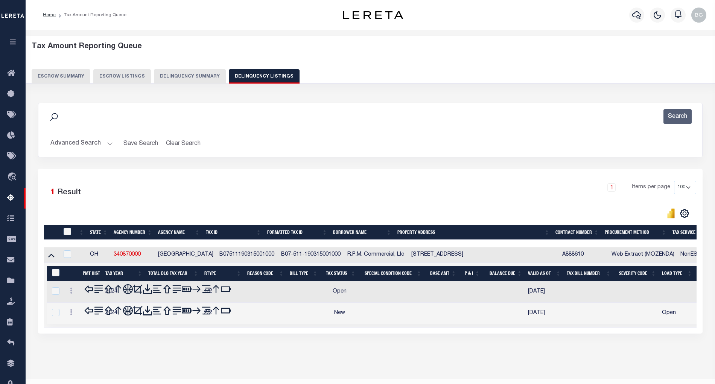
scroll to position [15, 0]
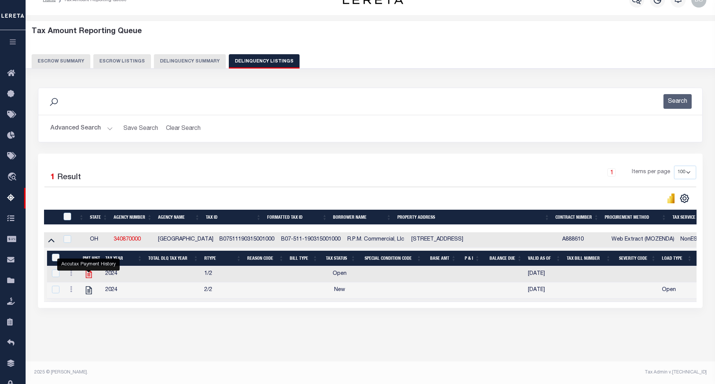
click at [89, 278] on icon "" at bounding box center [89, 274] width 6 height 8
checkbox input "true"
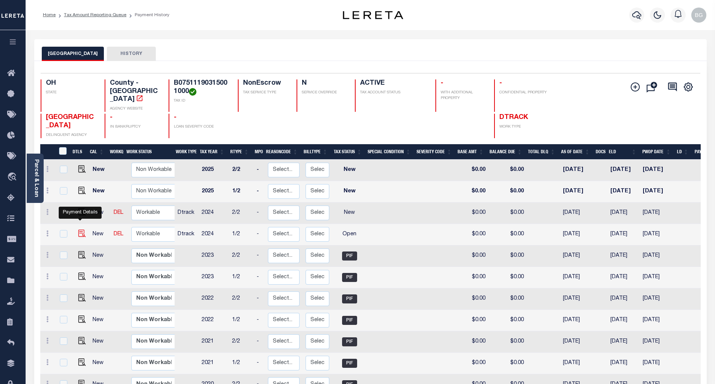
click at [79, 230] on img "" at bounding box center [82, 234] width 8 height 8
checkbox input "true"
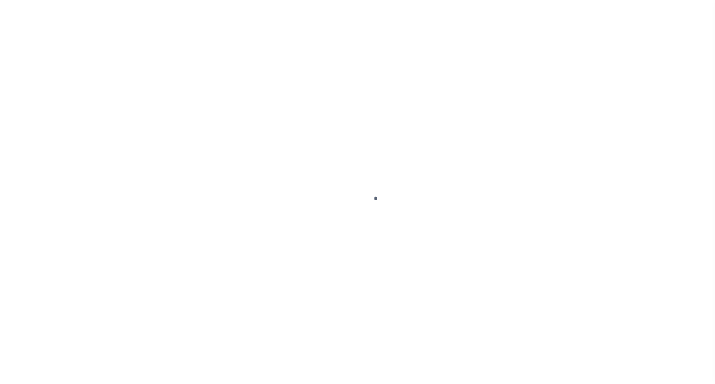
select select "OP2"
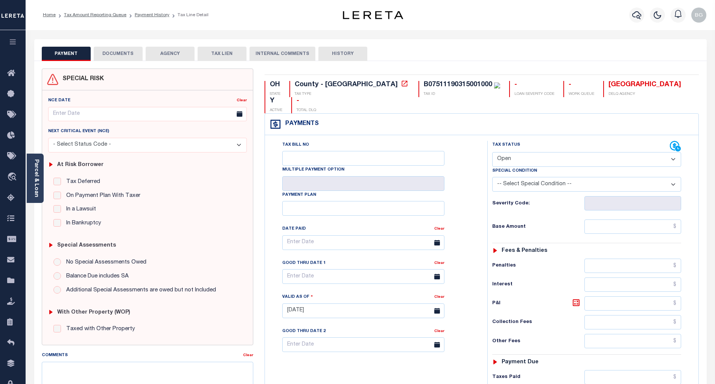
click at [126, 51] on button "DOCUMENTS" at bounding box center [118, 54] width 49 height 14
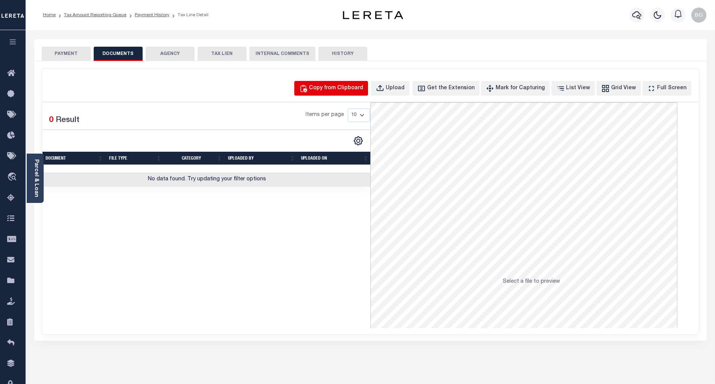
click at [357, 86] on div "Copy from Clipboard" at bounding box center [336, 88] width 54 height 8
select select "POP"
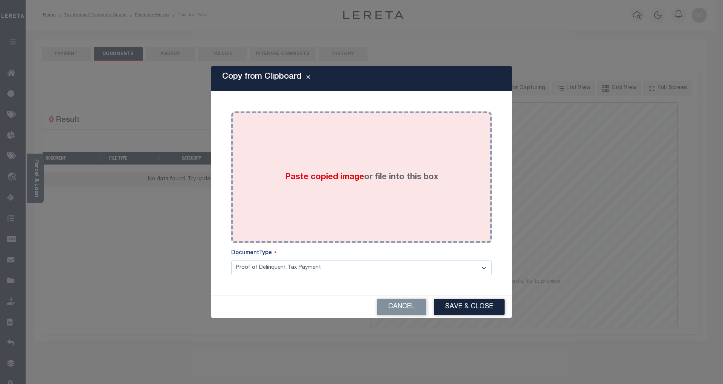
click at [325, 182] on label "Paste copied image or file into this box" at bounding box center [361, 177] width 153 height 12
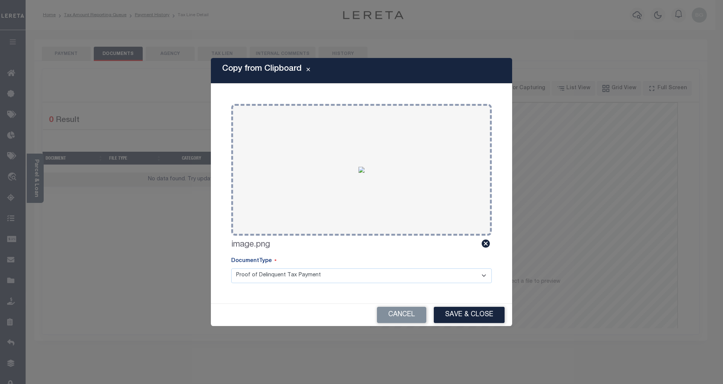
click at [467, 315] on button "Save & Close" at bounding box center [469, 315] width 71 height 16
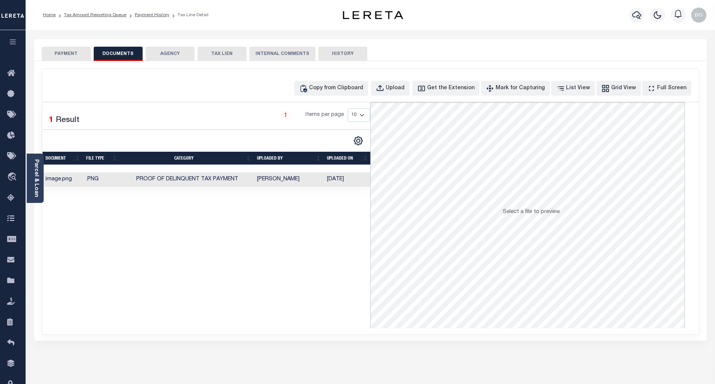
click at [73, 55] on button "PAYMENT" at bounding box center [66, 54] width 49 height 14
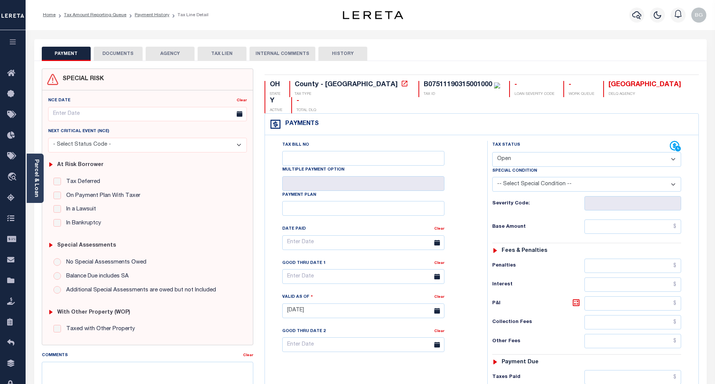
drag, startPoint x: 526, startPoint y: 146, endPoint x: 523, endPoint y: 144, distance: 4.3
click at [526, 152] on select "- Select Status Code - Open Due/Unpaid Paid Incomplete No Tax Due Internal Refu…" at bounding box center [586, 159] width 189 height 15
select select "PYD"
click at [492, 152] on select "- Select Status Code - Open Due/Unpaid Paid Incomplete No Tax Due Internal Refu…" at bounding box center [586, 159] width 189 height 15
type input "[DATE]"
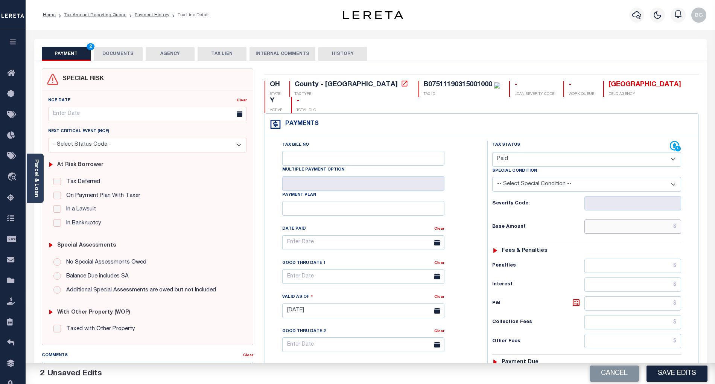
click at [651, 219] on input "text" at bounding box center [633, 226] width 97 height 14
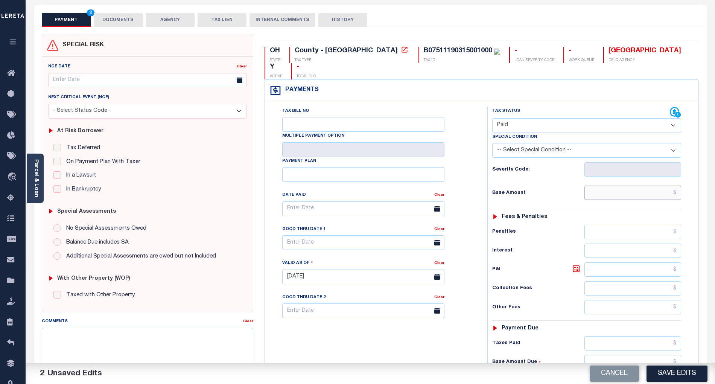
scroll to position [100, 0]
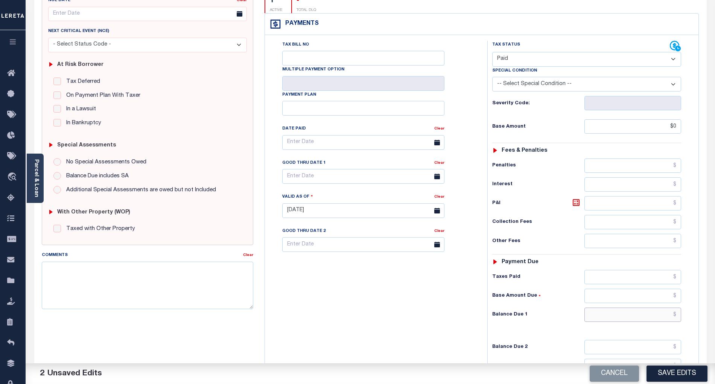
click at [664, 308] on input "text" at bounding box center [633, 315] width 97 height 14
type input "$0.00"
click at [460, 312] on div "Tax Bill No Multiple Payment Option Payment Plan Clear" at bounding box center [374, 207] width 215 height 332
click at [671, 372] on button "Save Edits" at bounding box center [677, 374] width 61 height 16
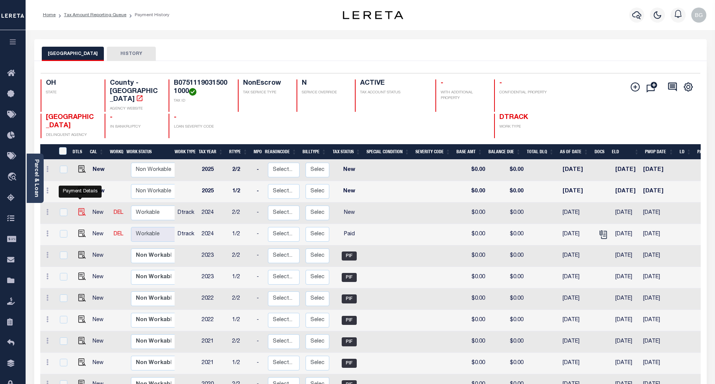
click at [80, 208] on img "" at bounding box center [82, 212] width 8 height 8
checkbox input "true"
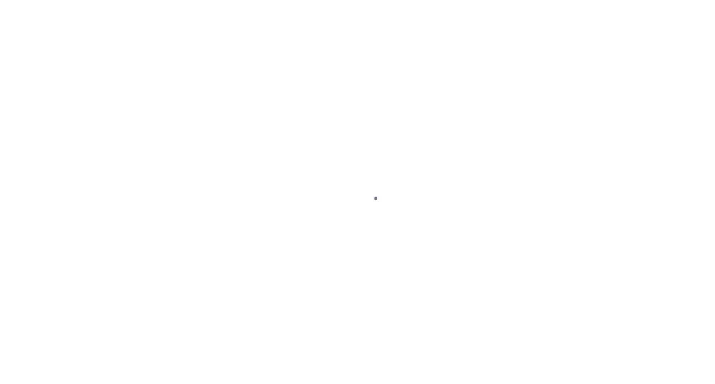
select select "NW2"
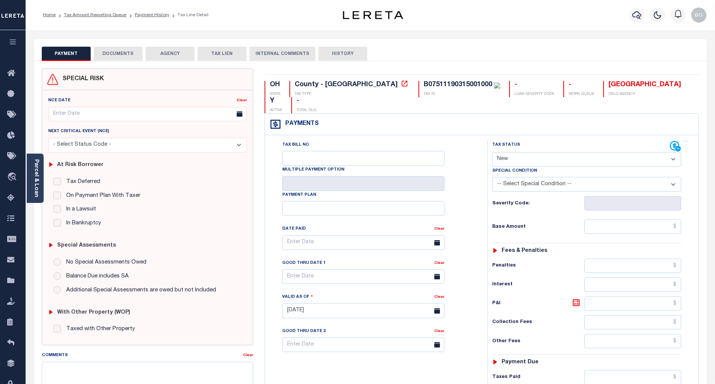
click at [115, 55] on button "DOCUMENTS" at bounding box center [118, 54] width 49 height 14
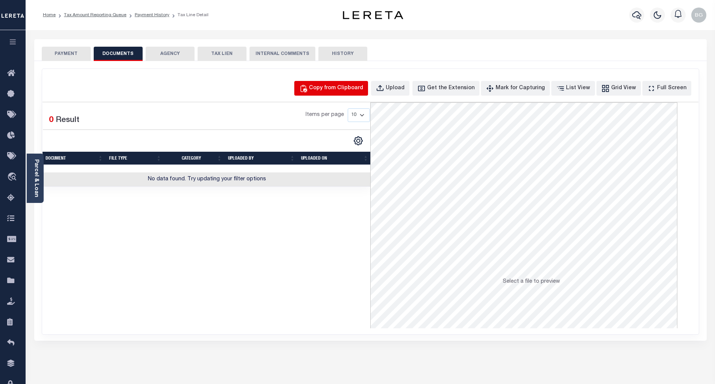
click at [354, 89] on div "Copy from Clipboard" at bounding box center [336, 88] width 54 height 8
select select "POP"
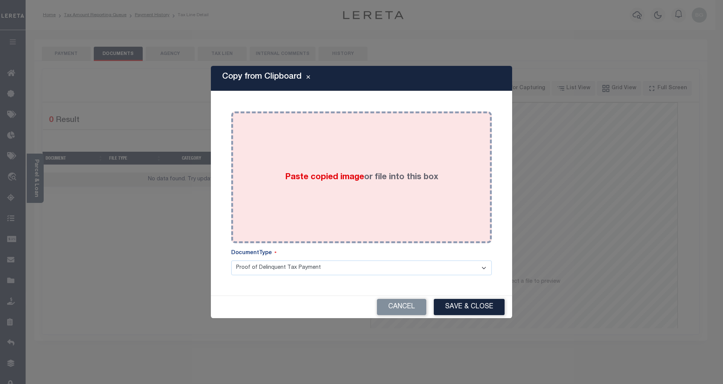
click at [336, 177] on span "Paste copied image" at bounding box center [324, 177] width 79 height 8
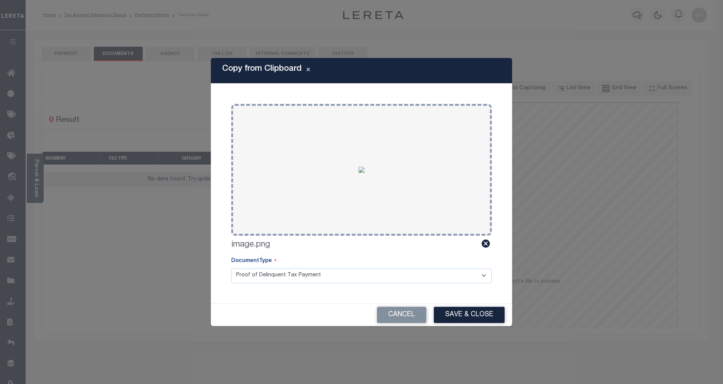
click at [477, 315] on button "Save & Close" at bounding box center [469, 315] width 71 height 16
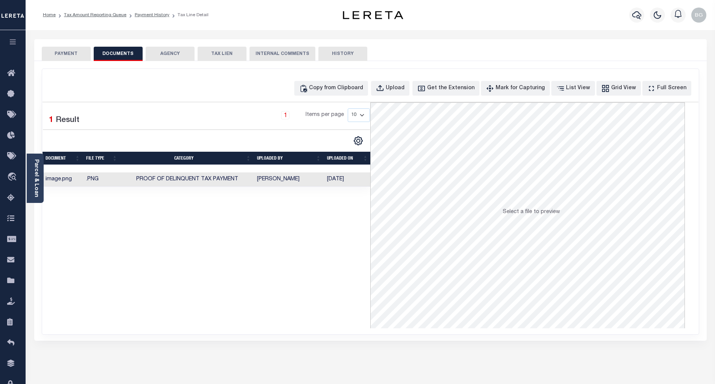
click at [71, 55] on button "PAYMENT" at bounding box center [66, 54] width 49 height 14
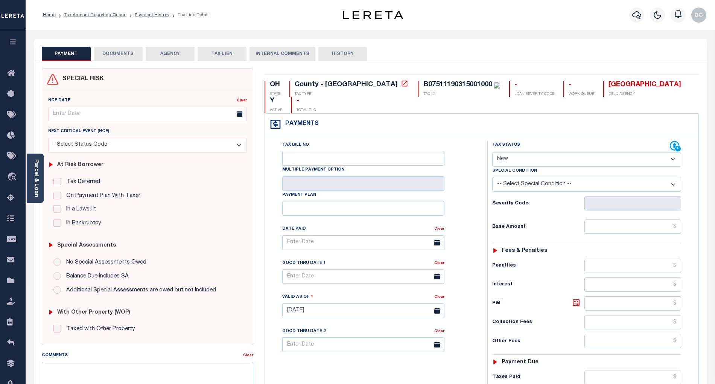
click at [513, 152] on select "- Select Status Code - Open Due/Unpaid Paid Incomplete No Tax Due Internal Refu…" at bounding box center [586, 159] width 189 height 15
select select "PYD"
click at [492, 152] on select "- Select Status Code - Open Due/Unpaid Paid Incomplete No Tax Due Internal Refu…" at bounding box center [586, 159] width 189 height 15
type input "[DATE]"
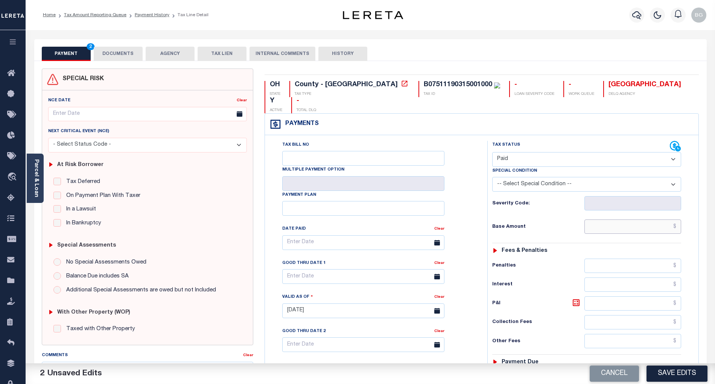
click at [666, 219] on input "text" at bounding box center [633, 226] width 97 height 14
click at [467, 298] on div "Tax Bill No Multiple Payment Option Payment Plan Clear" at bounding box center [375, 246] width 204 height 211
type input "$0.00"
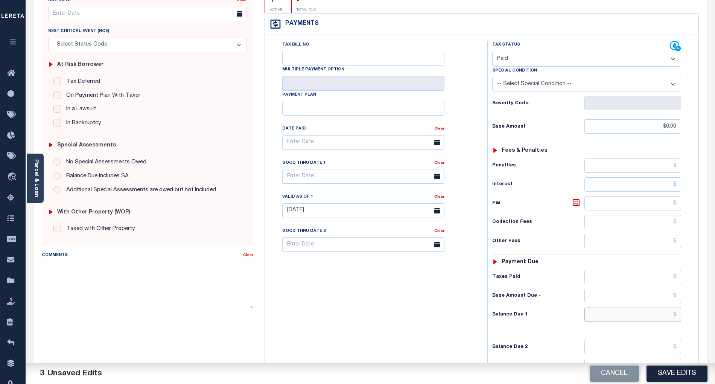
click at [666, 308] on input "text" at bounding box center [633, 315] width 97 height 14
click at [441, 300] on div "Tax Bill No Multiple Payment Option Payment Plan Clear" at bounding box center [374, 207] width 215 height 332
type input "$0.00"
click at [689, 373] on button "Save Edits" at bounding box center [677, 374] width 61 height 16
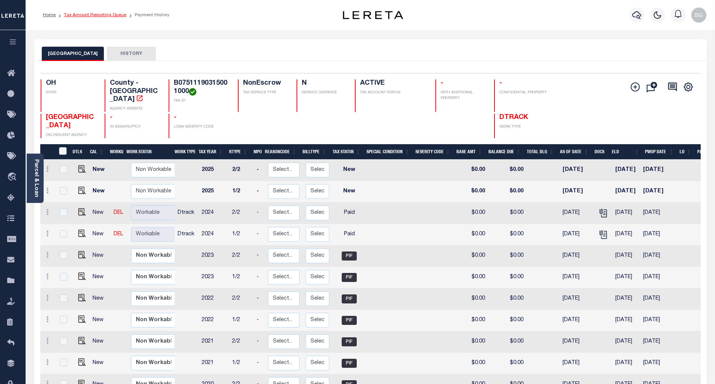
click at [92, 15] on link "Tax Amount Reporting Queue" at bounding box center [95, 15] width 62 height 5
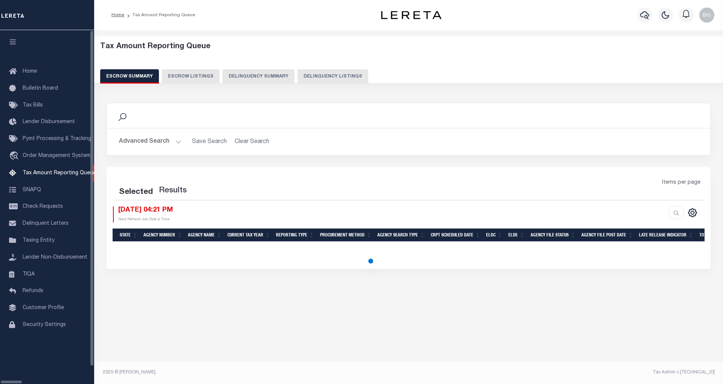
click at [297, 78] on button "Delinquency Listings" at bounding box center [332, 76] width 71 height 14
select select "100"
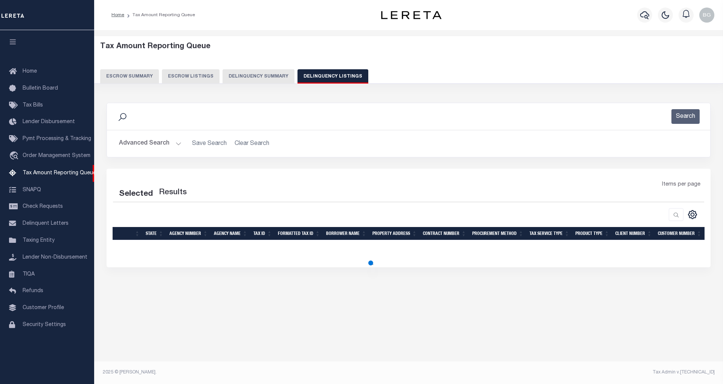
select select "100"
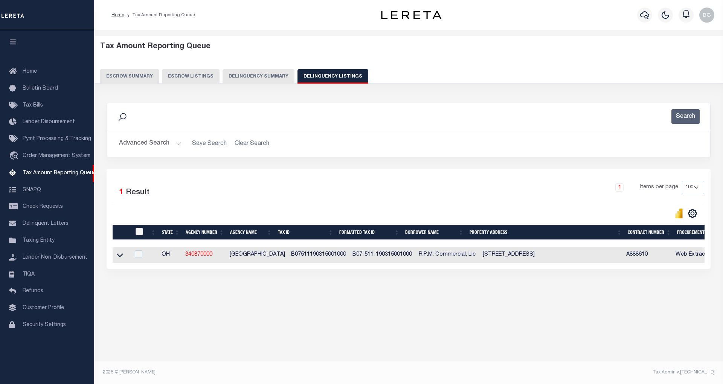
click at [139, 235] on input "checkbox" at bounding box center [140, 232] width 8 height 8
checkbox input "true"
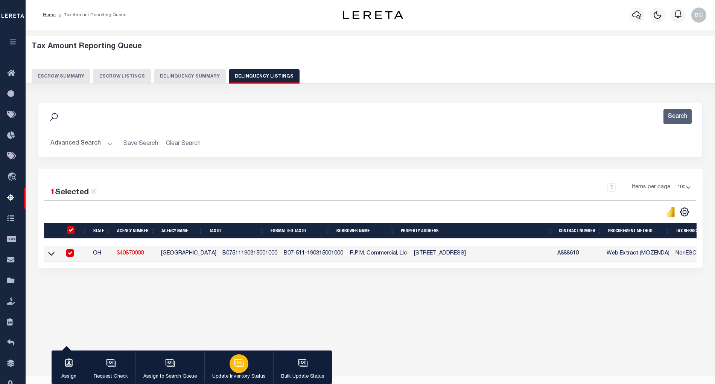
click at [238, 361] on icon "button" at bounding box center [239, 363] width 10 height 10
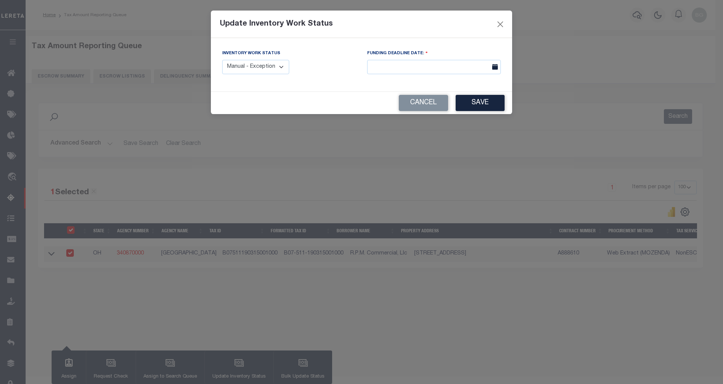
click at [264, 66] on select "Manual - Exception Pended - Awaiting Search Late Add Exception Completed" at bounding box center [255, 67] width 67 height 15
select select "4"
click at [222, 60] on select "Manual - Exception Pended - Awaiting Search Late Add Exception Completed" at bounding box center [255, 67] width 67 height 15
click at [482, 106] on button "Save" at bounding box center [480, 103] width 49 height 16
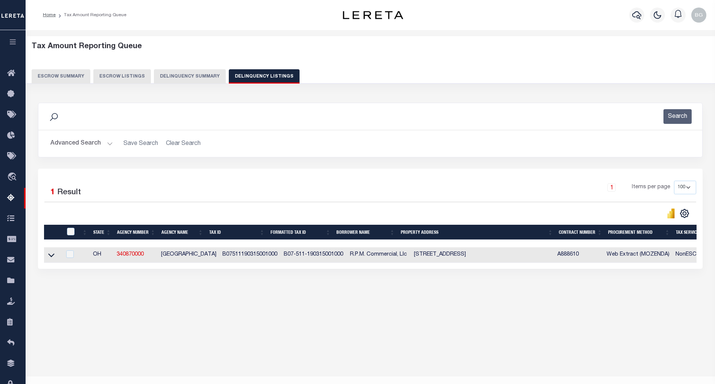
click at [107, 146] on button "Advanced Search" at bounding box center [81, 143] width 62 height 15
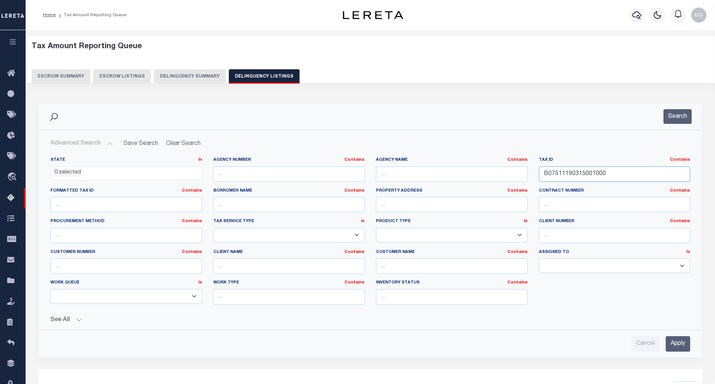
click at [565, 175] on input "B07511190315001000" at bounding box center [615, 173] width 152 height 15
paste input "5"
type input "B07511190315005000"
click at [678, 345] on input "Apply" at bounding box center [678, 343] width 24 height 15
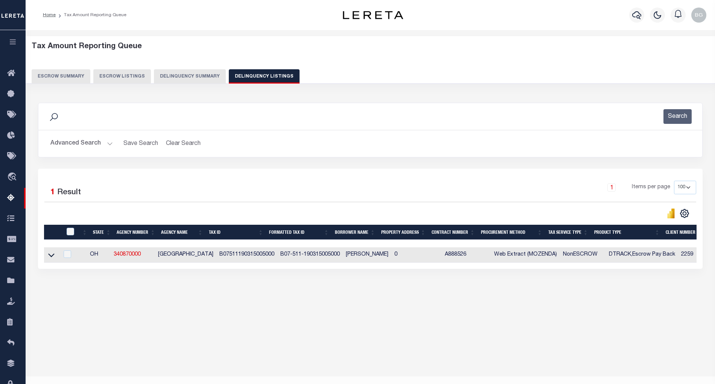
click at [51, 257] on icon at bounding box center [51, 256] width 6 height 4
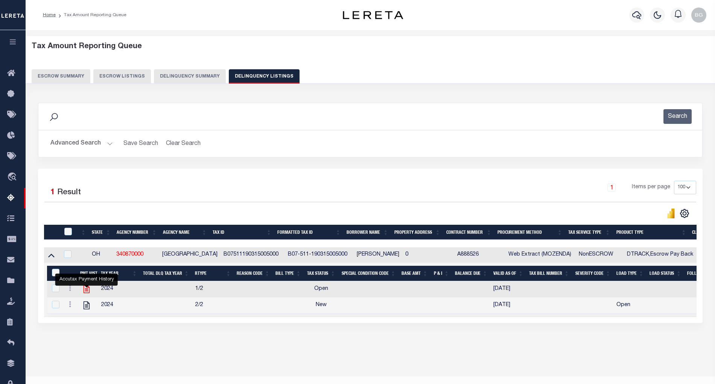
click at [85, 291] on icon "" at bounding box center [87, 289] width 10 height 10
checkbox input "true"
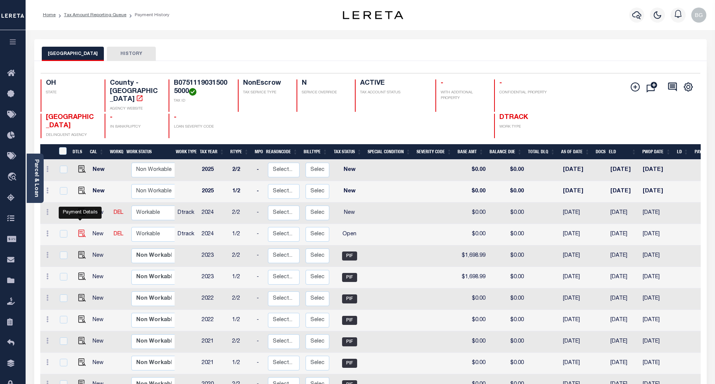
click at [80, 230] on img "" at bounding box center [82, 234] width 8 height 8
checkbox input "true"
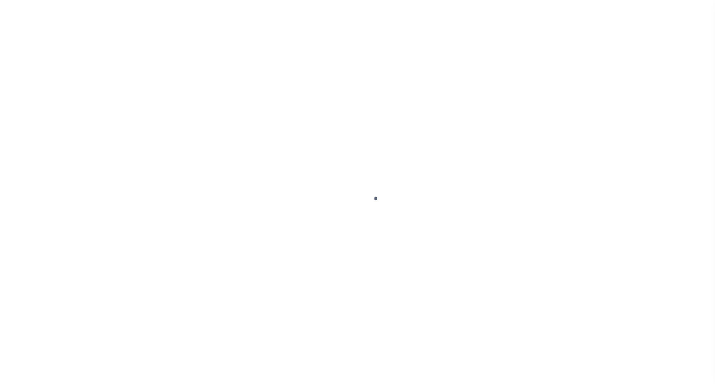
select select "OP2"
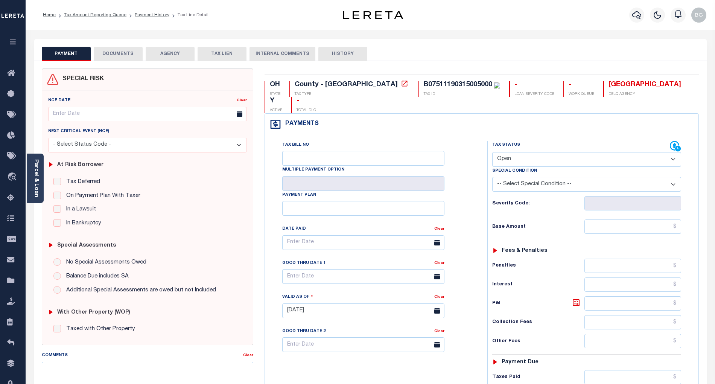
click at [119, 50] on button "DOCUMENTS" at bounding box center [118, 54] width 49 height 14
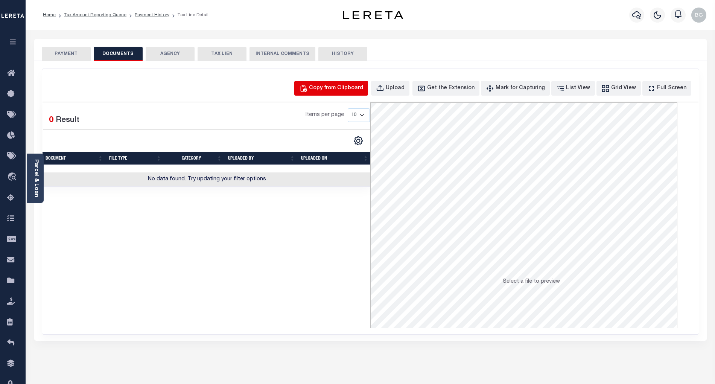
click at [347, 87] on div "Copy from Clipboard" at bounding box center [336, 88] width 54 height 8
select select "POP"
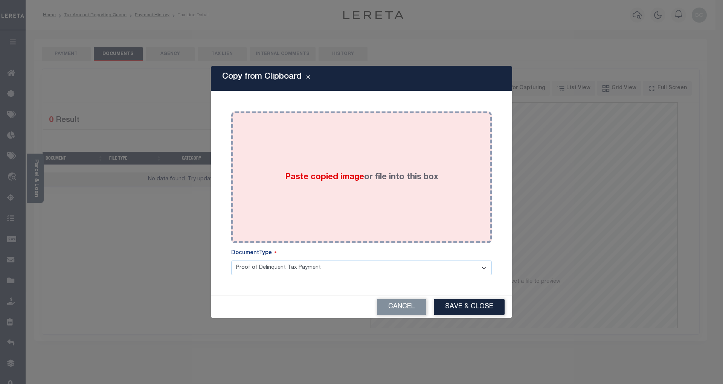
click at [327, 173] on span "Paste copied image" at bounding box center [324, 177] width 79 height 8
click at [325, 177] on span "Paste copied image" at bounding box center [324, 177] width 79 height 8
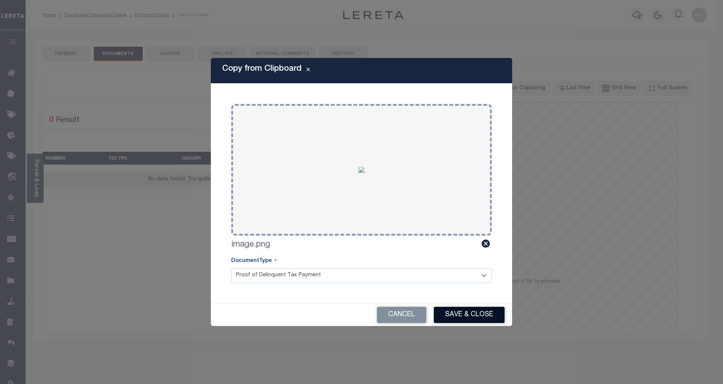
click at [475, 308] on button "Save & Close" at bounding box center [469, 315] width 71 height 16
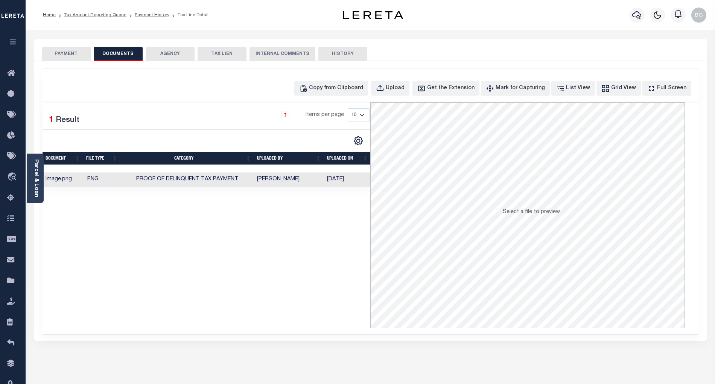
click at [72, 53] on button "PAYMENT" at bounding box center [66, 54] width 49 height 14
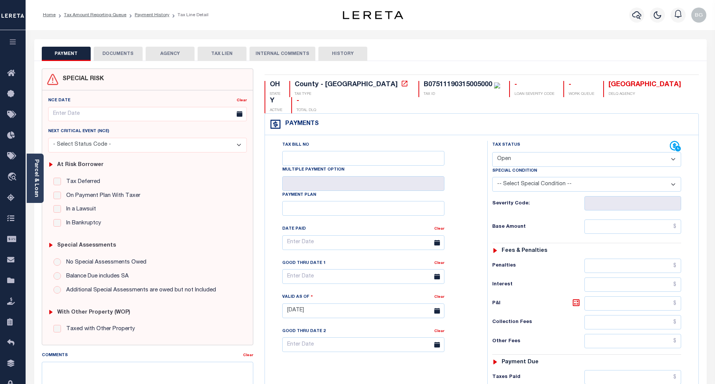
click at [513, 152] on select "- Select Status Code - Open Due/Unpaid Paid Incomplete No Tax Due Internal Refu…" at bounding box center [586, 159] width 189 height 15
select select "PYD"
click at [492, 152] on select "- Select Status Code - Open Due/Unpaid Paid Incomplete No Tax Due Internal Refu…" at bounding box center [586, 159] width 189 height 15
type input "[DATE]"
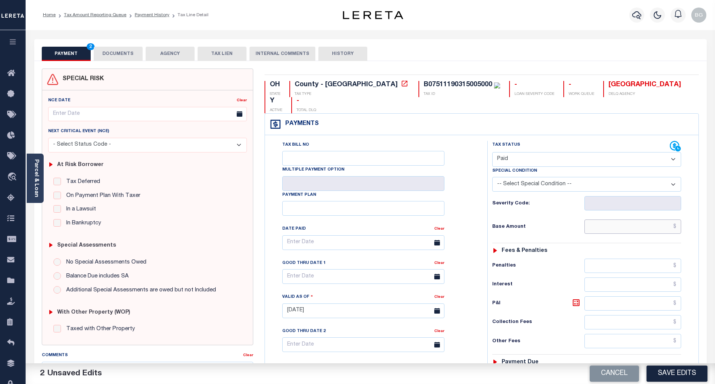
click at [658, 219] on input "text" at bounding box center [633, 226] width 97 height 14
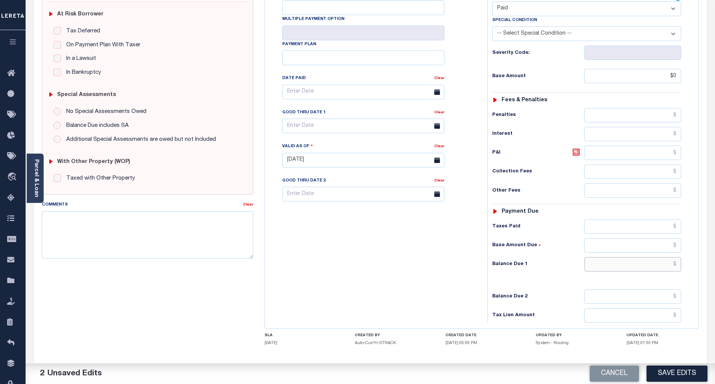
type input "$0.00"
click at [660, 257] on input "text" at bounding box center [633, 264] width 97 height 14
type input "$0.00"
click at [475, 270] on div "Tax Bill No Multiple Payment Option Payment Plan Clear" at bounding box center [374, 156] width 215 height 332
click at [678, 371] on button "Save Edits" at bounding box center [677, 374] width 61 height 16
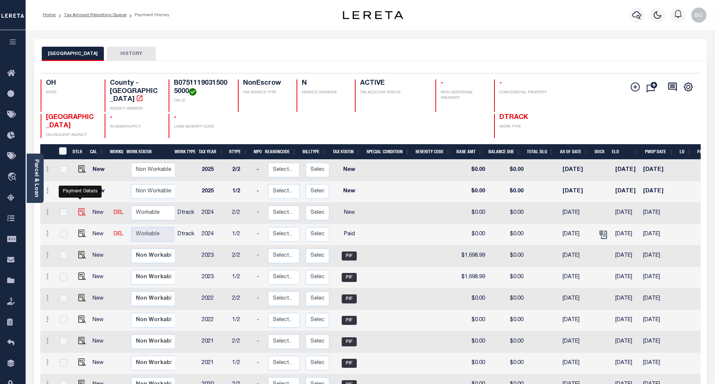
click at [79, 208] on img "" at bounding box center [82, 212] width 8 height 8
checkbox input "true"
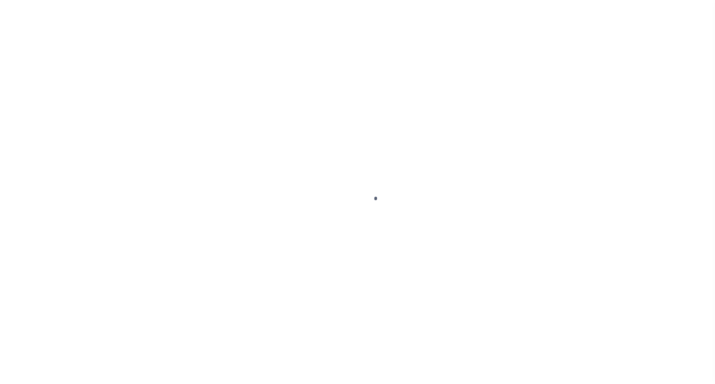
select select "NW2"
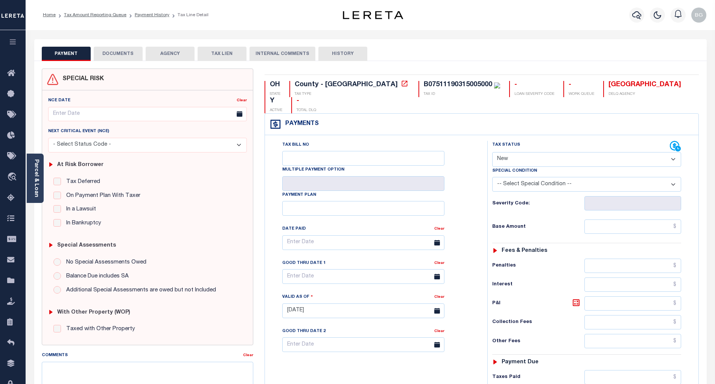
click at [118, 53] on button "DOCUMENTS" at bounding box center [118, 54] width 49 height 14
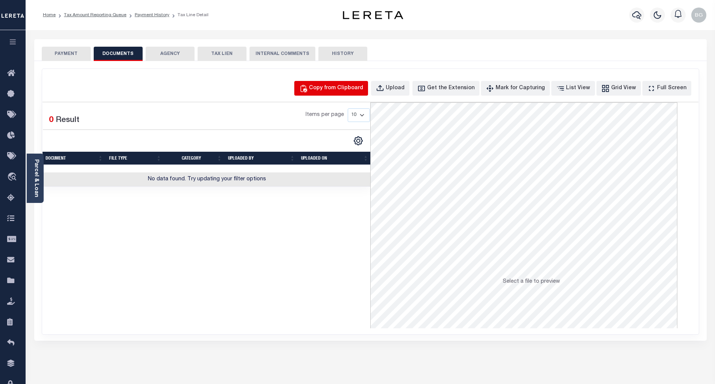
click at [351, 84] on div "Copy from Clipboard" at bounding box center [336, 88] width 54 height 8
select select "POP"
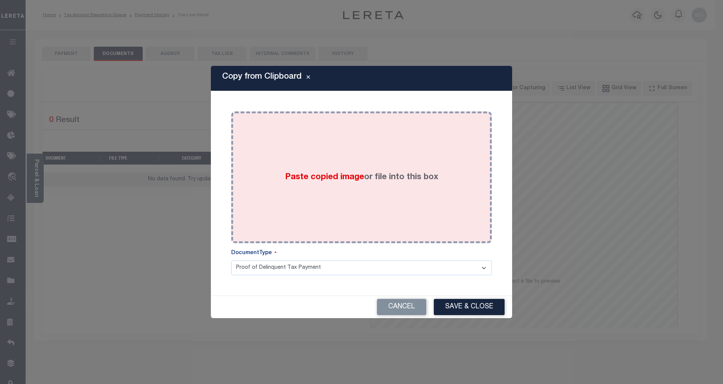
click at [330, 180] on span "Paste copied image" at bounding box center [324, 177] width 79 height 8
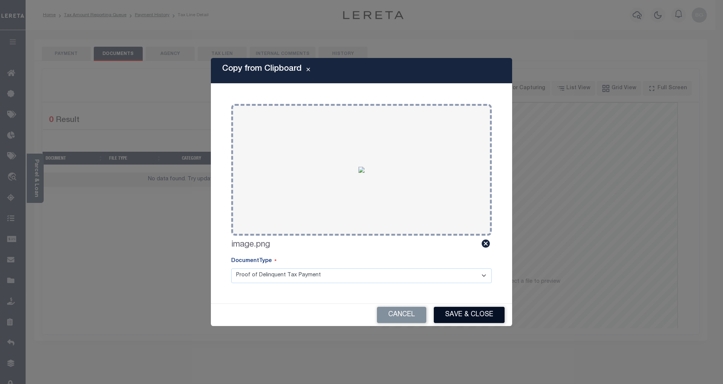
click at [475, 318] on button "Save & Close" at bounding box center [469, 315] width 71 height 16
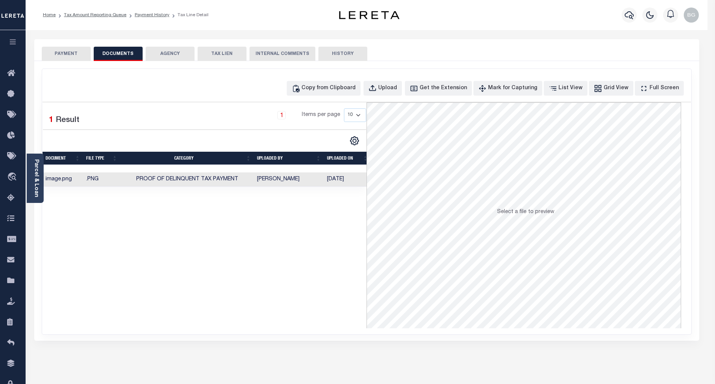
click at [71, 54] on button "PAYMENT" at bounding box center [66, 54] width 49 height 14
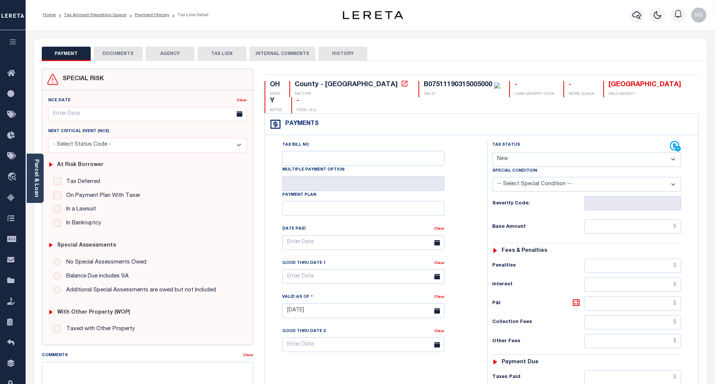
click at [505, 152] on select "- Select Status Code - Open Due/Unpaid Paid Incomplete No Tax Due Internal Refu…" at bounding box center [586, 159] width 189 height 15
select select "PYD"
click at [492, 152] on select "- Select Status Code - Open Due/Unpaid Paid Incomplete No Tax Due Internal Refu…" at bounding box center [586, 159] width 189 height 15
type input "[DATE]"
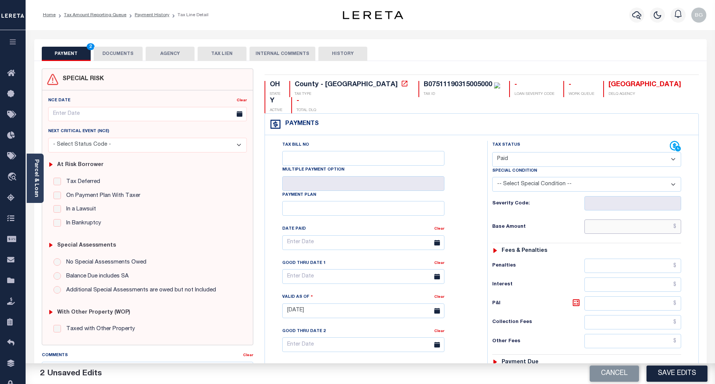
click at [637, 219] on input "text" at bounding box center [633, 226] width 97 height 14
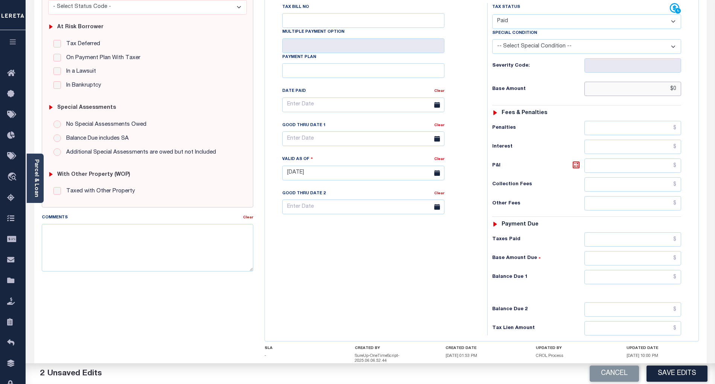
scroll to position [151, 0]
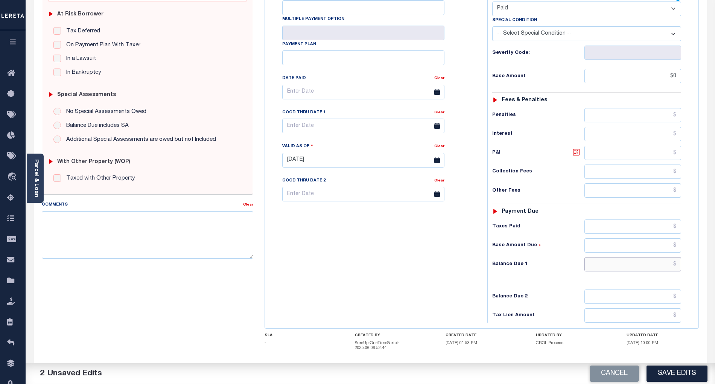
type input "$0.00"
click at [663, 257] on input "text" at bounding box center [633, 264] width 97 height 14
click at [459, 273] on div "Tax Bill No Multiple Payment Option Payment Plan Clear" at bounding box center [374, 156] width 215 height 332
type input "$0.00"
click at [672, 370] on button "Save Edits" at bounding box center [677, 374] width 61 height 16
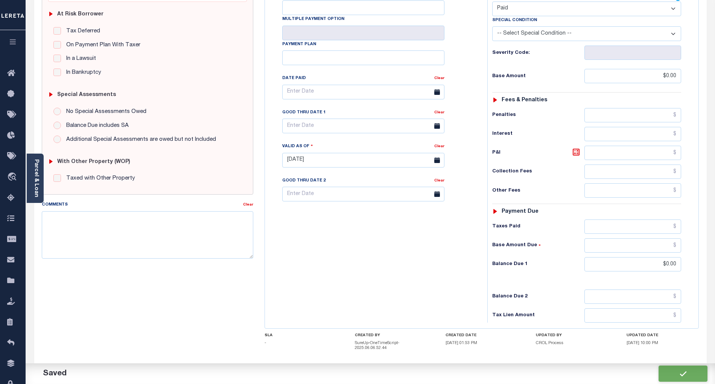
checkbox input "false"
type input "$0"
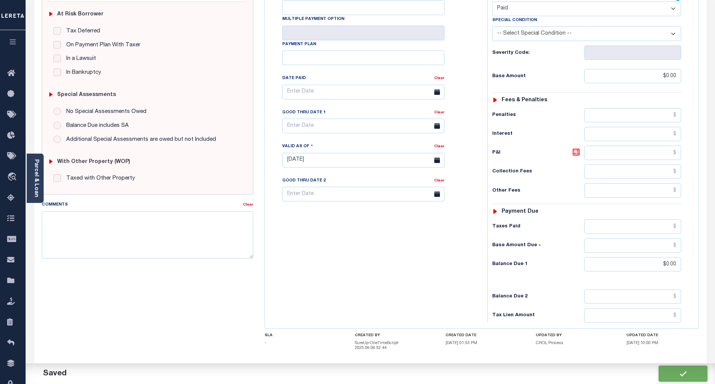
type input "$0"
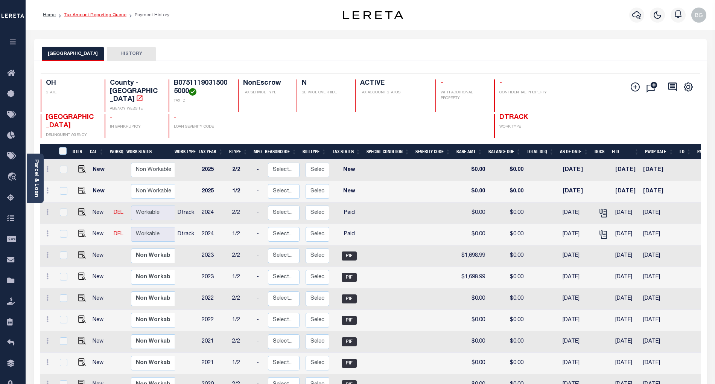
click at [85, 13] on link "Tax Amount Reporting Queue" at bounding box center [95, 15] width 62 height 5
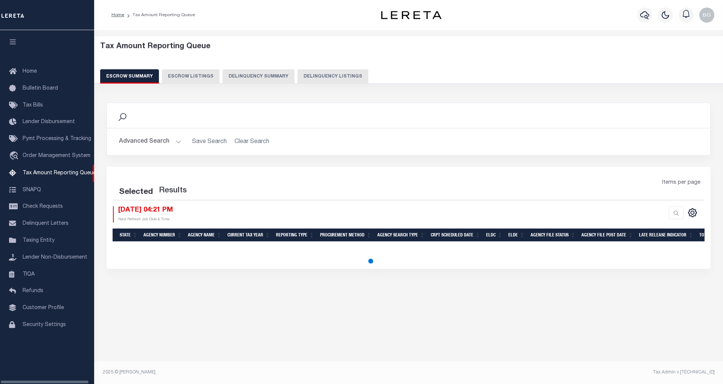
click at [320, 75] on button "Delinquency Listings" at bounding box center [332, 76] width 71 height 14
select select "100"
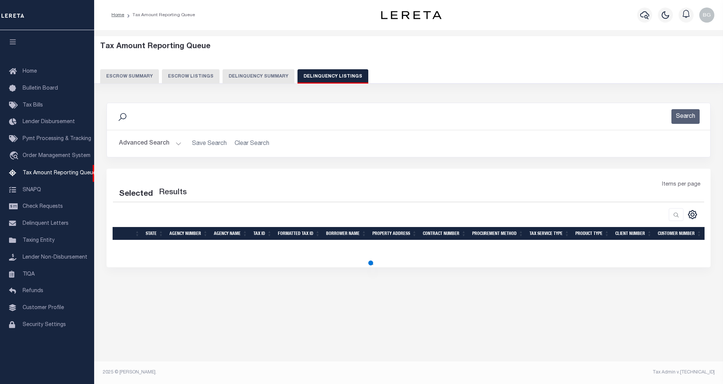
select select "100"
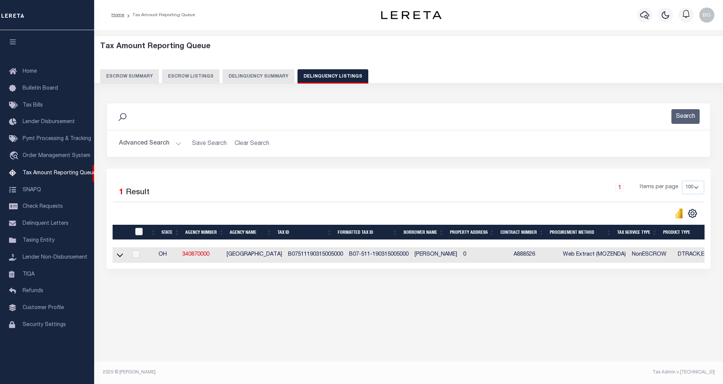
click at [137, 233] on input "checkbox" at bounding box center [139, 232] width 8 height 8
checkbox input "true"
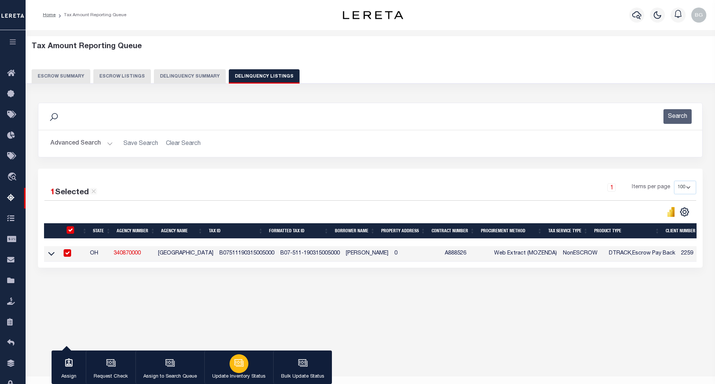
click at [235, 362] on icon "button" at bounding box center [239, 362] width 8 height 6
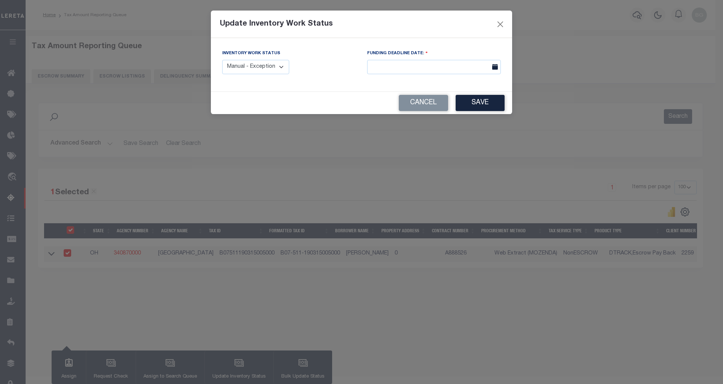
click at [268, 64] on select "Manual - Exception Pended - Awaiting Search Late Add Exception Completed" at bounding box center [255, 67] width 67 height 15
select select "4"
click at [222, 60] on select "Manual - Exception Pended - Awaiting Search Late Add Exception Completed" at bounding box center [255, 67] width 67 height 15
click at [483, 104] on button "Save" at bounding box center [480, 103] width 49 height 16
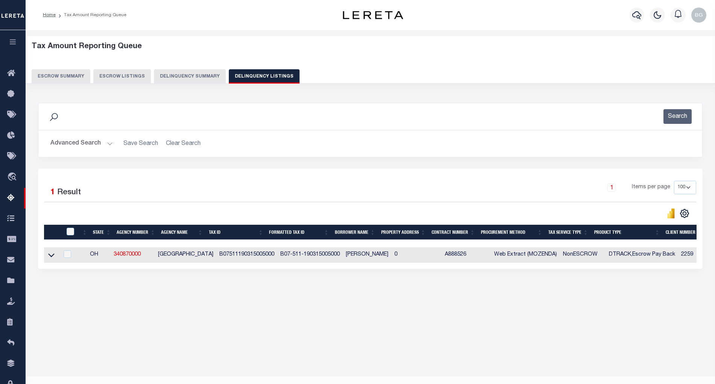
click at [108, 143] on button "Advanced Search" at bounding box center [81, 143] width 62 height 15
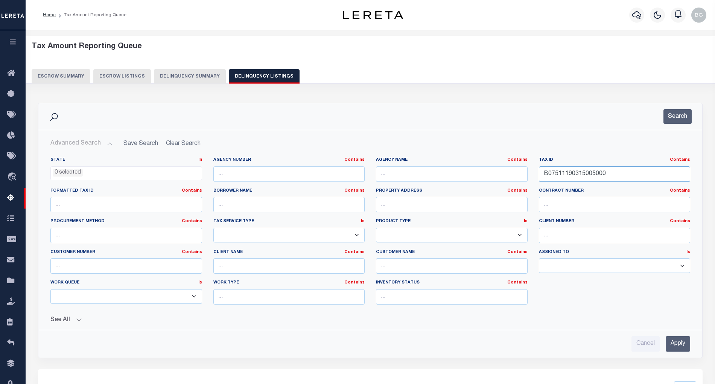
click at [565, 172] on input "B07511190315005000" at bounding box center [615, 173] width 152 height 15
paste input "6"
type input "B07511190315006000"
click at [681, 346] on input "Apply" at bounding box center [678, 343] width 24 height 15
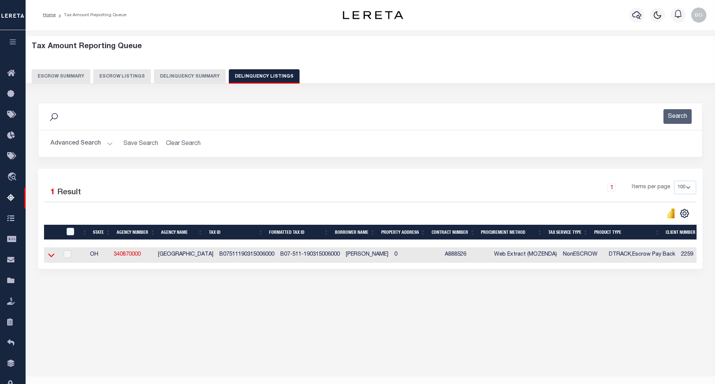
click at [50, 257] on icon at bounding box center [51, 255] width 6 height 8
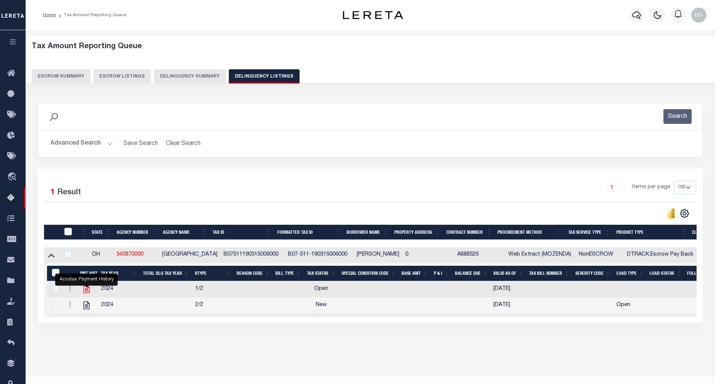
click at [87, 293] on icon "" at bounding box center [87, 289] width 6 height 8
checkbox input "true"
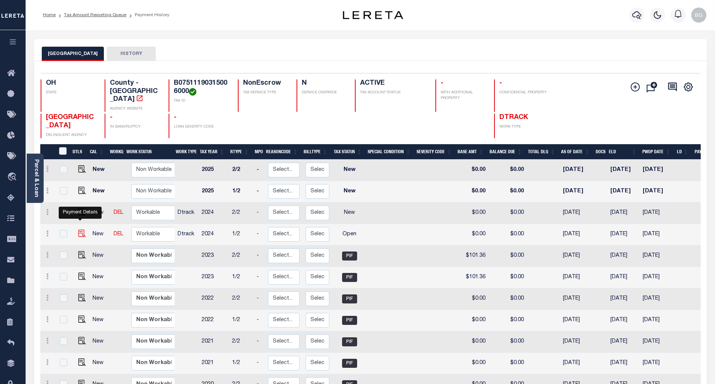
click at [78, 230] on img "" at bounding box center [82, 234] width 8 height 8
checkbox input "true"
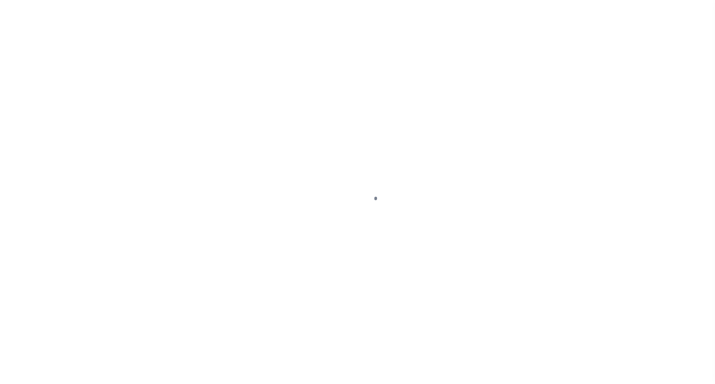
select select "OP2"
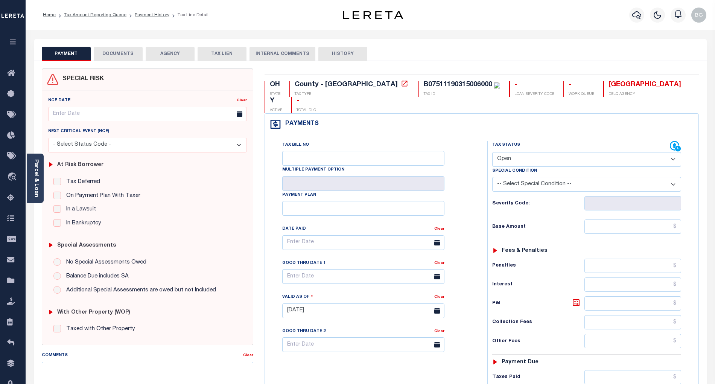
click at [120, 50] on button "DOCUMENTS" at bounding box center [118, 54] width 49 height 14
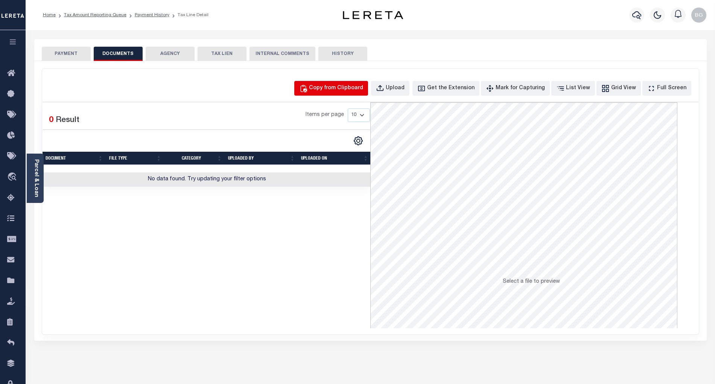
click at [358, 88] on div "Copy from Clipboard" at bounding box center [336, 88] width 54 height 8
select select "POP"
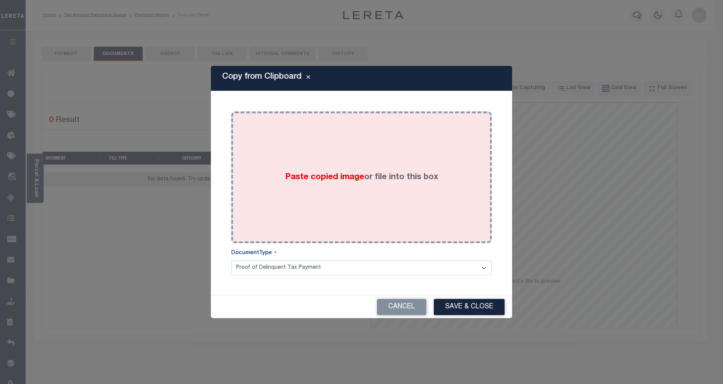
click at [326, 173] on span "Paste copied image" at bounding box center [324, 177] width 79 height 8
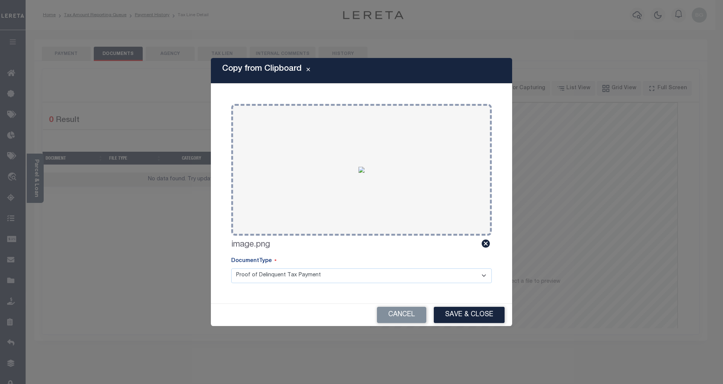
click at [475, 317] on button "Save & Close" at bounding box center [469, 315] width 71 height 16
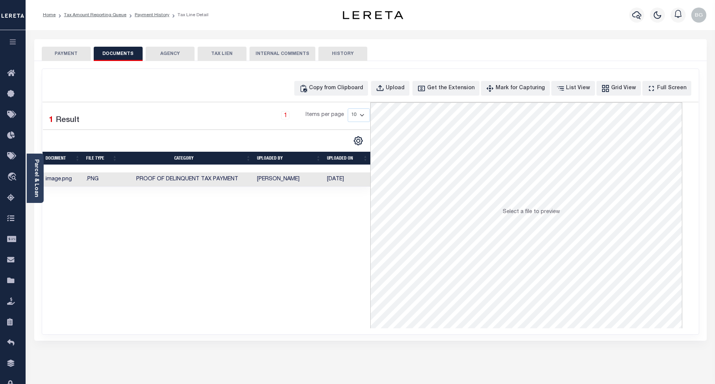
click at [64, 52] on button "PAYMENT" at bounding box center [66, 54] width 49 height 14
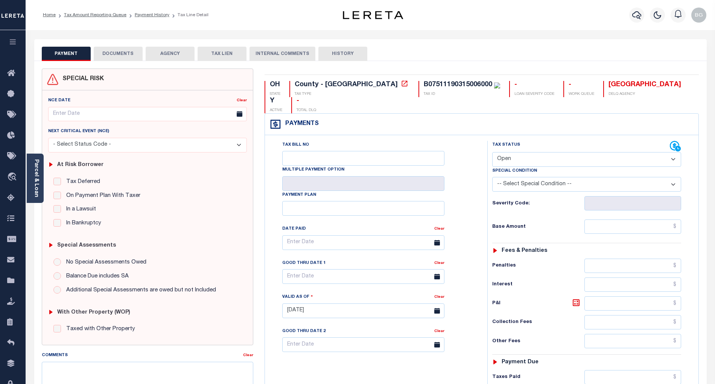
click at [518, 152] on select "- Select Status Code - Open Due/Unpaid Paid Incomplete No Tax Due Internal Refu…" at bounding box center [586, 159] width 189 height 15
select select "PYD"
click at [492, 152] on select "- Select Status Code - Open Due/Unpaid Paid Incomplete No Tax Due Internal Refu…" at bounding box center [586, 159] width 189 height 15
type input "[DATE]"
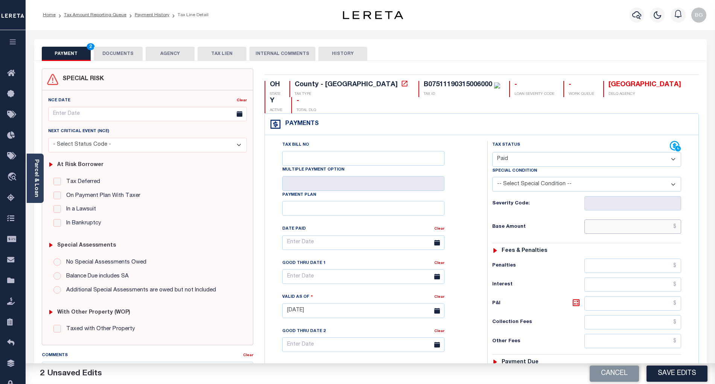
click at [655, 219] on input "text" at bounding box center [633, 226] width 97 height 14
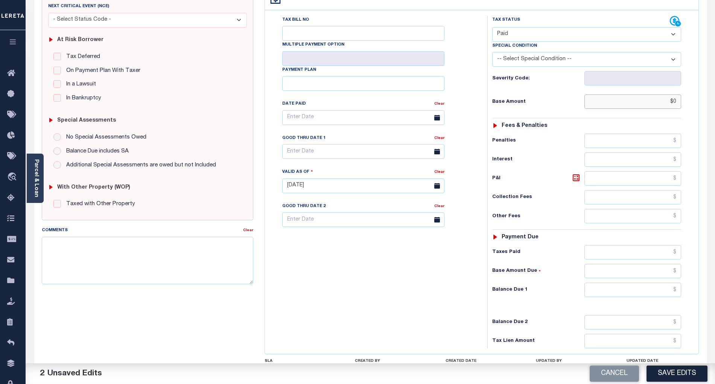
scroll to position [151, 0]
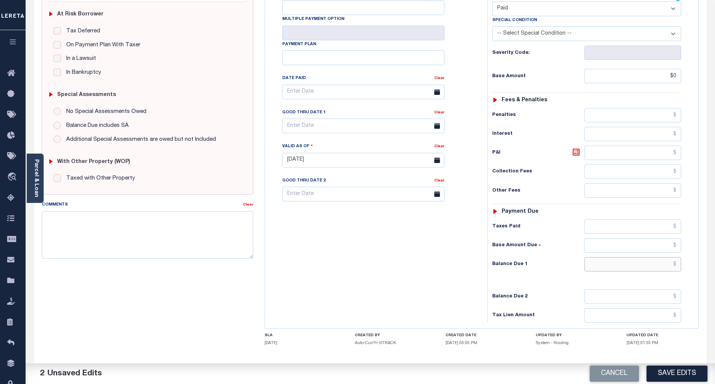
click at [665, 257] on input "text" at bounding box center [633, 264] width 97 height 14
type input "$0.00"
click at [419, 280] on div "Tax Bill No Multiple Payment Option Payment Plan Clear" at bounding box center [374, 156] width 215 height 332
click at [678, 374] on button "Save Edits" at bounding box center [677, 374] width 61 height 16
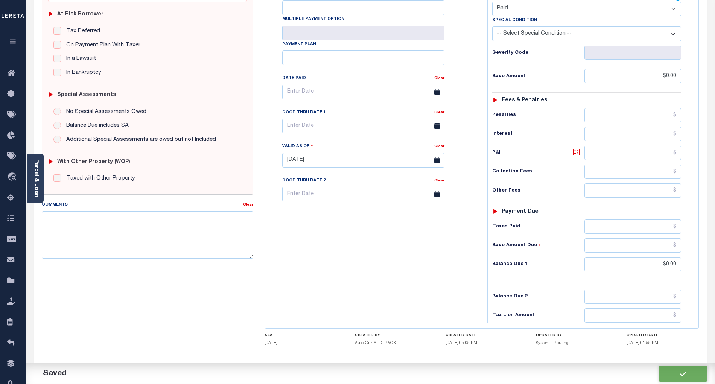
checkbox input "false"
type input "$0"
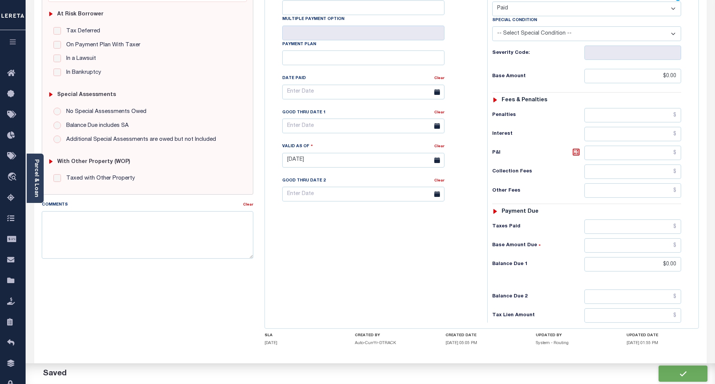
type input "$0"
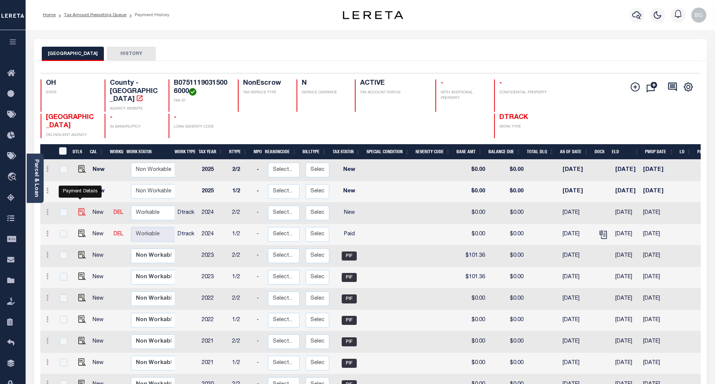
click at [80, 208] on img "" at bounding box center [82, 212] width 8 height 8
checkbox input "true"
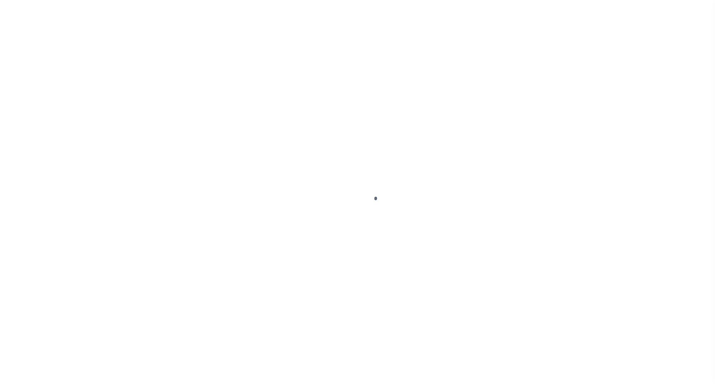
select select "NW2"
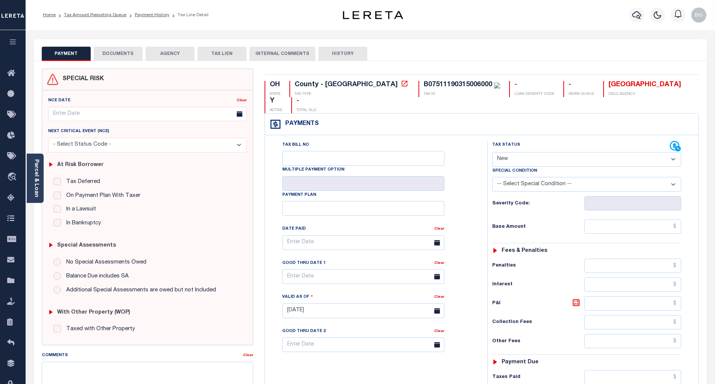
click at [111, 54] on button "DOCUMENTS" at bounding box center [118, 54] width 49 height 14
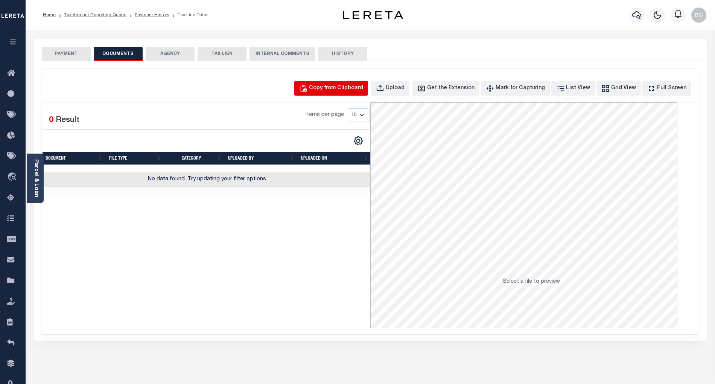
click at [346, 89] on div "Copy from Clipboard" at bounding box center [336, 88] width 54 height 8
select select "POP"
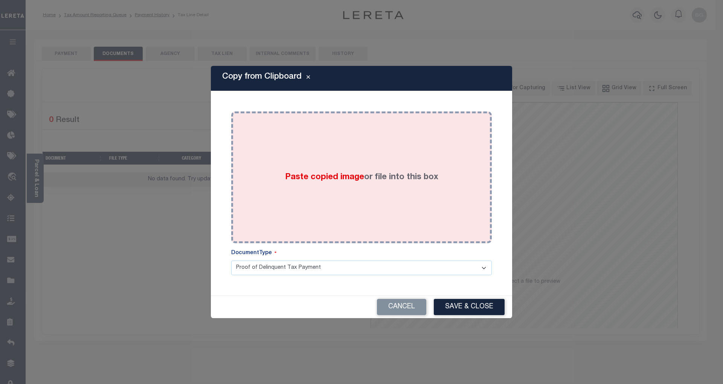
click at [330, 176] on span "Paste copied image" at bounding box center [324, 177] width 79 height 8
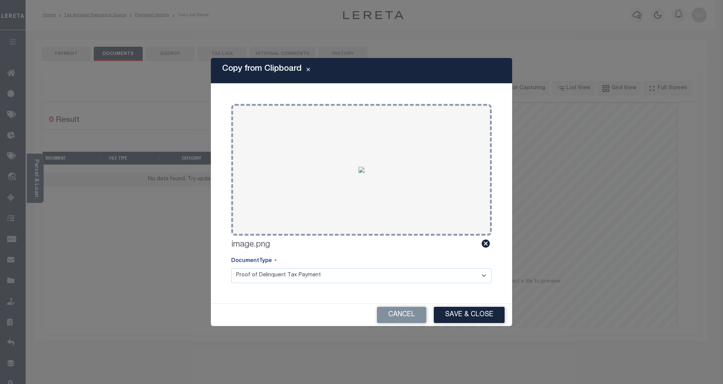
click at [473, 315] on button "Save & Close" at bounding box center [469, 315] width 71 height 16
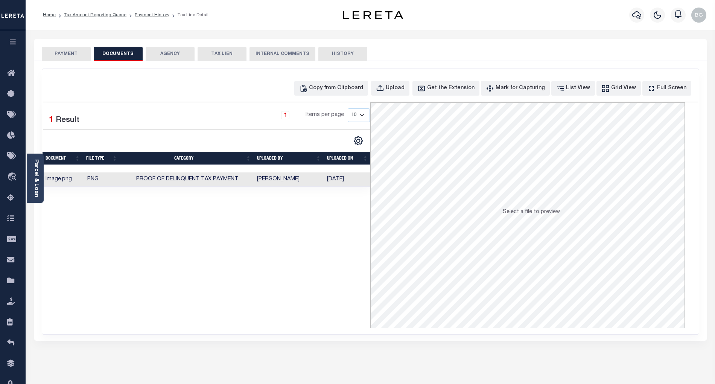
click at [69, 53] on button "PAYMENT" at bounding box center [66, 54] width 49 height 14
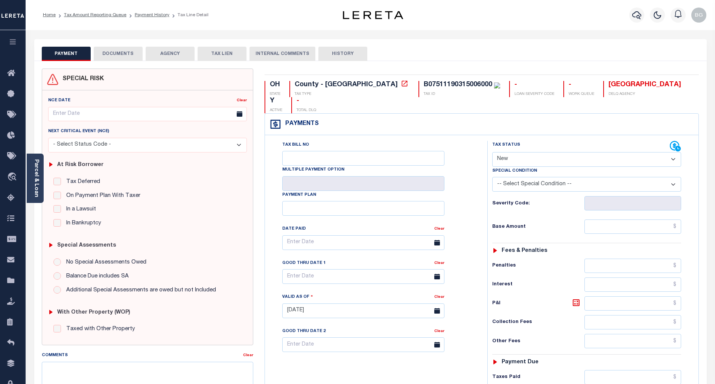
click at [508, 152] on select "- Select Status Code - Open Due/Unpaid Paid Incomplete No Tax Due Internal Refu…" at bounding box center [586, 159] width 189 height 15
select select "PYD"
click at [492, 152] on select "- Select Status Code - Open Due/Unpaid Paid Incomplete No Tax Due Internal Refu…" at bounding box center [586, 159] width 189 height 15
type input "[DATE]"
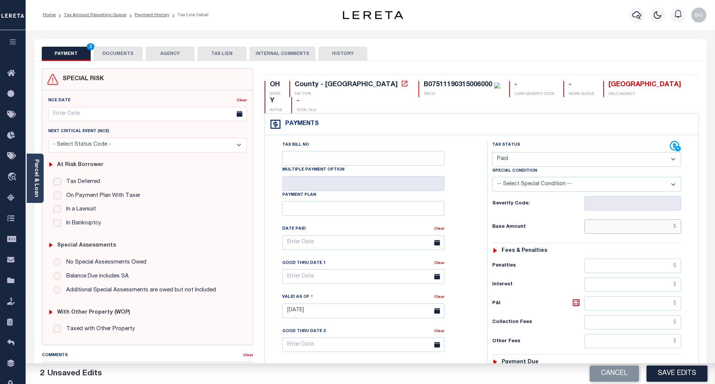
click at [658, 219] on input "text" at bounding box center [633, 226] width 97 height 14
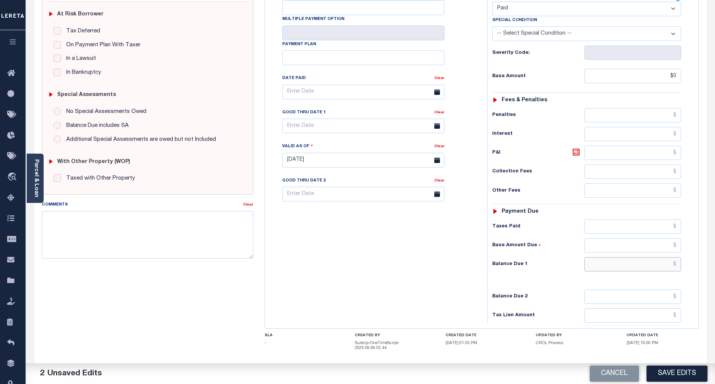
click at [666, 257] on input "text" at bounding box center [633, 264] width 97 height 14
type input "$0.00"
click at [428, 274] on div "Tax Bill No Multiple Payment Option Payment Plan Clear" at bounding box center [374, 156] width 215 height 332
click at [686, 372] on button "Save Edits" at bounding box center [677, 374] width 61 height 16
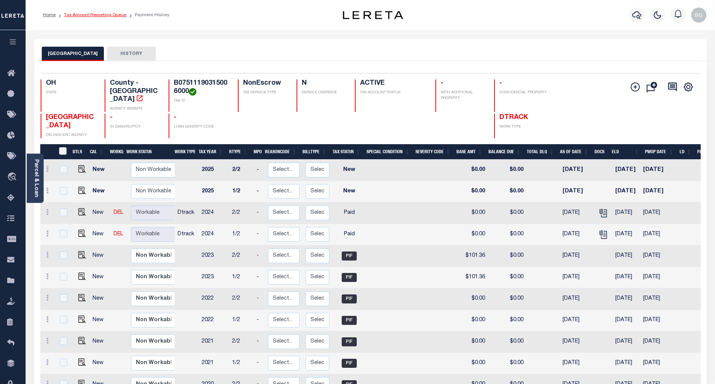
click at [85, 14] on link "Tax Amount Reporting Queue" at bounding box center [95, 15] width 62 height 5
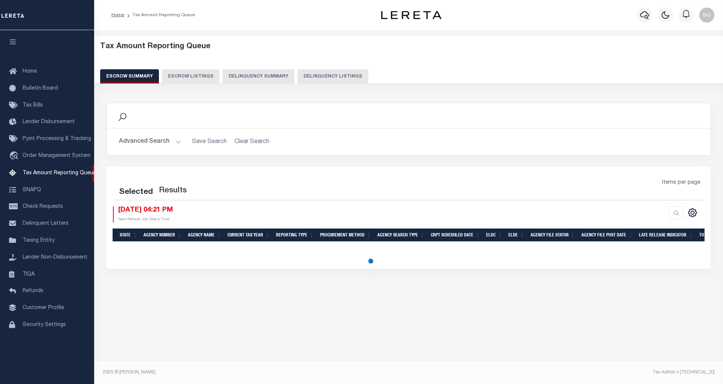
click at [327, 77] on button "Delinquency Listings" at bounding box center [332, 76] width 71 height 14
select select "100"
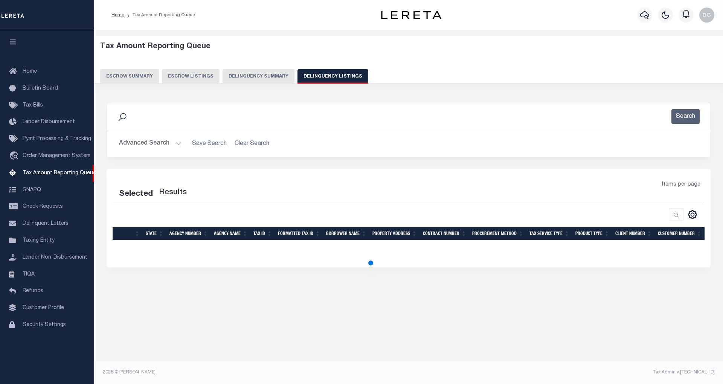
select select "100"
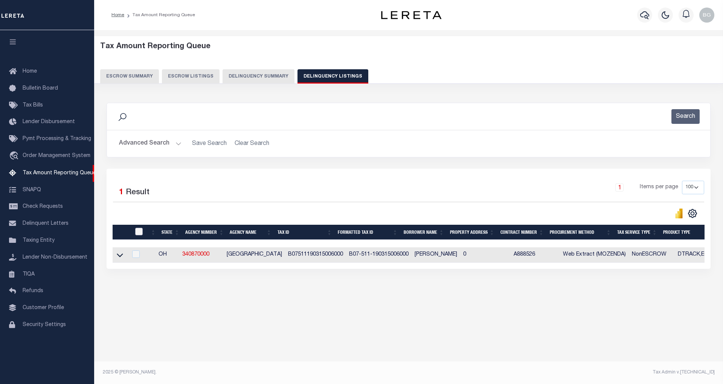
click at [139, 233] on input "checkbox" at bounding box center [139, 232] width 8 height 8
checkbox input "true"
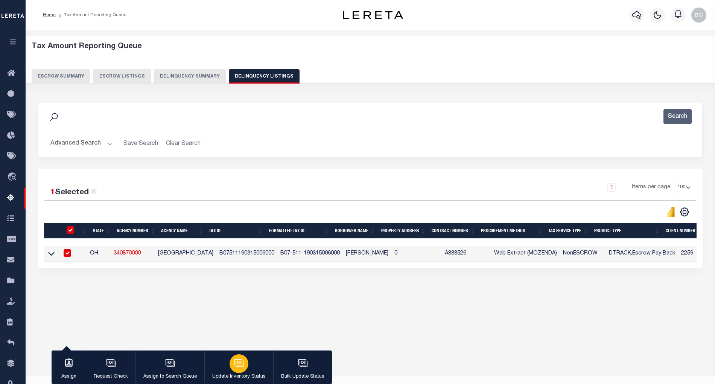
click at [237, 361] on icon "button" at bounding box center [239, 363] width 10 height 10
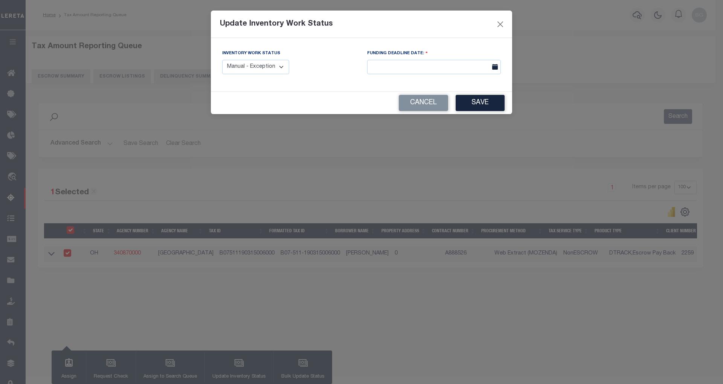
click at [274, 62] on select "Manual - Exception Pended - Awaiting Search Late Add Exception Completed" at bounding box center [255, 67] width 67 height 15
select select "4"
click at [222, 60] on select "Manual - Exception Pended - Awaiting Search Late Add Exception Completed" at bounding box center [255, 67] width 67 height 15
click at [484, 106] on button "Save" at bounding box center [480, 103] width 49 height 16
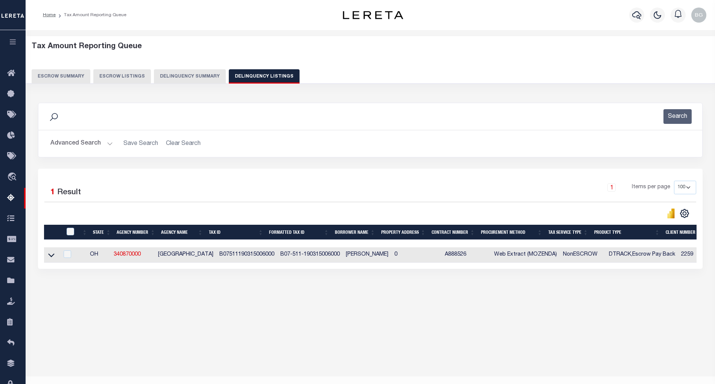
click at [108, 143] on button "Advanced Search" at bounding box center [81, 143] width 62 height 15
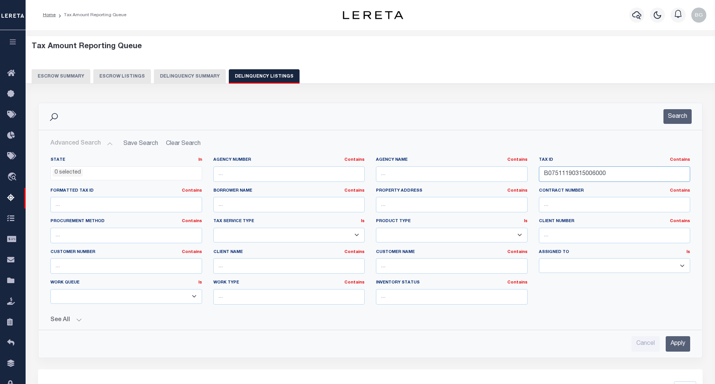
click at [574, 172] on input "B07511190315006000" at bounding box center [615, 173] width 152 height 15
paste input "7"
type input "B07511190315007000"
click at [680, 346] on input "Apply" at bounding box center [678, 343] width 24 height 15
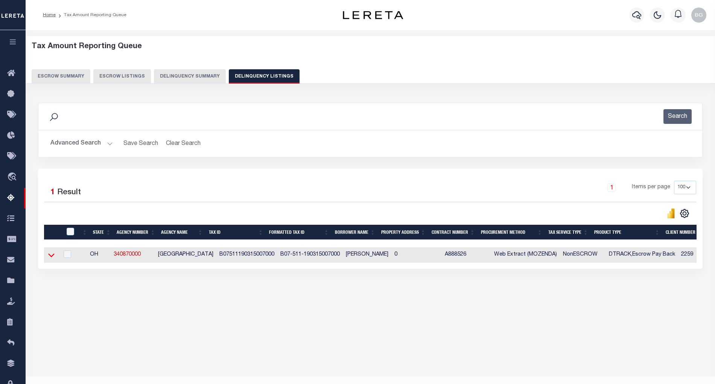
click at [51, 257] on icon at bounding box center [51, 256] width 6 height 4
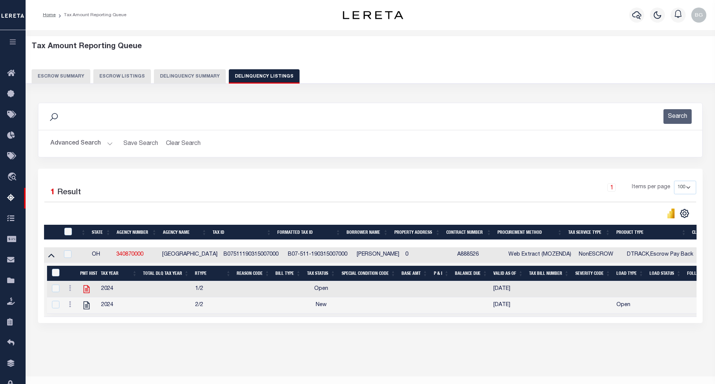
click at [86, 292] on icon at bounding box center [87, 289] width 10 height 10
checkbox input "true"
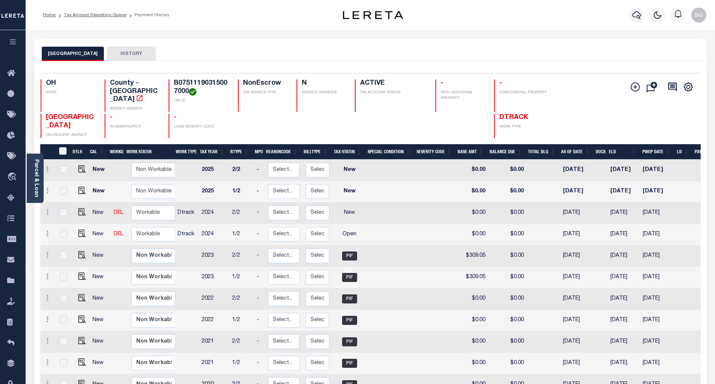
click at [79, 230] on img at bounding box center [82, 234] width 8 height 8
checkbox input "true"
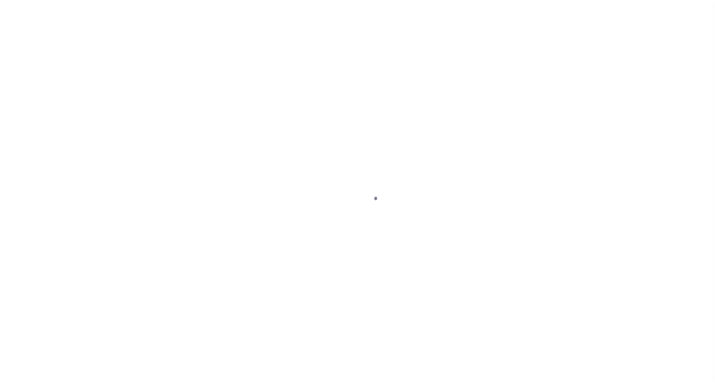
select select "OP2"
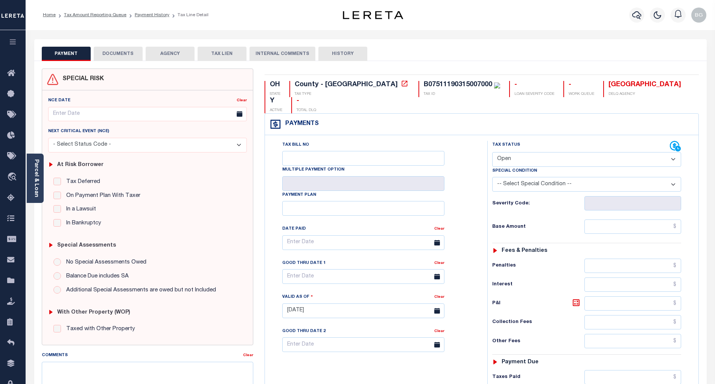
click at [115, 53] on button "DOCUMENTS" at bounding box center [118, 54] width 49 height 14
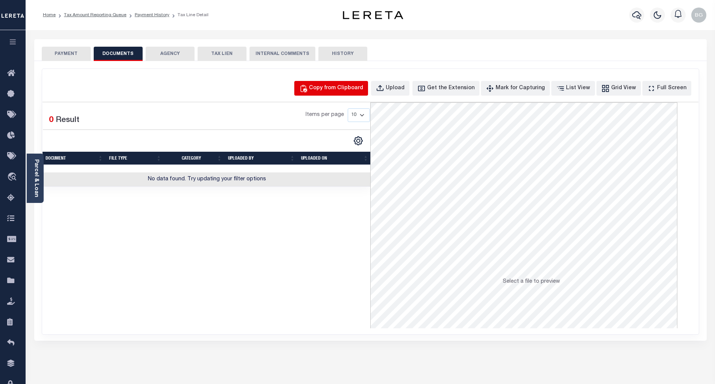
click at [340, 87] on div "Copy from Clipboard" at bounding box center [336, 88] width 54 height 8
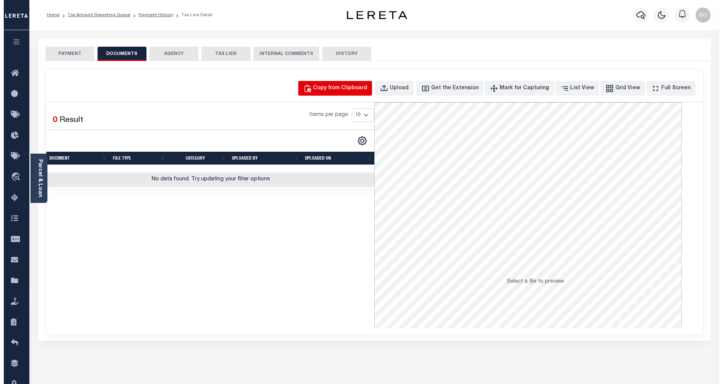
select select "POP"
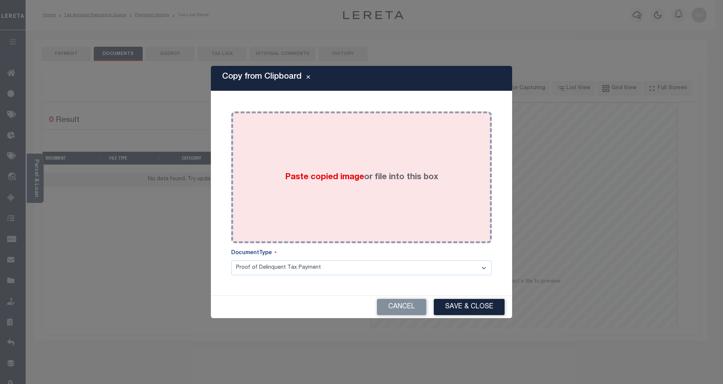
click at [334, 177] on span "Paste copied image" at bounding box center [324, 177] width 79 height 8
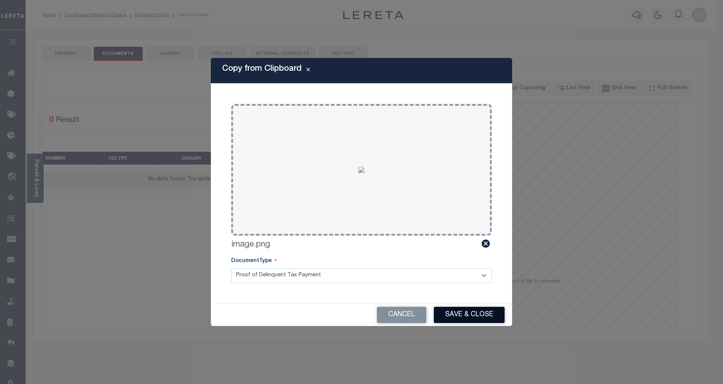
click at [475, 315] on button "Save & Close" at bounding box center [469, 315] width 71 height 16
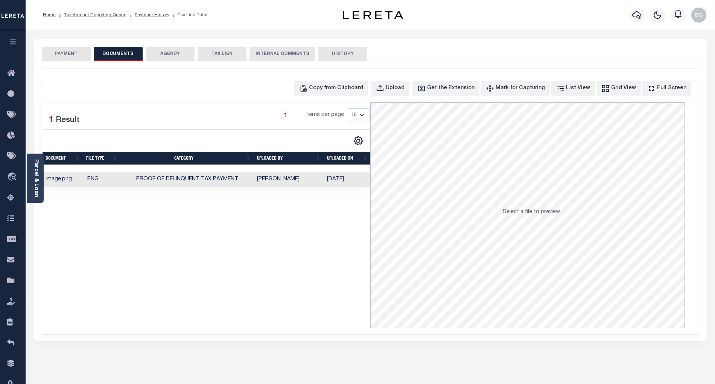
click at [71, 53] on button "PAYMENT" at bounding box center [66, 54] width 49 height 14
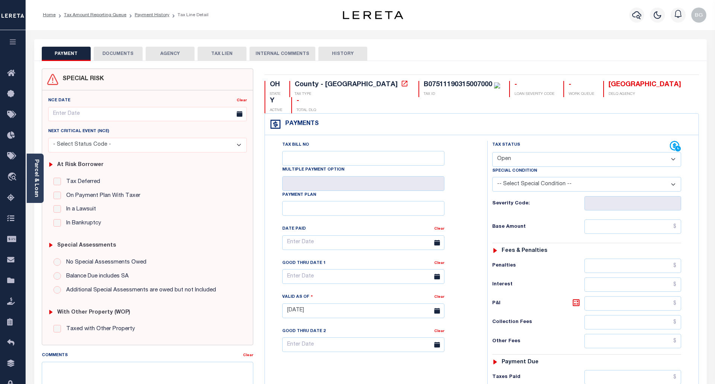
click at [503, 152] on select "- Select Status Code - Open Due/Unpaid Paid Incomplete No Tax Due Internal Refu…" at bounding box center [586, 159] width 189 height 15
select select "PYD"
click at [492, 152] on select "- Select Status Code - Open Due/Unpaid Paid Incomplete No Tax Due Internal Refu…" at bounding box center [586, 159] width 189 height 15
type input "[DATE]"
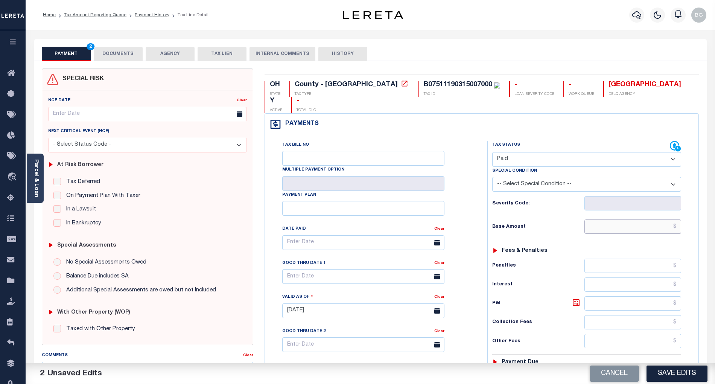
click at [661, 219] on input "text" at bounding box center [633, 226] width 97 height 14
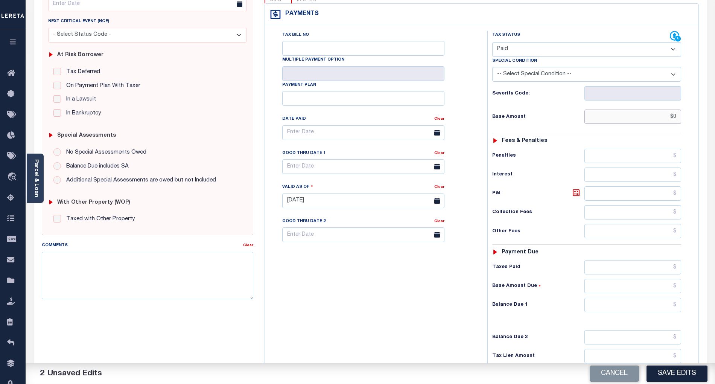
scroll to position [151, 0]
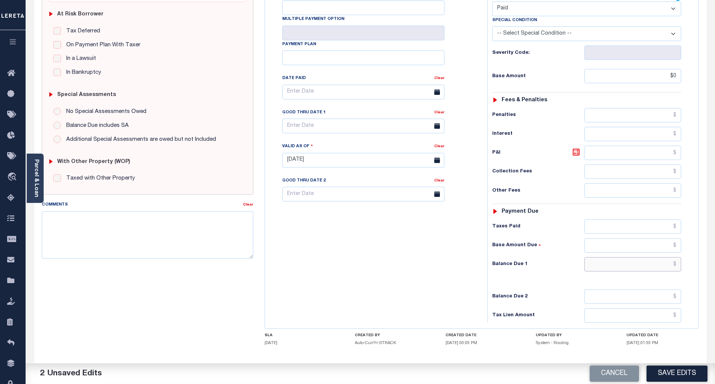
type input "$0.00"
click at [661, 257] on input "text" at bounding box center [633, 264] width 97 height 14
click at [445, 265] on div "Tax Bill No Multiple Payment Option Payment Plan Clear" at bounding box center [374, 156] width 215 height 332
type input "$0.00"
click at [693, 372] on button "Save Edits" at bounding box center [677, 374] width 61 height 16
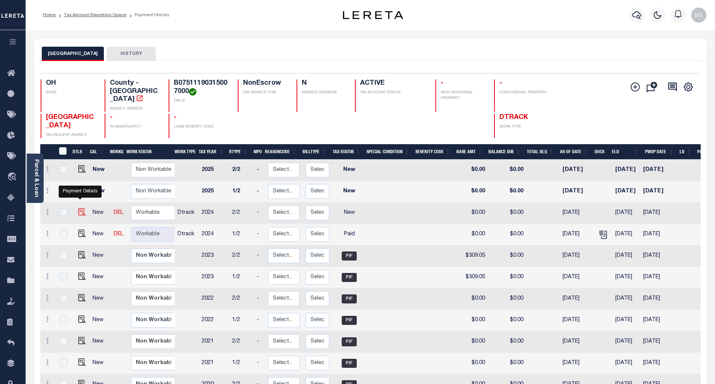
click at [82, 208] on img "" at bounding box center [82, 212] width 8 height 8
checkbox input "true"
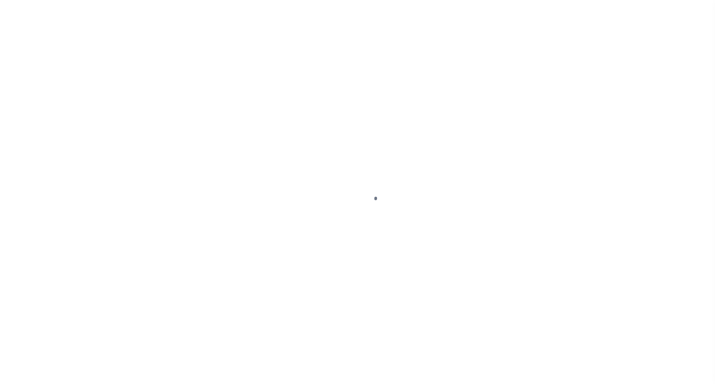
select select "NW2"
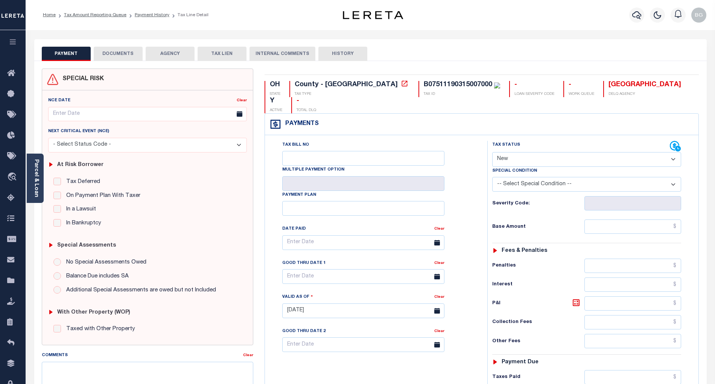
click at [113, 52] on button "DOCUMENTS" at bounding box center [118, 54] width 49 height 14
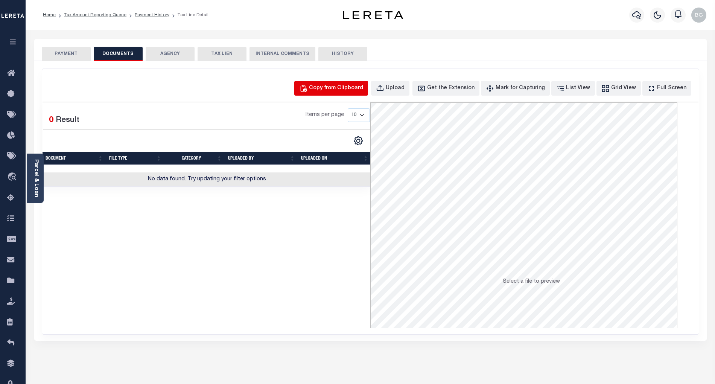
click at [337, 89] on div "Copy from Clipboard" at bounding box center [336, 88] width 54 height 8
select select "POP"
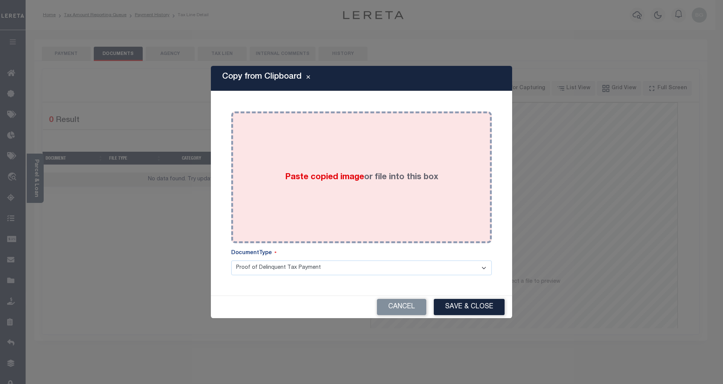
click at [332, 178] on span "Paste copied image" at bounding box center [324, 177] width 79 height 8
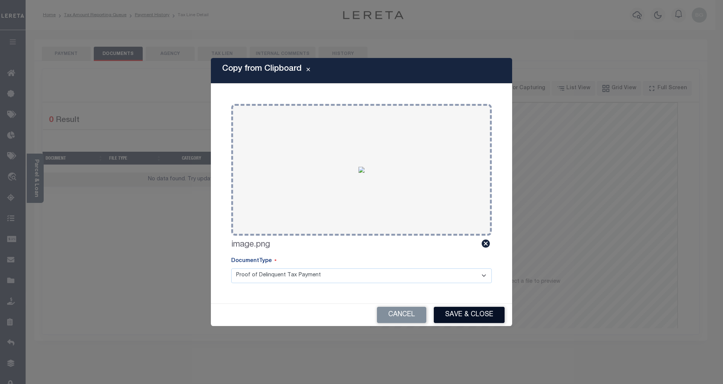
click at [481, 317] on button "Save & Close" at bounding box center [469, 315] width 71 height 16
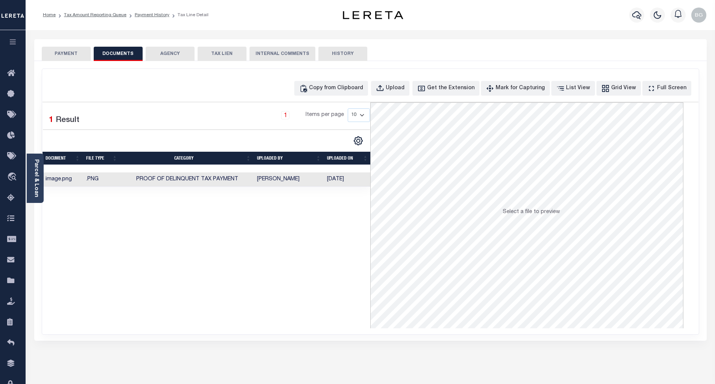
click at [65, 54] on button "PAYMENT" at bounding box center [66, 54] width 49 height 14
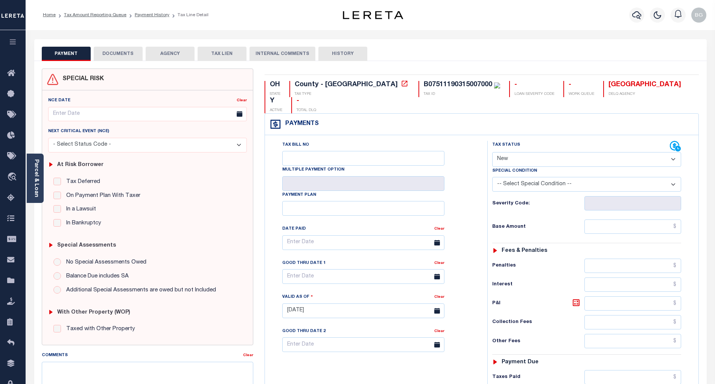
click at [523, 152] on select "- Select Status Code - Open Due/Unpaid Paid Incomplete No Tax Due Internal Refu…" at bounding box center [586, 159] width 189 height 15
select select "PYD"
click at [492, 152] on select "- Select Status Code - Open Due/Unpaid Paid Incomplete No Tax Due Internal Refu…" at bounding box center [586, 159] width 189 height 15
type input "[DATE]"
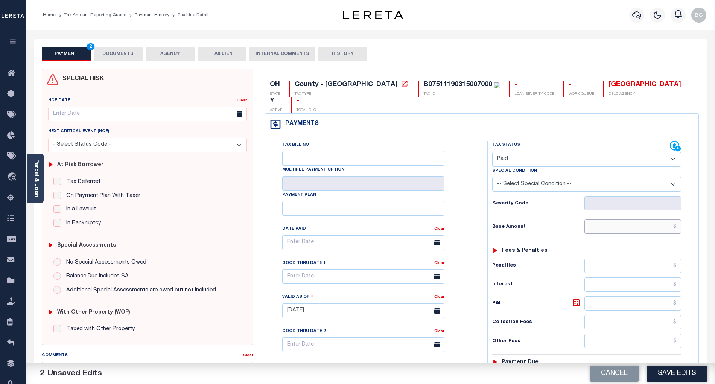
click at [663, 219] on input "text" at bounding box center [633, 226] width 97 height 14
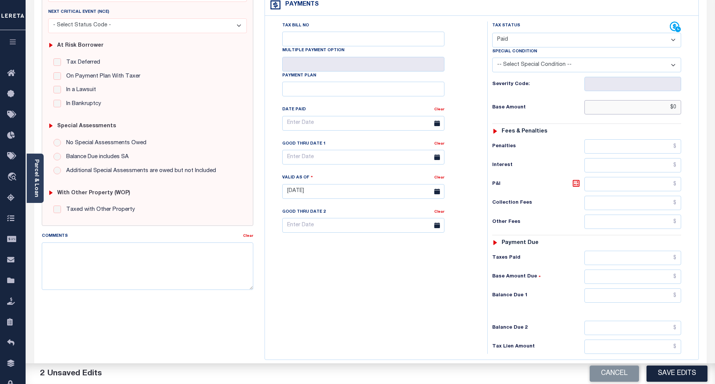
scroll to position [151, 0]
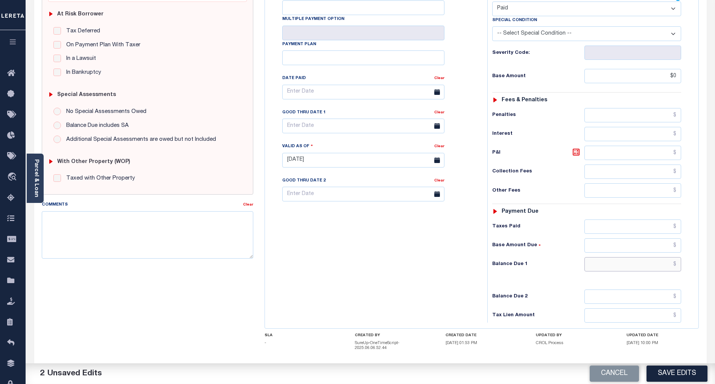
click at [661, 258] on input "text" at bounding box center [633, 264] width 97 height 14
type input "$0.00"
click at [428, 263] on div "Tax Bill No Multiple Payment Option Payment Plan Clear" at bounding box center [374, 156] width 215 height 332
type input "$0.00"
click at [671, 257] on input "$0.00" at bounding box center [633, 264] width 97 height 14
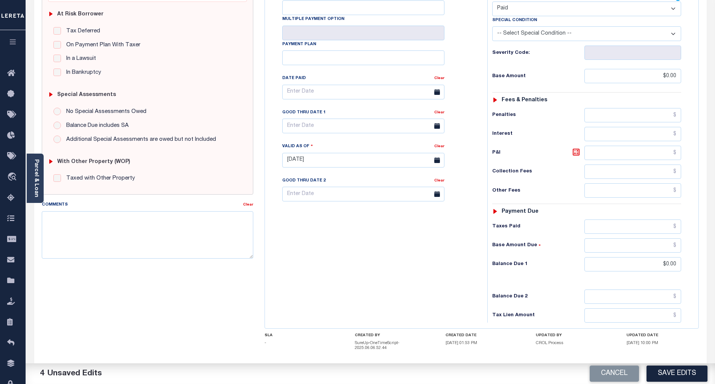
click at [404, 270] on div "Tax Bill No Multiple Payment Option Payment Plan Clear" at bounding box center [374, 156] width 215 height 332
click at [690, 373] on button "Save Edits" at bounding box center [677, 374] width 61 height 16
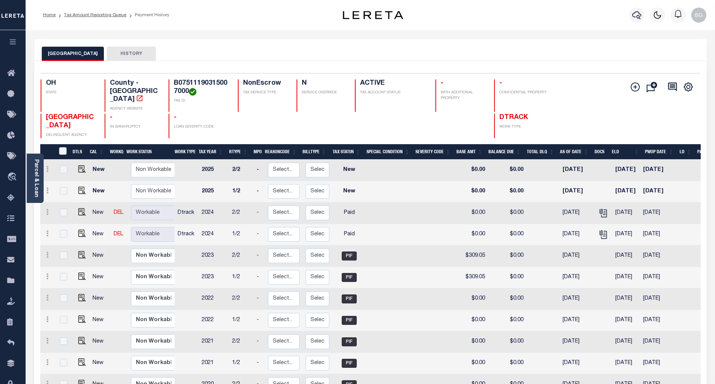
click at [90, 13] on link "Tax Amount Reporting Queue" at bounding box center [95, 15] width 62 height 5
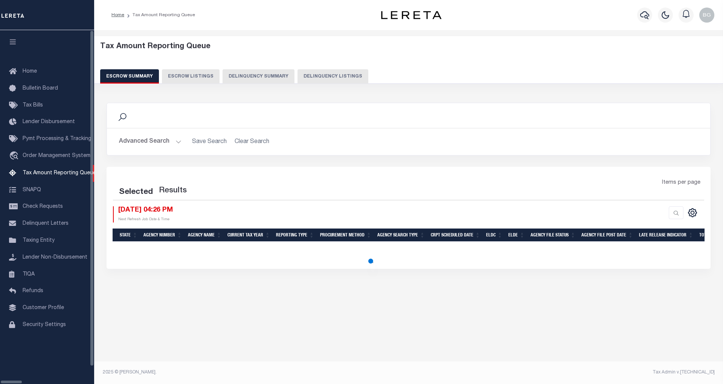
click at [299, 79] on button "Delinquency Listings" at bounding box center [332, 76] width 71 height 14
select select "100"
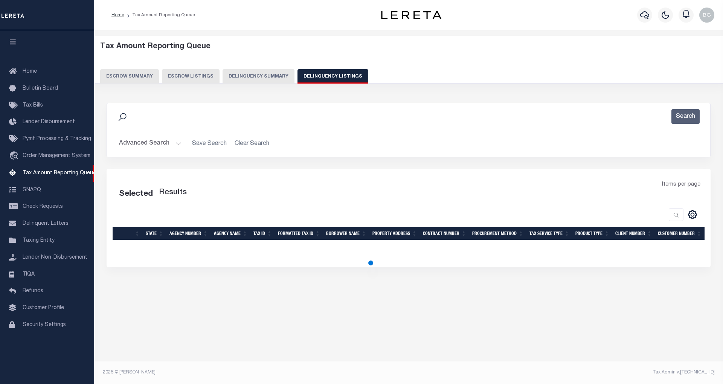
select select "100"
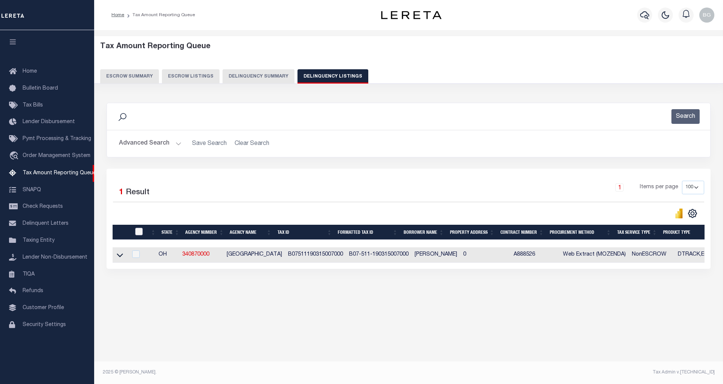
click at [140, 232] on input "checkbox" at bounding box center [139, 232] width 8 height 8
checkbox input "true"
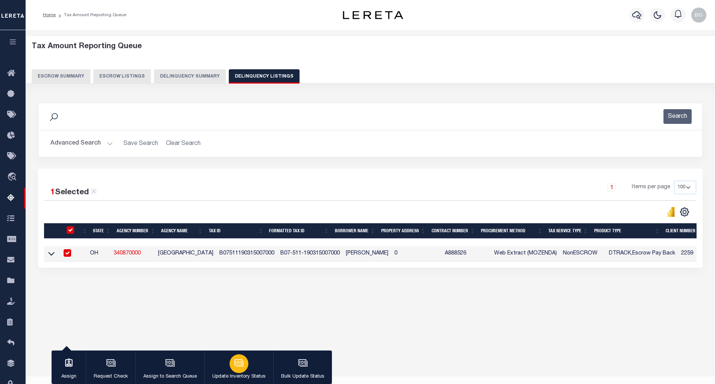
click at [238, 364] on icon "button" at bounding box center [239, 362] width 6 height 3
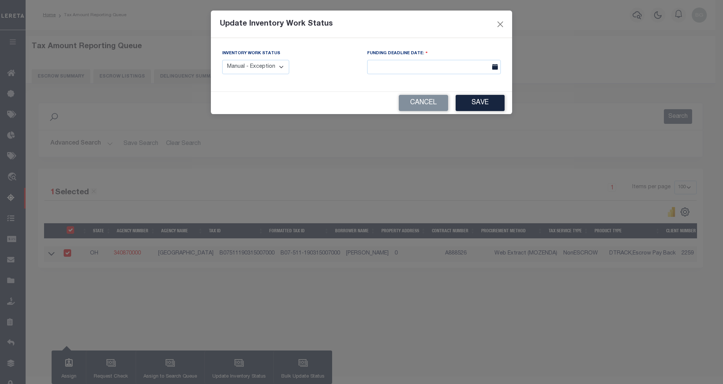
click at [268, 66] on select "Manual - Exception Pended - Awaiting Search Late Add Exception Completed" at bounding box center [255, 67] width 67 height 15
select select "4"
click at [222, 60] on select "Manual - Exception Pended - Awaiting Search Late Add Exception Completed" at bounding box center [255, 67] width 67 height 15
click at [490, 107] on button "Save" at bounding box center [480, 103] width 49 height 16
